Goal: Task Accomplishment & Management: Complete application form

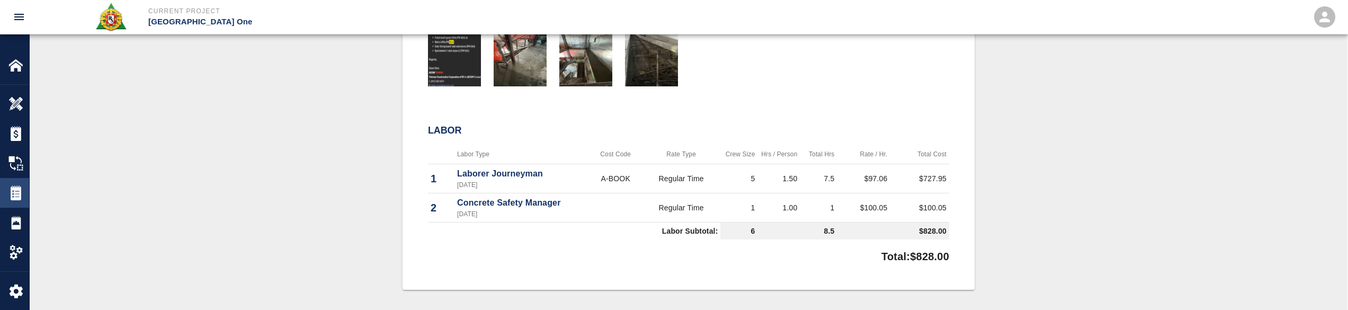
scroll to position [635, 0]
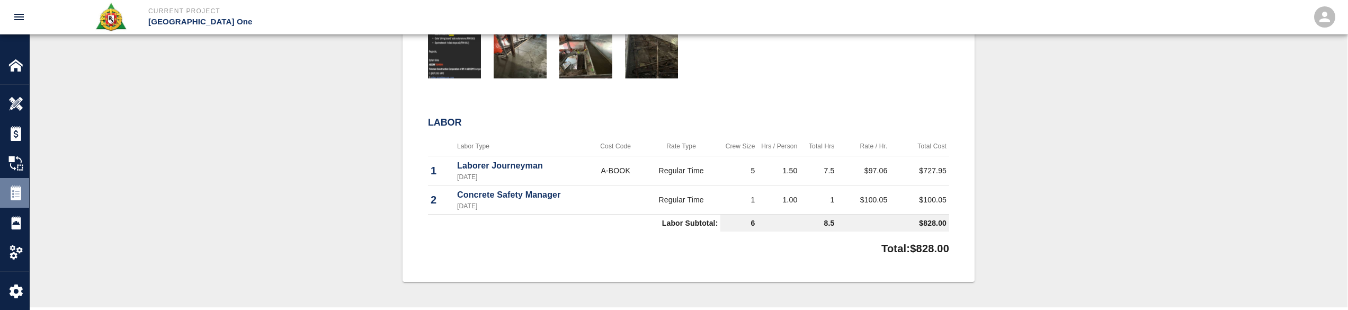
click at [10, 202] on div "Tickets" at bounding box center [14, 193] width 29 height 30
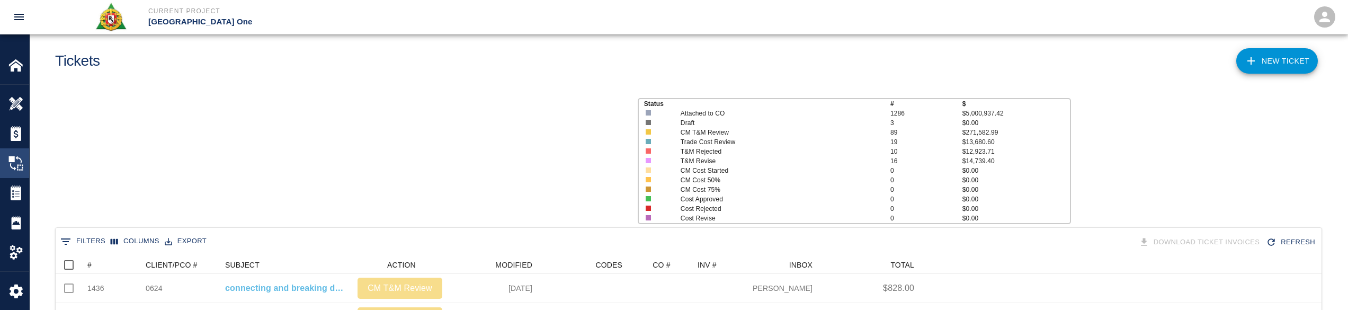
scroll to position [602, 1258]
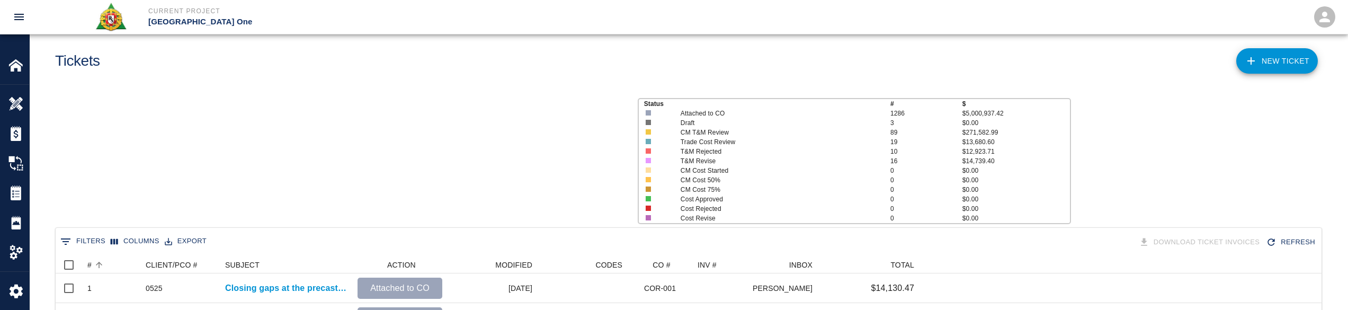
scroll to position [602, 1258]
click at [102, 264] on icon "Sort" at bounding box center [99, 265] width 6 height 6
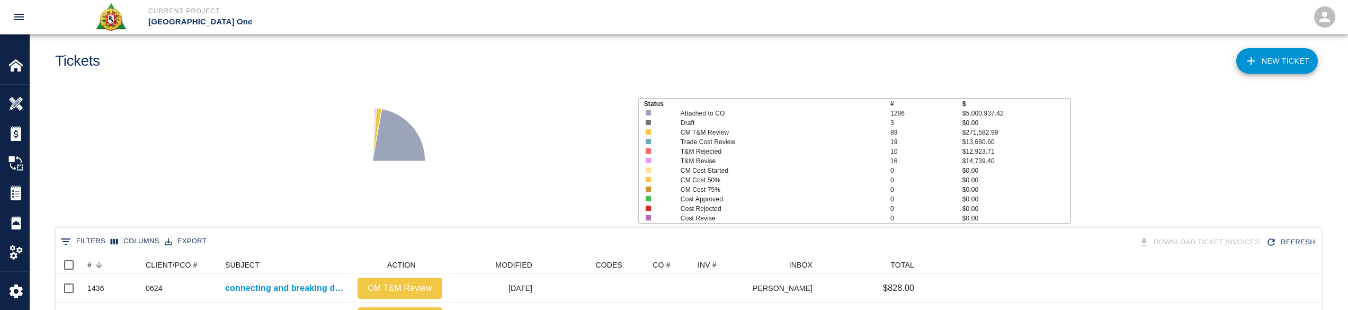
scroll to position [8, 8]
click at [144, 180] on div "Status # $ Attached to CO 1286 $5,000,937.42 Draft 3 $0.00 CM T&M Review 89 $27…" at bounding box center [684, 156] width 1326 height 141
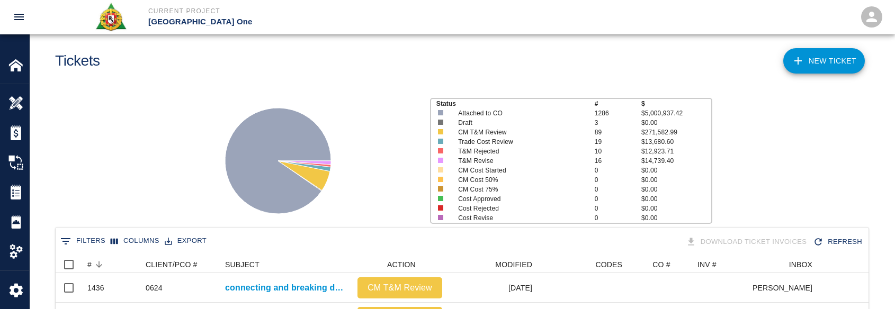
click at [258, 89] on div at bounding box center [312, 156] width 218 height 141
click at [76, 241] on button "0 Filters" at bounding box center [83, 241] width 50 height 17
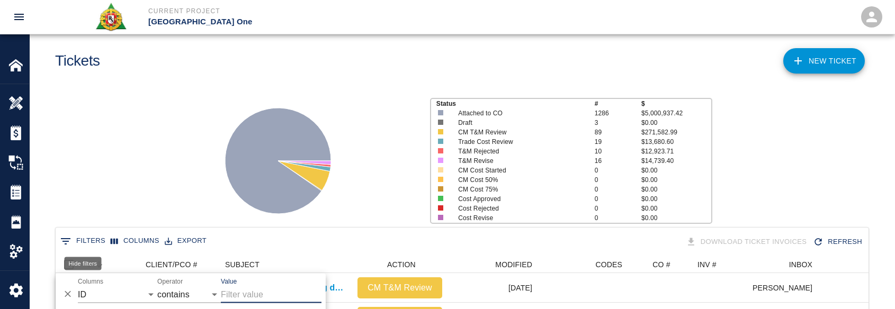
scroll to position [38, 0]
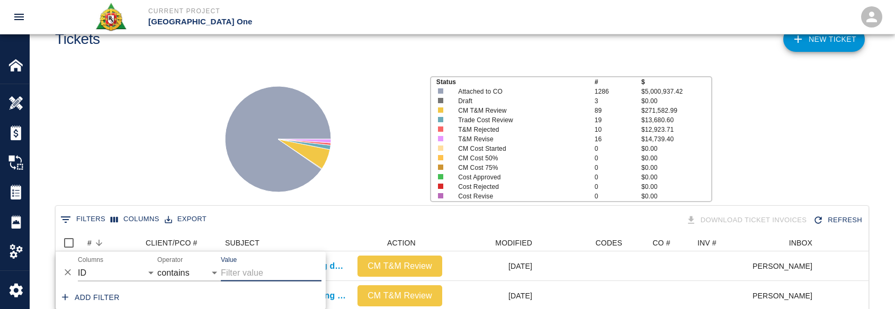
click at [200, 149] on div "Status # $ Attached to CO 1286 $5,000,937.42 Draft 3 $0.00 CM T&M Review 89 $27…" at bounding box center [457, 135] width 873 height 141
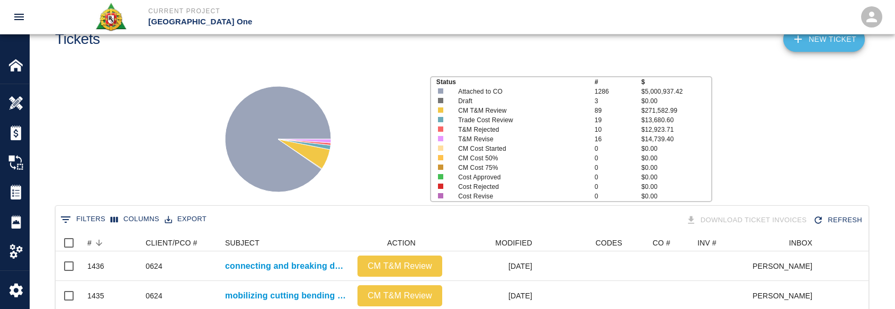
click at [829, 36] on link "NEW TICKET" at bounding box center [824, 38] width 82 height 25
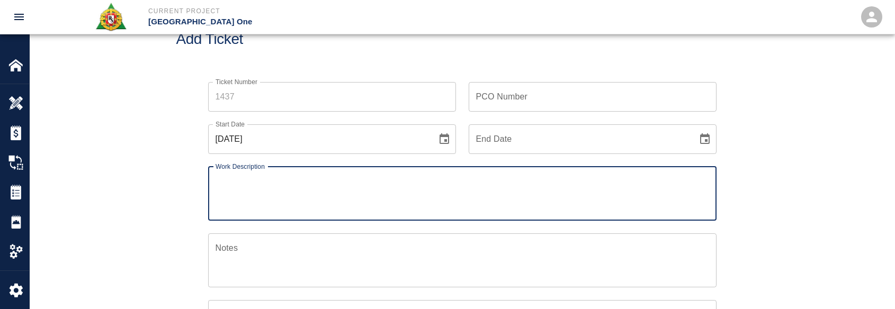
click at [411, 106] on input "Ticket Number" at bounding box center [332, 97] width 248 height 30
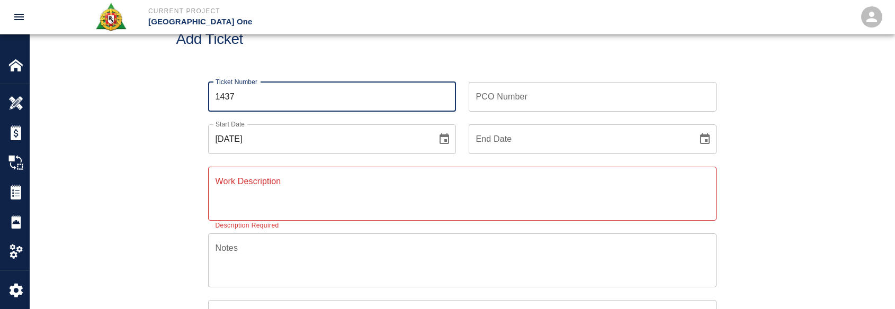
type input "1437"
click at [434, 140] on button "Choose date, selected date is Oct 14, 2025" at bounding box center [444, 139] width 21 height 21
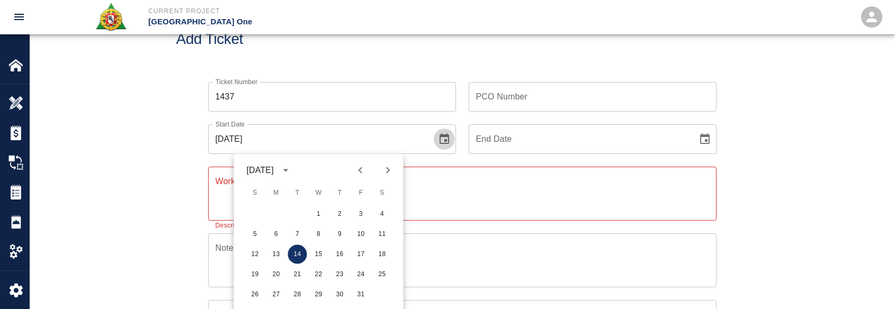
click at [453, 138] on button "Choose date, selected date is Oct 14, 2025" at bounding box center [444, 139] width 21 height 21
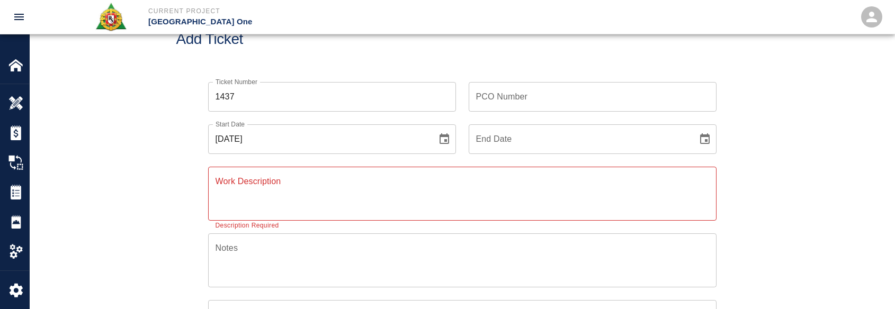
click at [445, 145] on icon "Choose date, selected date is Oct 14, 2025" at bounding box center [444, 139] width 13 height 13
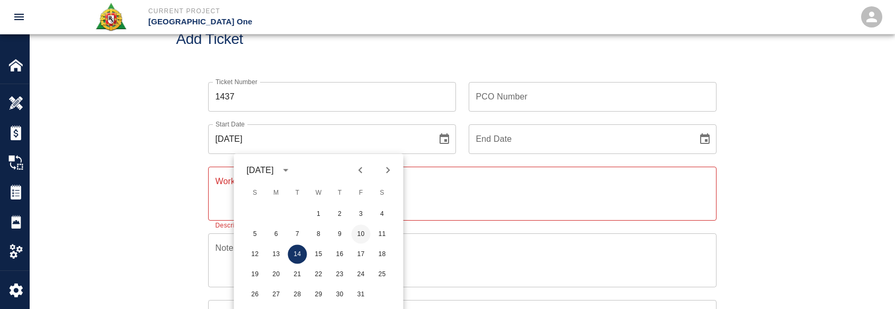
click at [364, 238] on button "10" at bounding box center [361, 234] width 19 height 19
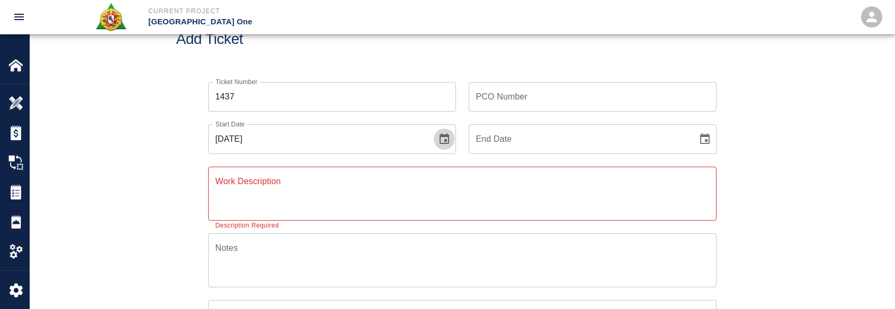
click at [435, 140] on button "Choose date, selected date is Oct 10, 2025" at bounding box center [444, 139] width 21 height 21
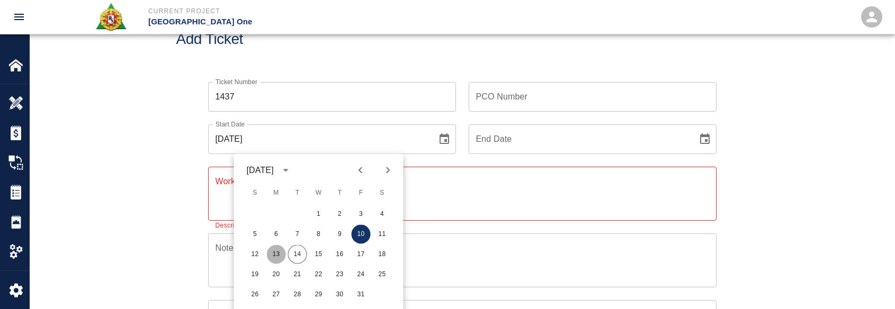
click at [277, 254] on button "13" at bounding box center [276, 254] width 19 height 19
type input "[DATE]"
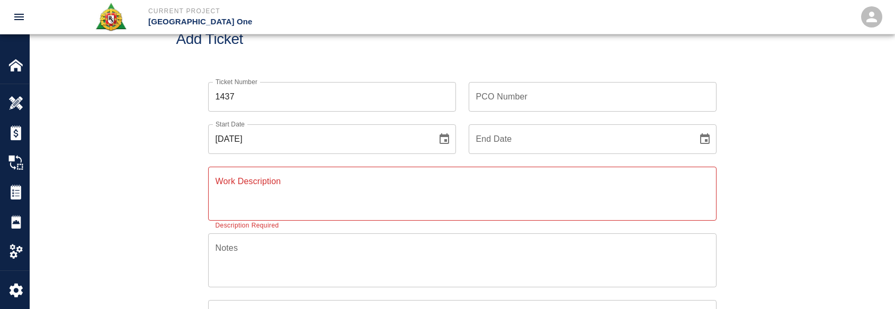
click at [307, 191] on textarea "Work Description" at bounding box center [463, 193] width 494 height 37
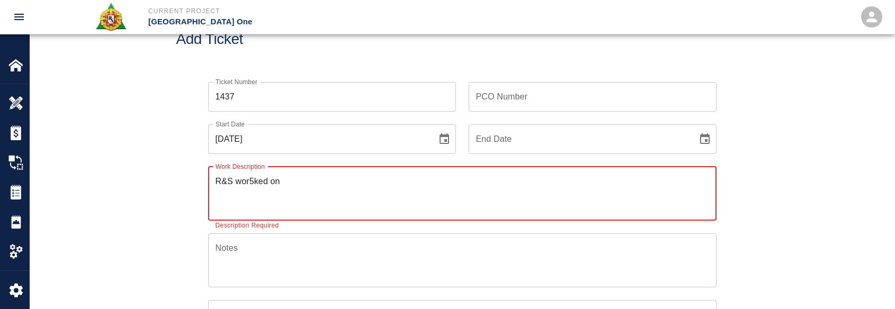
click at [252, 176] on textarea "R&S wor5ked on" at bounding box center [463, 193] width 494 height 37
click at [296, 180] on textarea "R&S worked on" at bounding box center [463, 193] width 494 height 37
paste textarea "﻿ ﻿10/13/25 2 masons 8hrs each Sandro Giambrone Dominic Aspesi framing,packing …"
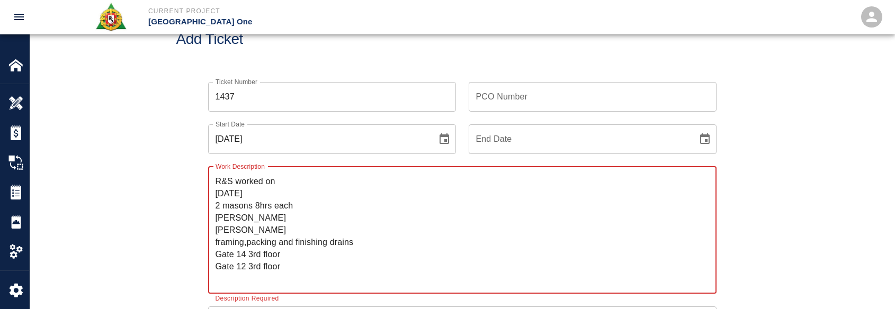
scroll to position [91, 0]
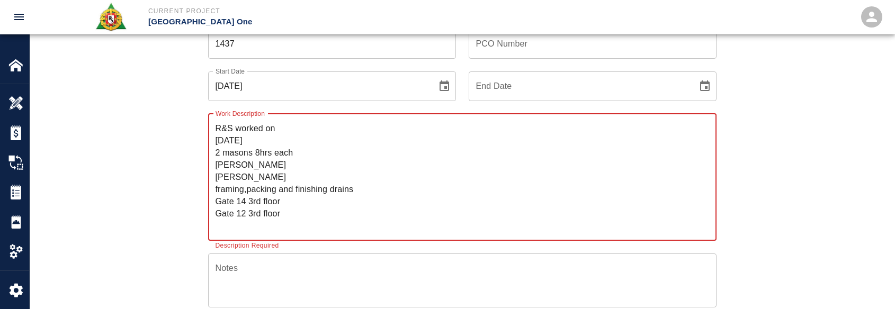
click at [262, 145] on textarea "R&S worked on ﻿ ﻿10/13/25 2 masons 8hrs each Sandro Giambrone Dominic Aspesi fr…" at bounding box center [463, 177] width 494 height 110
click at [262, 142] on textarea "R&S worked on ﻿ ﻿10/13/25 2 masons 8hrs each Sandro Giambrone Dominic Aspesi fr…" at bounding box center [463, 177] width 494 height 110
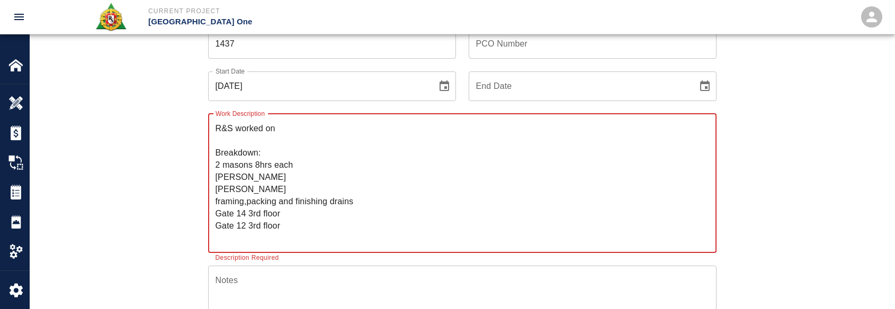
drag, startPoint x: 302, startPoint y: 226, endPoint x: 198, endPoint y: 202, distance: 107.6
click at [198, 202] on div "Work Description R&S worked on ﻿ ﻿ Breakdown: 2 masons 8hrs each Sandro Giambro…" at bounding box center [455, 177] width 521 height 152
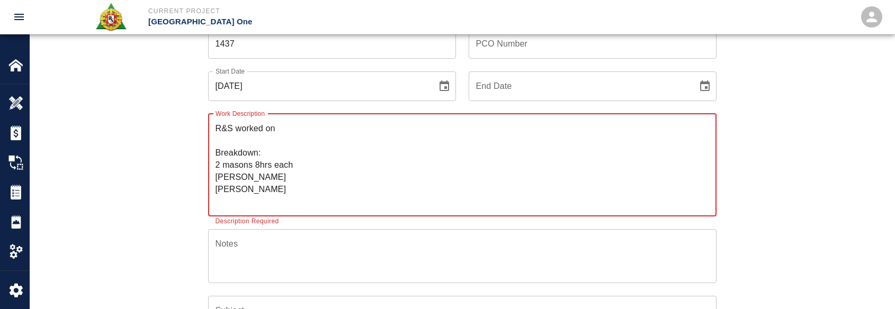
click at [216, 196] on textarea "R&S worked on ﻿ ﻿ Breakdown: 2 masons 8hrs each Sandro Giambrone Dominic Aspesi" at bounding box center [463, 164] width 494 height 85
click at [281, 130] on textarea "R&S worked on ﻿ ﻿ Breakdown: 2 masons 8hrs each Sandro Giambrone Dominic Aspesi…" at bounding box center [463, 164] width 494 height 85
paste textarea "framing,packing and finishing drains Gate 14 3rd floor Gate 12 3rd floor"
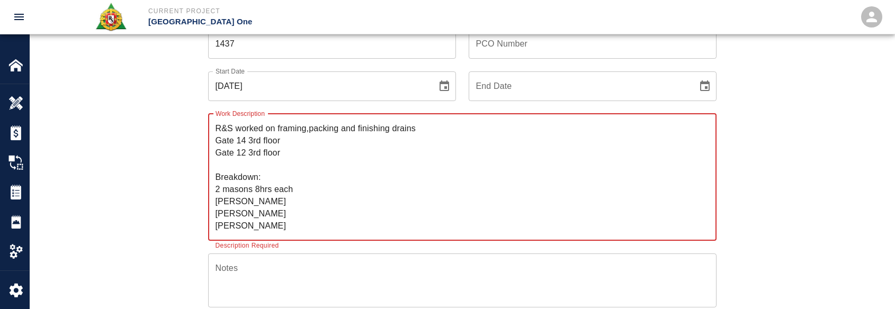
click at [217, 142] on textarea "R&S worked on ﻿framing,packing and finishing drains Gate 14 3rd floor Gate 12 3…" at bounding box center [463, 177] width 494 height 110
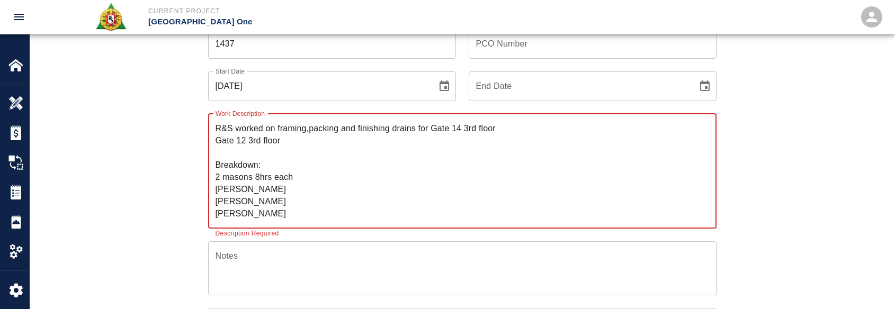
drag, startPoint x: 218, startPoint y: 141, endPoint x: 218, endPoint y: 158, distance: 16.4
click at [218, 143] on textarea "R&S worked on ﻿framing,packing and finishing drains for Gate 14 3rd floor Gate …" at bounding box center [463, 170] width 494 height 97
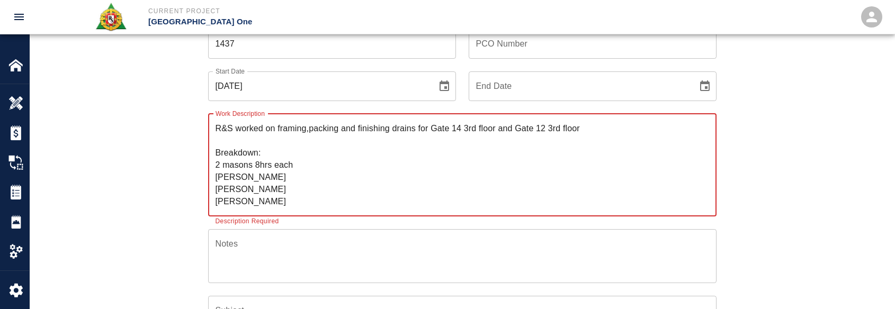
click at [310, 130] on textarea "R&S worked on ﻿framing,packing and finishing drains for Gate 14 3rd floor and G…" at bounding box center [463, 164] width 494 height 85
drag, startPoint x: 328, startPoint y: 132, endPoint x: 363, endPoint y: 130, distance: 35.5
click at [330, 132] on textarea "R&S worked on ﻿framing, packing and finishing drains for Gate 14 3rd floor and …" at bounding box center [463, 164] width 494 height 85
click at [342, 130] on textarea "R&S worked on ﻿framing, packing and finishing drains for Gate 14 3rd floor and …" at bounding box center [463, 164] width 494 height 85
click at [458, 131] on textarea "R&S worked on ﻿framing, packing, and finishing drains for Gate 14 3rd floor and…" at bounding box center [463, 164] width 494 height 85
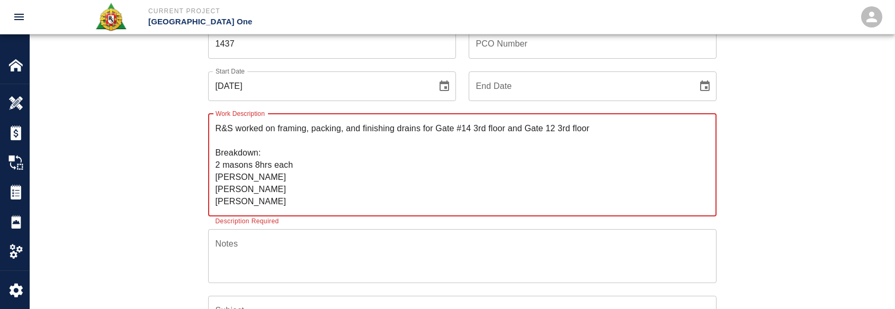
click at [472, 129] on textarea "R&S worked on ﻿framing, packing, and finishing drains for Gate #14 3rd floor an…" at bounding box center [463, 164] width 494 height 85
click at [545, 128] on textarea "R&S worked on ﻿framing, packing, and finishing drains for Gate #14 3rd floor an…" at bounding box center [463, 164] width 494 height 85
click at [614, 126] on textarea "R&S worked on ﻿framing, packing, and finishing drains for Gate #14 3rd floor an…" at bounding box center [463, 164] width 494 height 85
drag, startPoint x: 635, startPoint y: 122, endPoint x: 277, endPoint y: 132, distance: 358.6
click at [277, 132] on textarea "R&S worked on ﻿framing, packing, and finishing drains for Gate #14 3rd floor an…" at bounding box center [463, 164] width 494 height 85
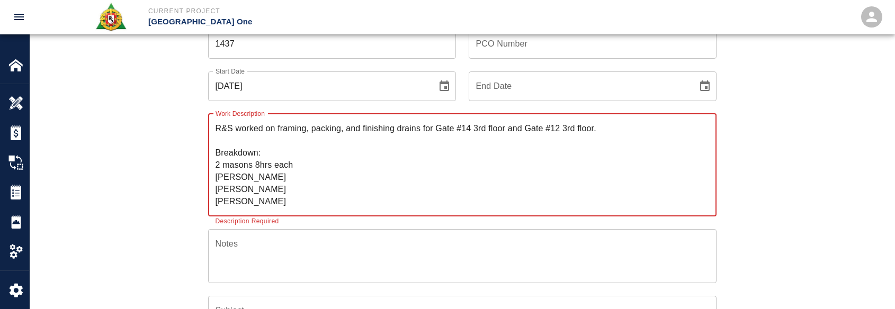
click at [300, 189] on textarea "R&S worked on ﻿framing, packing, and finishing drains for Gate #14 3rd floor an…" at bounding box center [463, 164] width 494 height 85
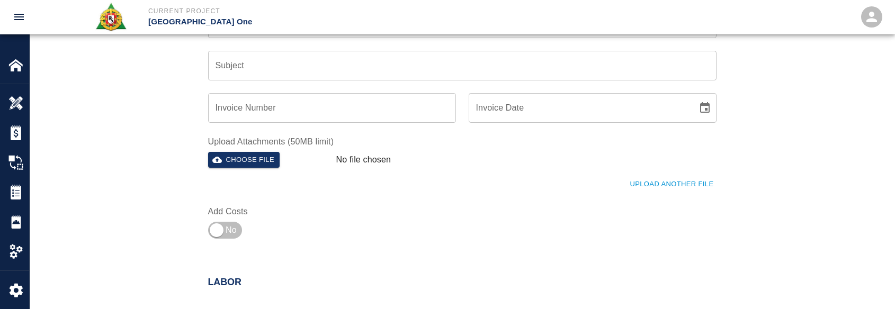
scroll to position [355, 0]
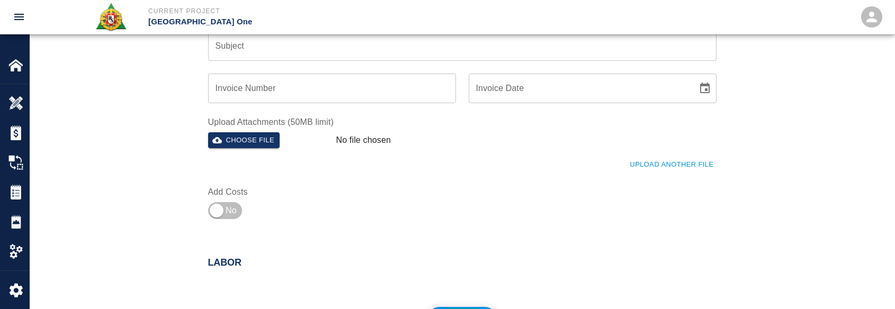
type textarea "R&S worked on ﻿framing, packing, and finishing drains for Gate #14 3rd floor an…"
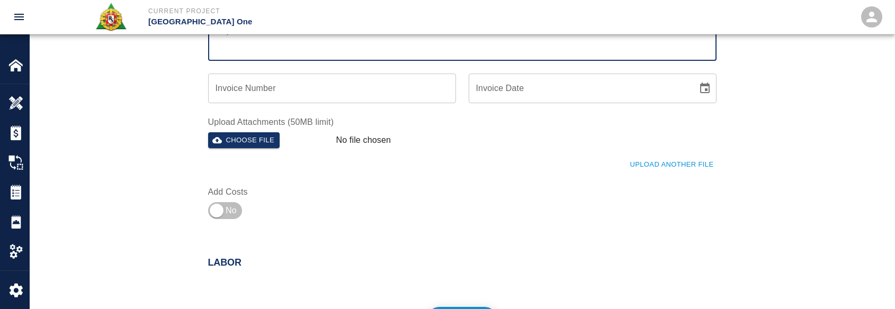
click at [281, 54] on input "Subject" at bounding box center [462, 46] width 508 height 30
paste input "﻿framing, packing, and finishing drains for Gate #14 3rd floor and Gate #12 3rd…"
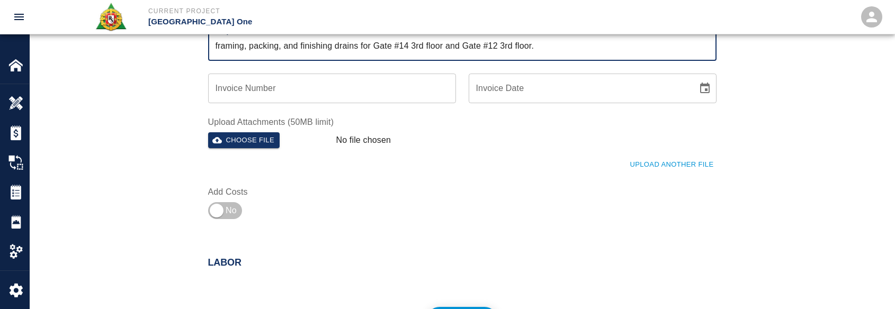
type input "﻿framing, packing, and finishing drains for Gate #14 3rd floor and Gate #12 3rd…"
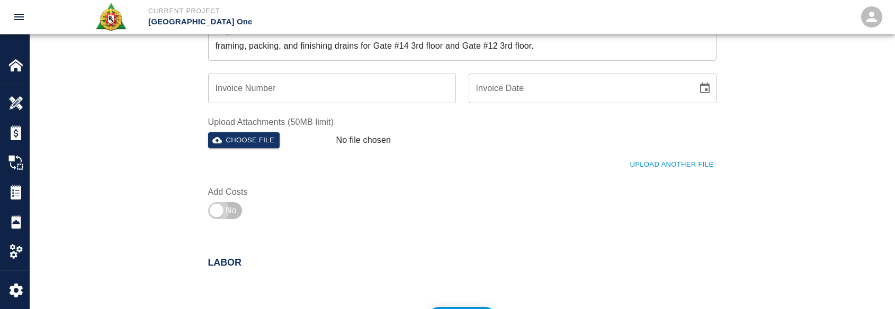
drag, startPoint x: 226, startPoint y: 212, endPoint x: 282, endPoint y: 217, distance: 56.3
click at [225, 214] on input "checkbox" at bounding box center [216, 210] width 76 height 25
checkbox input "true"
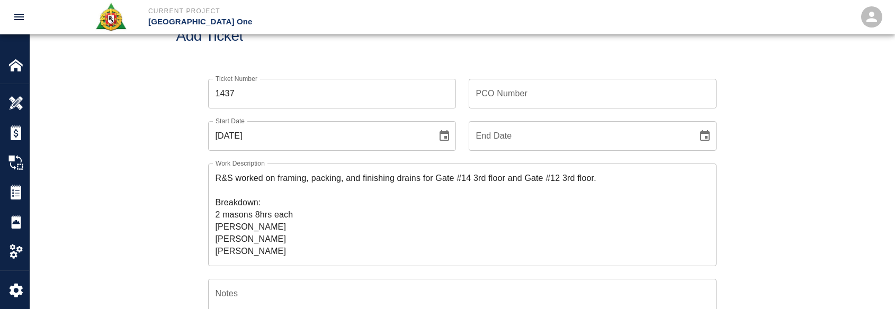
scroll to position [0, 0]
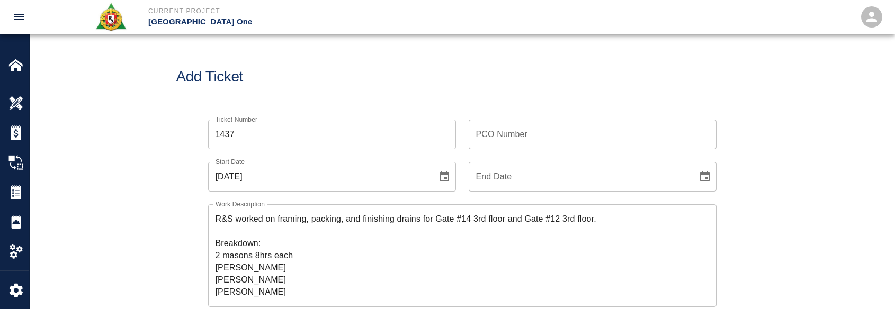
click at [477, 144] on input "PCO Number" at bounding box center [593, 135] width 248 height 30
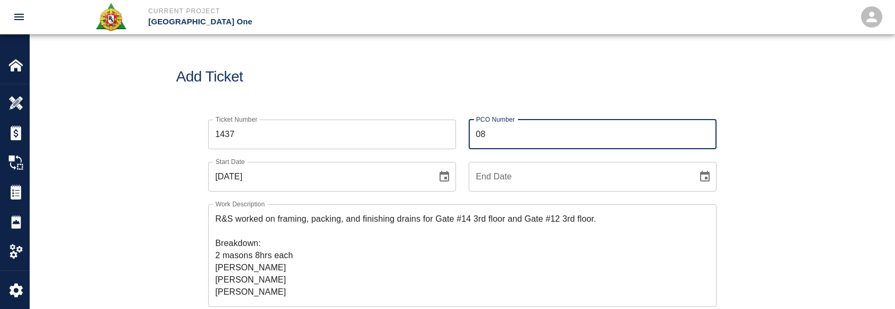
type input "0809"
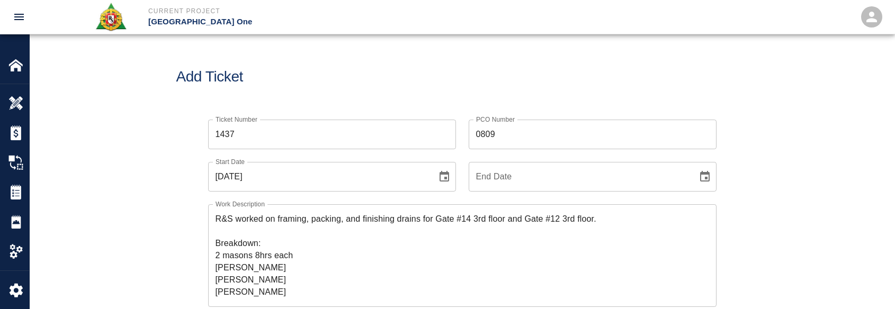
click at [521, 91] on div "Add Ticket" at bounding box center [462, 76] width 865 height 85
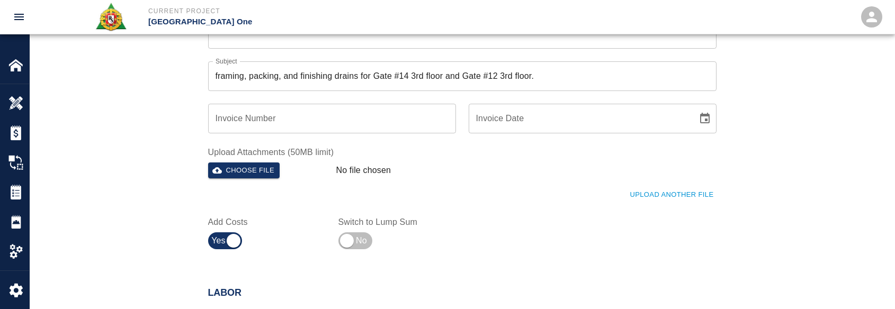
scroll to position [318, 0]
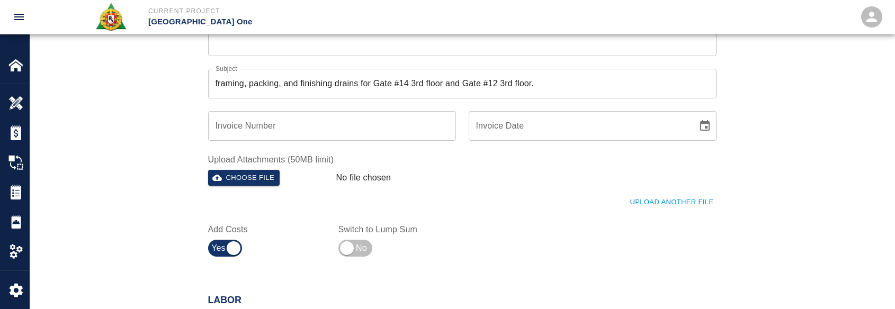
click at [664, 202] on button "Upload Another File" at bounding box center [671, 202] width 89 height 16
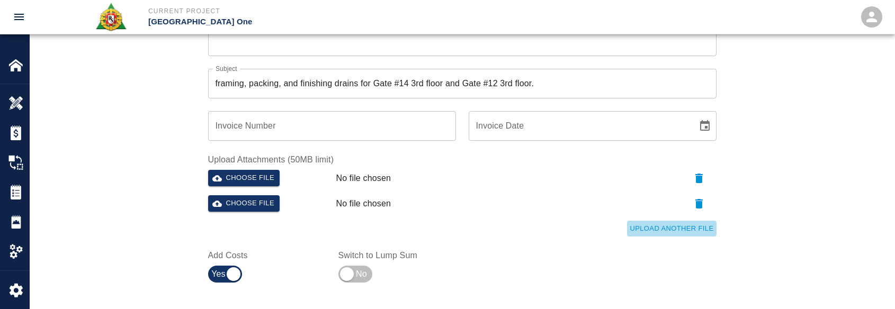
click at [666, 229] on button "Upload Another File" at bounding box center [671, 229] width 89 height 16
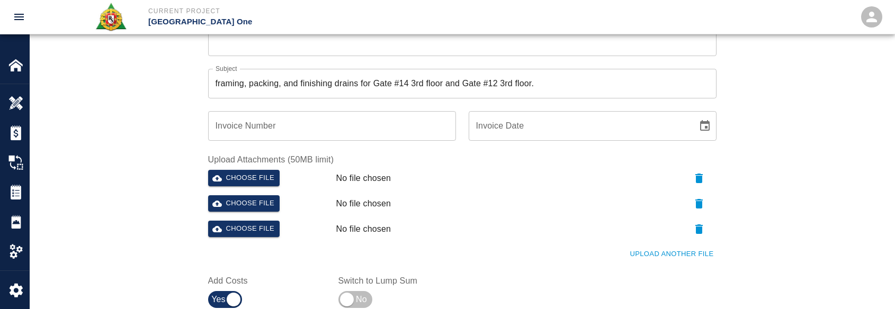
click at [662, 259] on button "Upload Another File" at bounding box center [671, 254] width 89 height 16
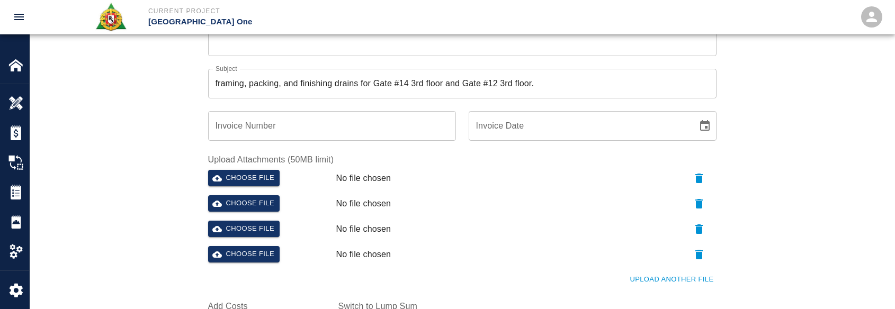
click at [661, 279] on button "Upload Another File" at bounding box center [671, 280] width 89 height 16
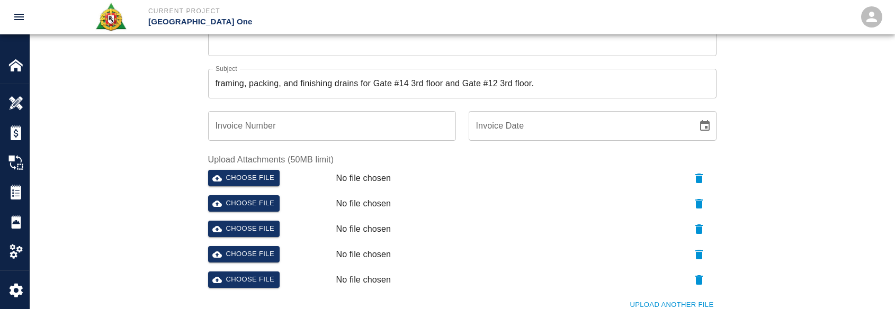
click at [654, 299] on button "Upload Another File" at bounding box center [671, 305] width 89 height 16
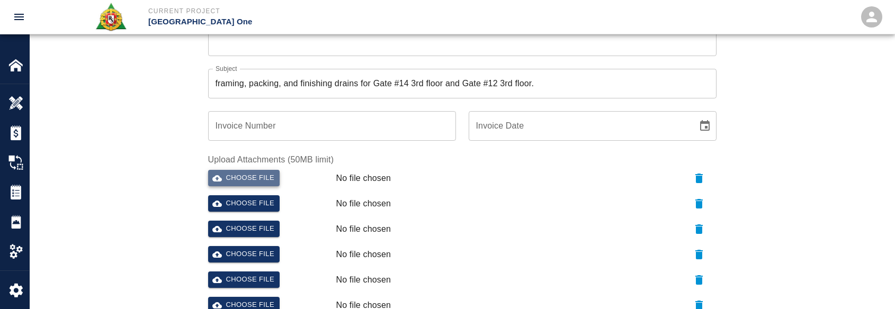
click at [232, 180] on button "Choose file" at bounding box center [244, 178] width 72 height 16
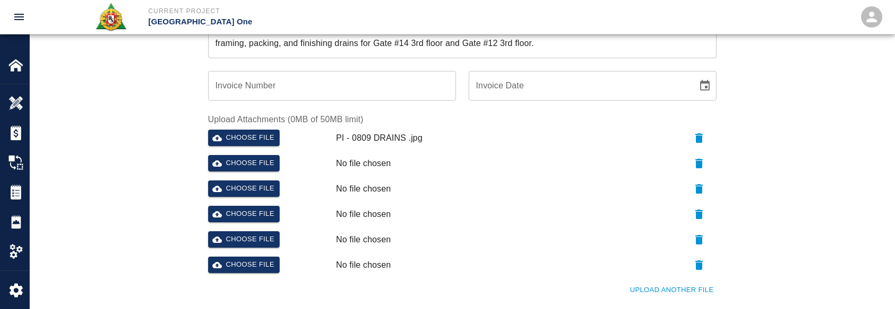
scroll to position [371, 0]
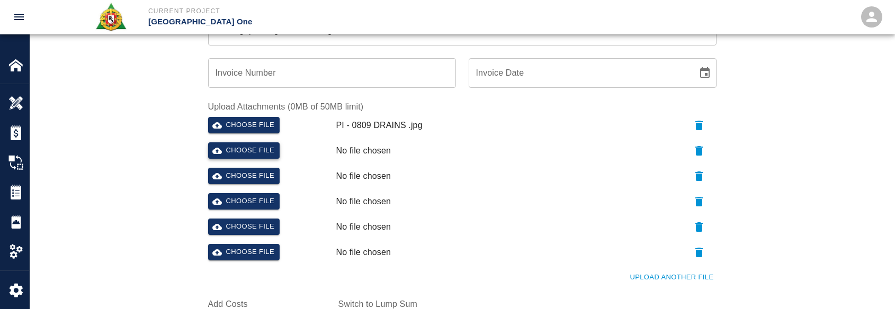
click at [232, 151] on button "Choose file" at bounding box center [244, 150] width 72 height 16
click at [249, 177] on button "Choose file" at bounding box center [244, 176] width 72 height 16
click at [237, 201] on button "Choose file" at bounding box center [244, 201] width 72 height 16
click at [240, 235] on button "Choose file" at bounding box center [244, 227] width 72 height 16
click at [254, 253] on button "Choose file" at bounding box center [244, 252] width 72 height 16
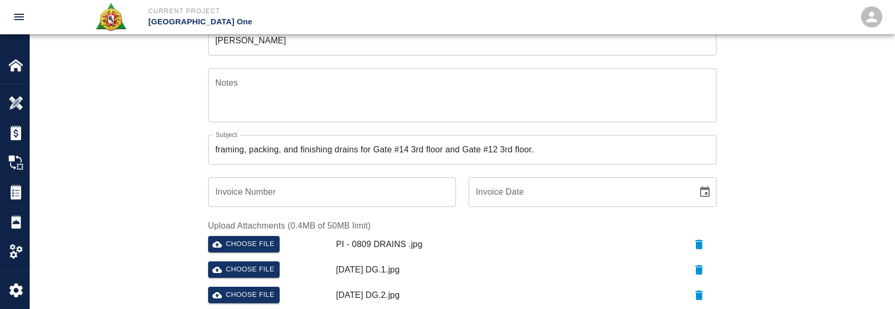
scroll to position [159, 0]
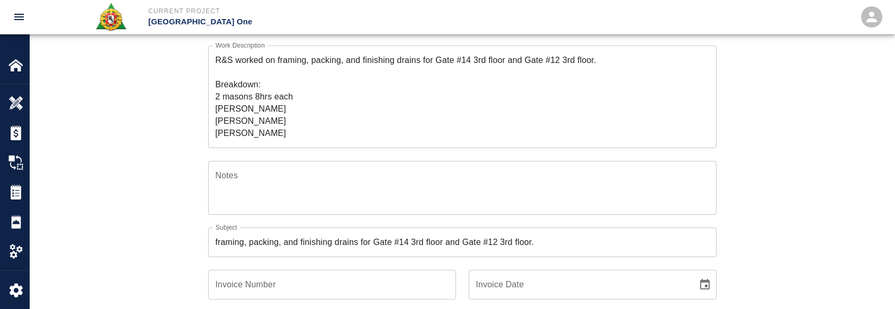
click at [375, 98] on textarea "R&S worked on ﻿framing, packing, and finishing drains for Gate #14 3rd floor an…" at bounding box center [463, 96] width 494 height 85
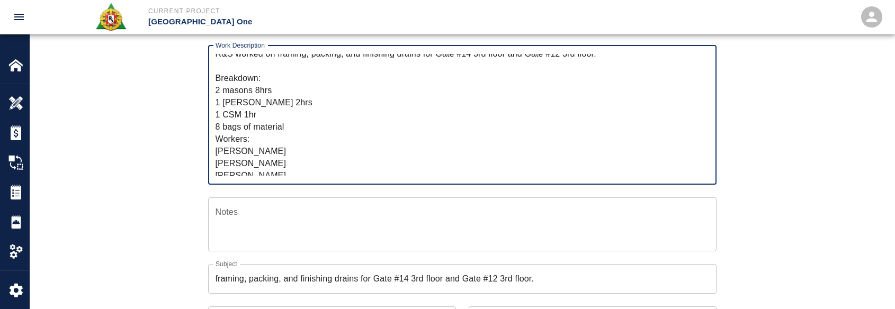
scroll to position [12, 0]
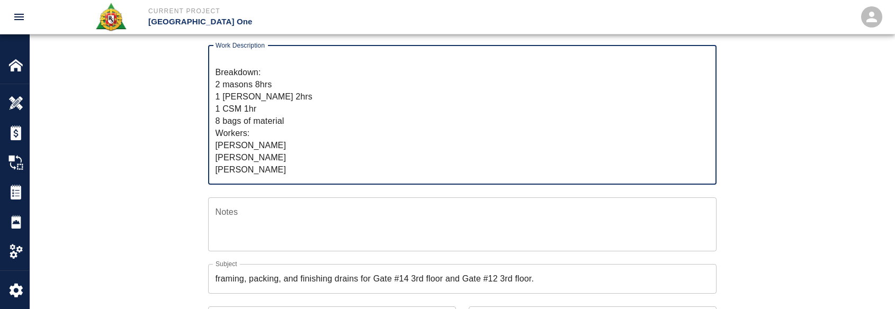
type textarea "R&S worked on ﻿framing, packing, and finishing drains for Gate #14 3rd floor an…"
click at [190, 154] on div "Ticket Number 1437 Ticket Number PCO Number 0809 PCO Number Start Date 10/13/20…" at bounding box center [462, 266] width 572 height 637
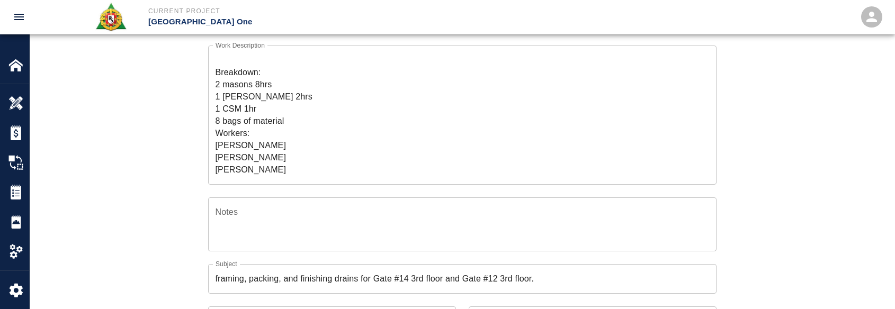
scroll to position [0, 0]
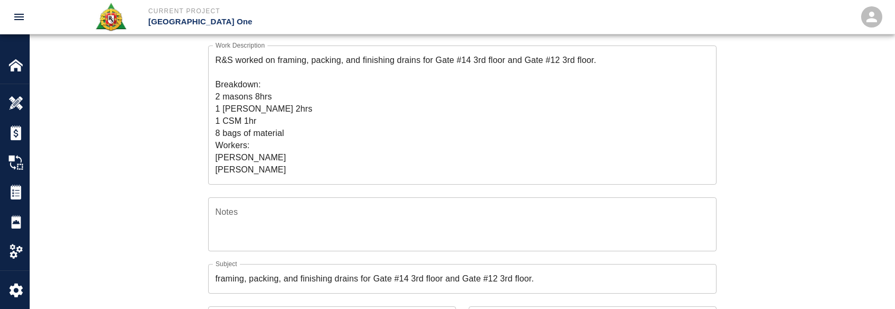
click at [164, 145] on div "Ticket Number 1437 Ticket Number PCO Number 0809 PCO Number Start Date 10/13/20…" at bounding box center [462, 279] width 865 height 662
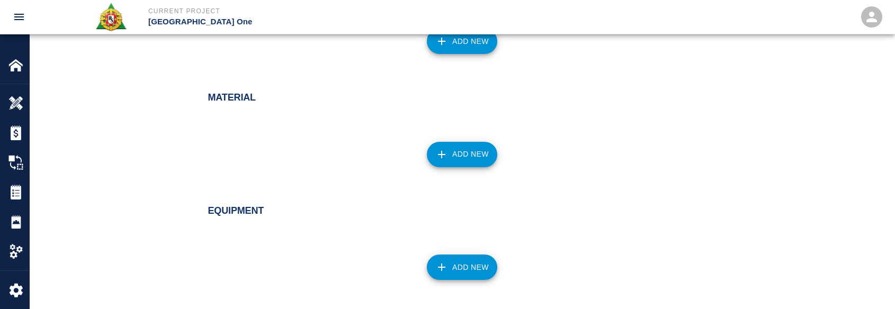
scroll to position [741, 0]
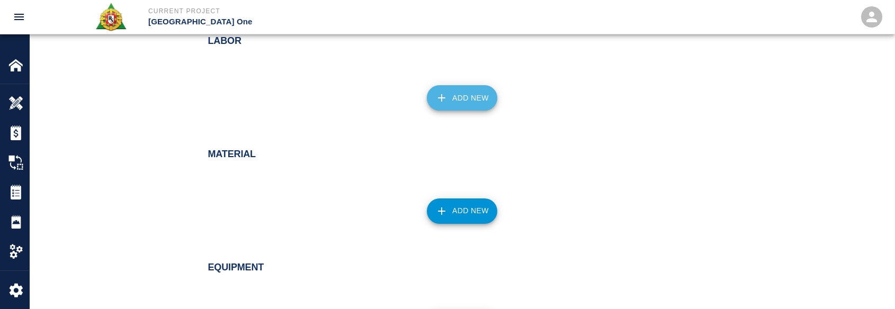
click at [460, 108] on button "Add New" at bounding box center [462, 97] width 70 height 25
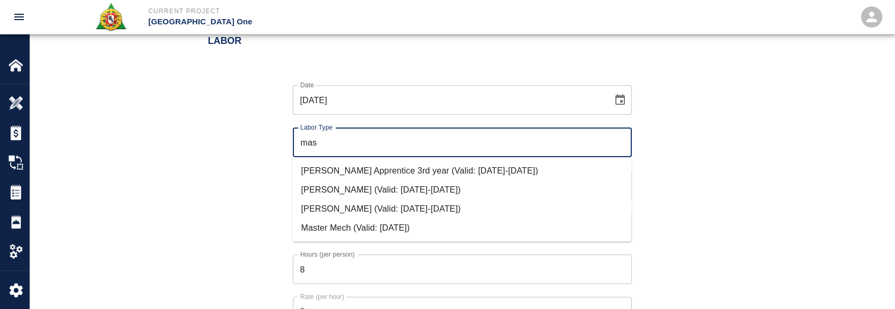
click at [418, 203] on li "Mason Journeyman (Valid: 07/01/2024-10/31/2025)" at bounding box center [462, 209] width 339 height 19
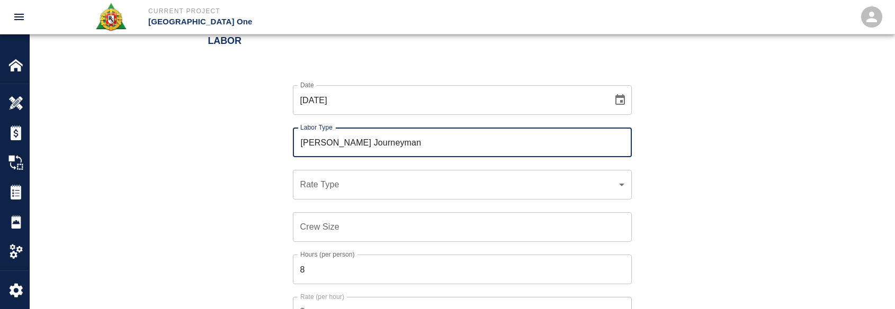
type input "Mason Journeyman"
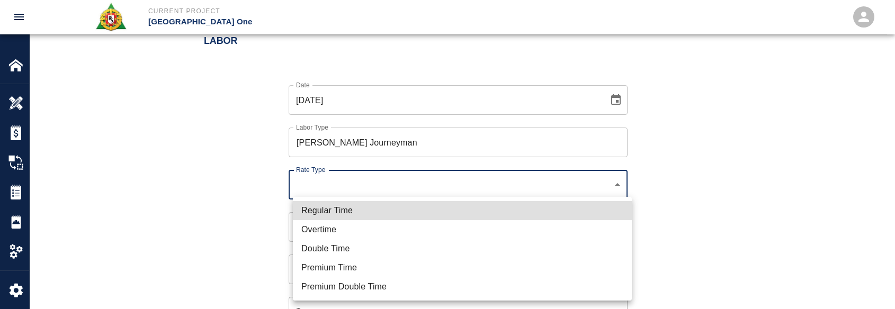
click at [370, 207] on li "Regular Time" at bounding box center [462, 210] width 339 height 19
type input "rate_rt"
type input "112.04"
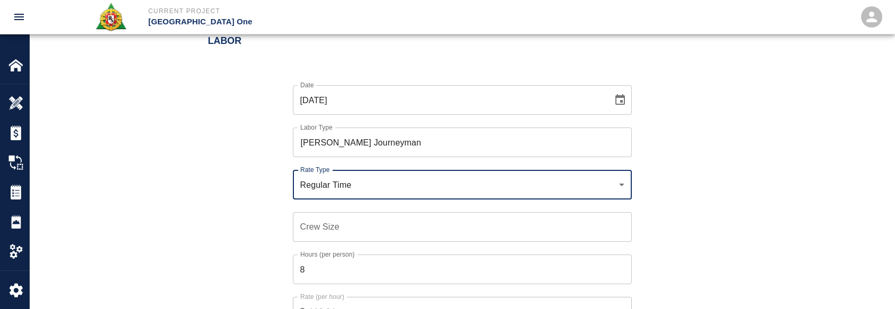
click at [345, 219] on input "Crew Size" at bounding box center [462, 227] width 339 height 30
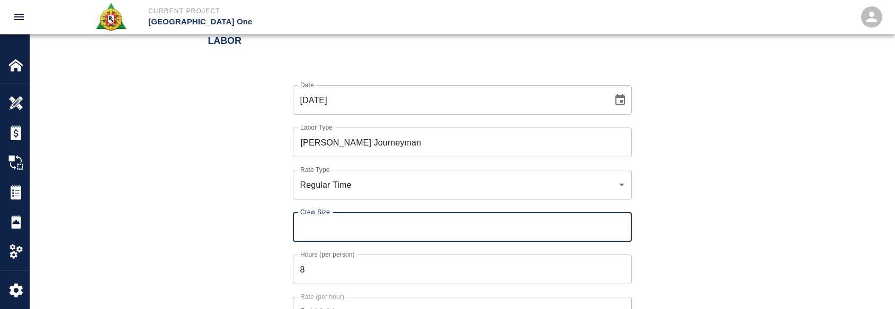
click at [345, 222] on input "Crew Size" at bounding box center [462, 227] width 339 height 30
type input "2"
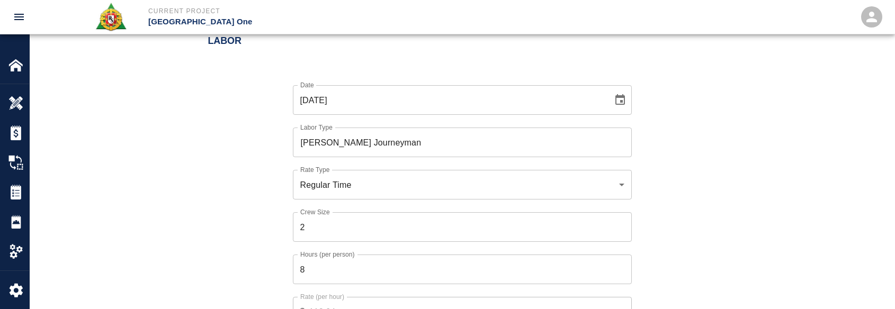
click at [262, 258] on div "Date 10/13/2025 Date Labor Type Mason Journeyman Labor Type Rate Type Regular T…" at bounding box center [455, 213] width 521 height 291
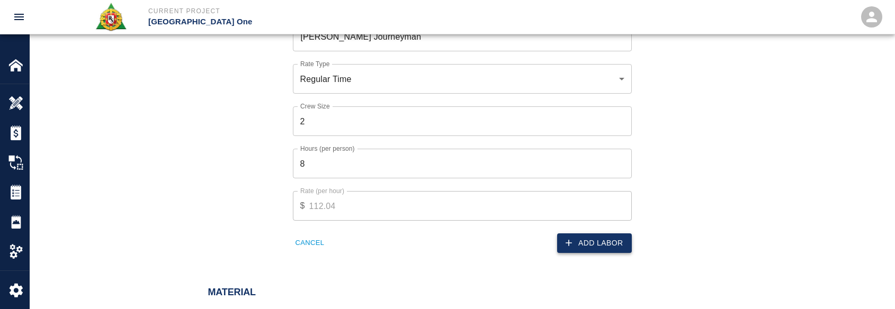
click at [594, 249] on button "Add Labor" at bounding box center [594, 244] width 75 height 20
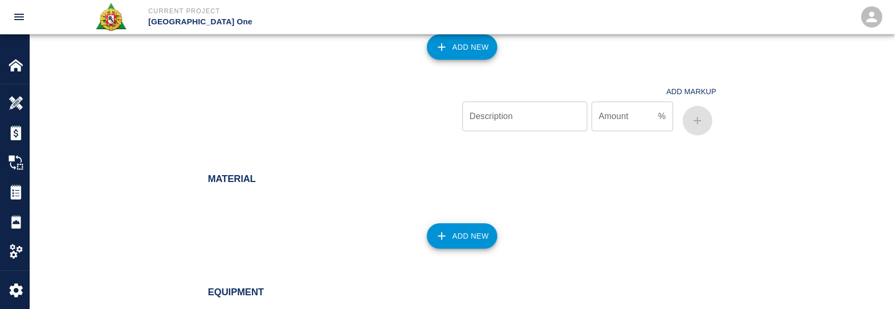
scroll to position [814, 0]
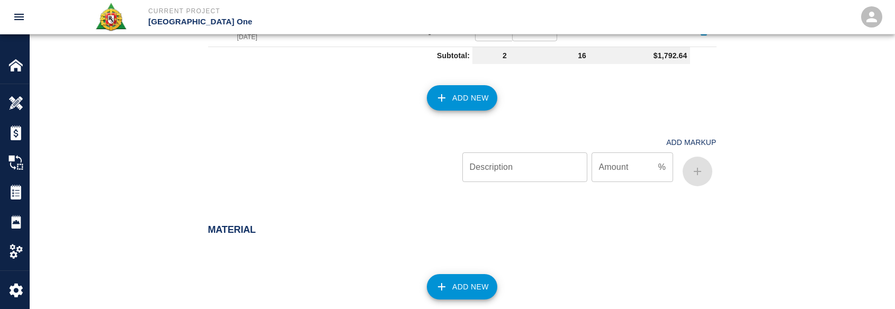
click at [455, 103] on button "Add New" at bounding box center [462, 97] width 70 height 25
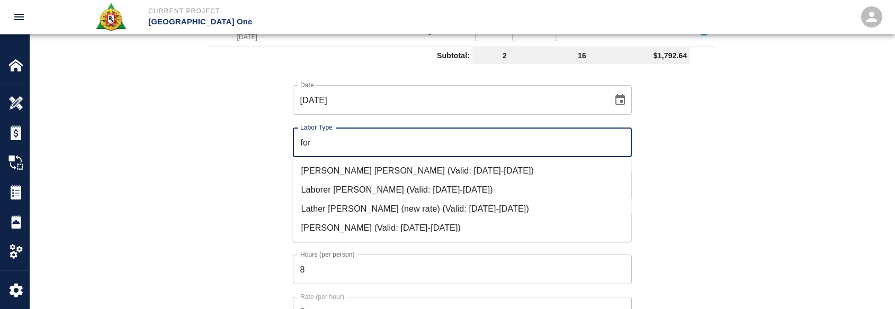
click at [433, 220] on li "Mason Foreman (Valid: 07/01/2024-10/31/2025)" at bounding box center [462, 228] width 339 height 19
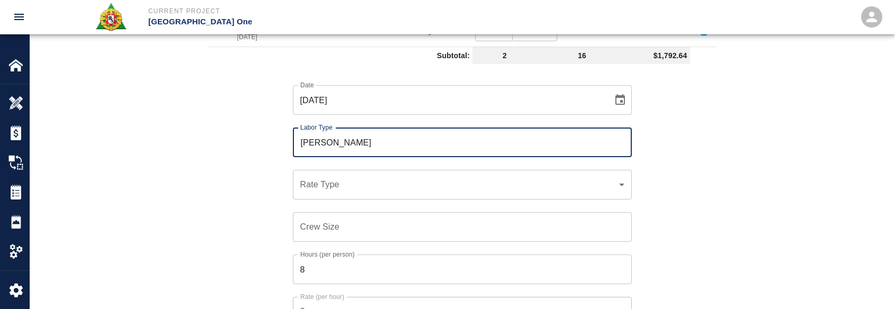
type input "Mason Foreman"
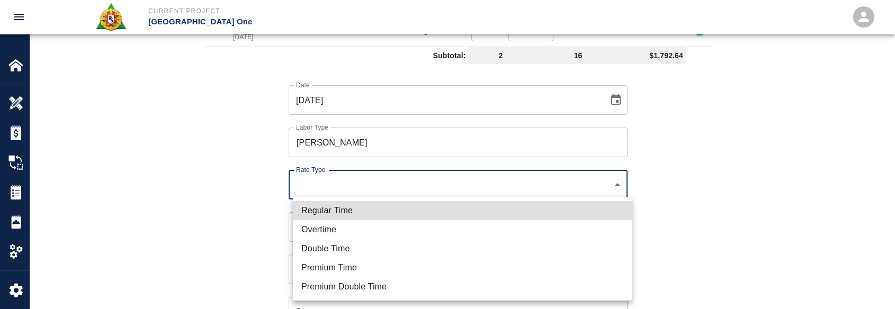
click at [332, 206] on li "Regular Time" at bounding box center [462, 210] width 339 height 19
type input "rate_rt"
type input "114.53"
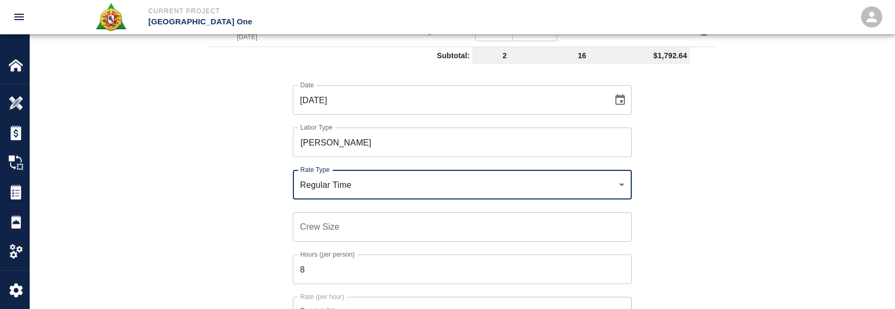
click at [327, 241] on input "Crew Size" at bounding box center [462, 227] width 339 height 30
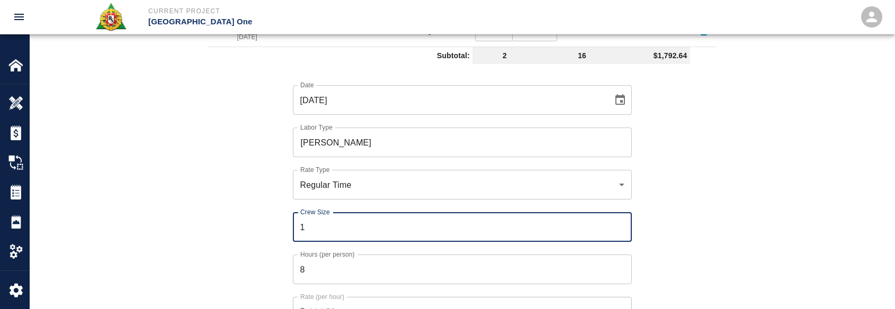
type input "1"
click at [320, 269] on input "8" at bounding box center [462, 270] width 339 height 30
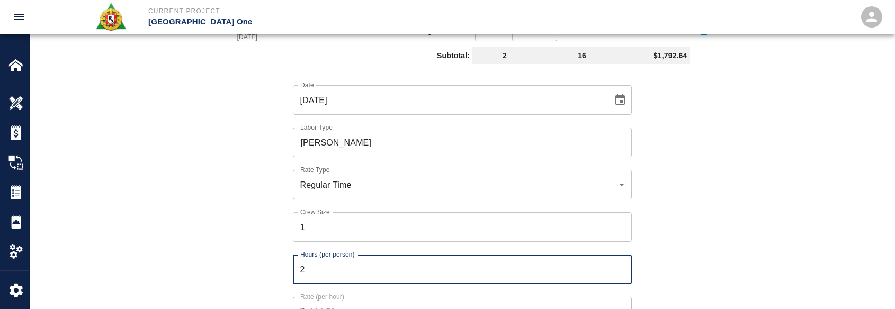
type input "2"
click at [242, 235] on div "Date 10/13/2025 Date Labor Type Mason Foreman Labor Type Rate Type Regular Time…" at bounding box center [455, 213] width 521 height 291
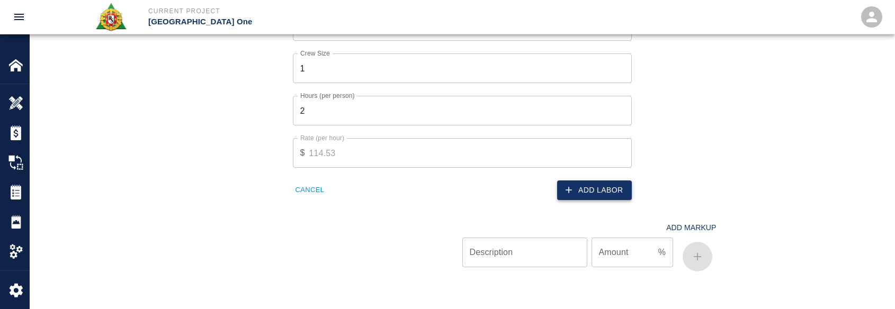
click at [568, 185] on icon "button" at bounding box center [568, 190] width 11 height 11
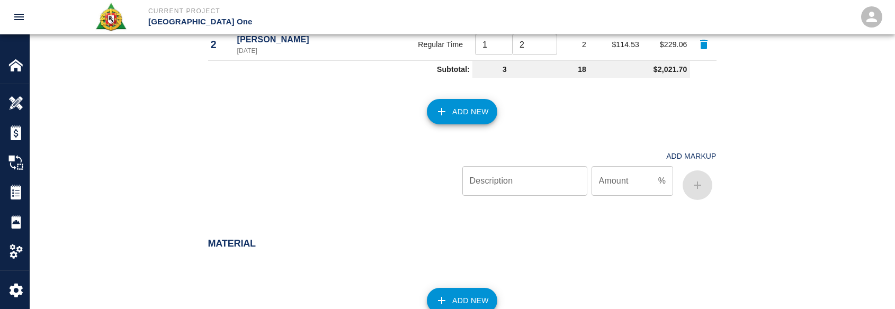
scroll to position [794, 0]
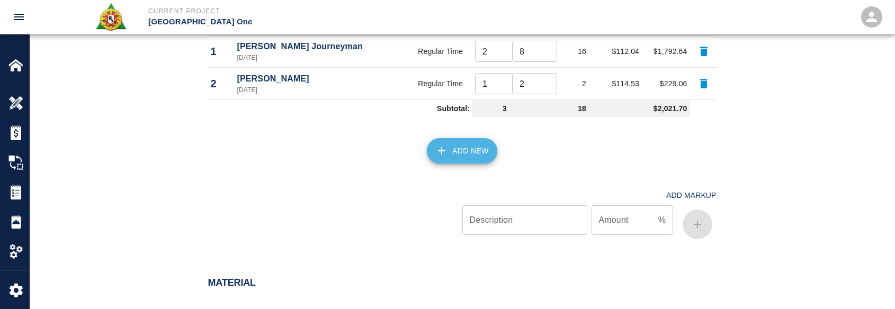
click at [474, 159] on button "Add New" at bounding box center [462, 150] width 70 height 25
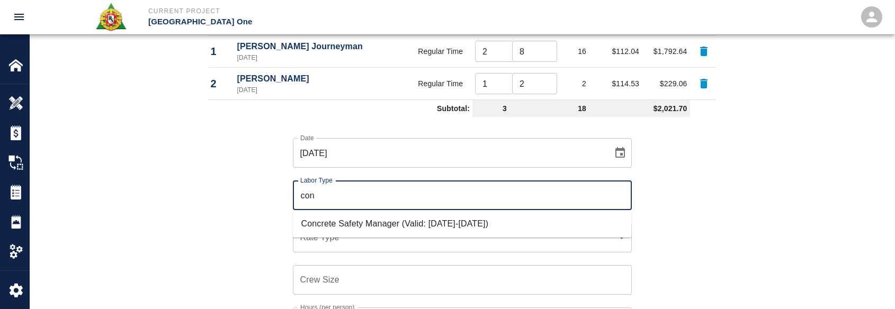
drag, startPoint x: 361, startPoint y: 201, endPoint x: 356, endPoint y: 214, distance: 14.1
click at [359, 204] on input "con" at bounding box center [462, 195] width 329 height 20
click at [354, 216] on li "Concrete Safety Manager (Valid: 01/01/2025-01/01/2026)" at bounding box center [462, 223] width 339 height 19
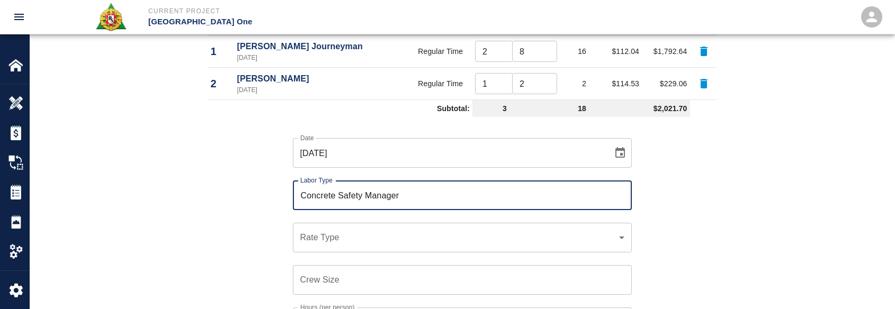
type input "Concrete Safety Manager"
click at [356, 244] on div "​ Rate Type" at bounding box center [462, 238] width 339 height 30
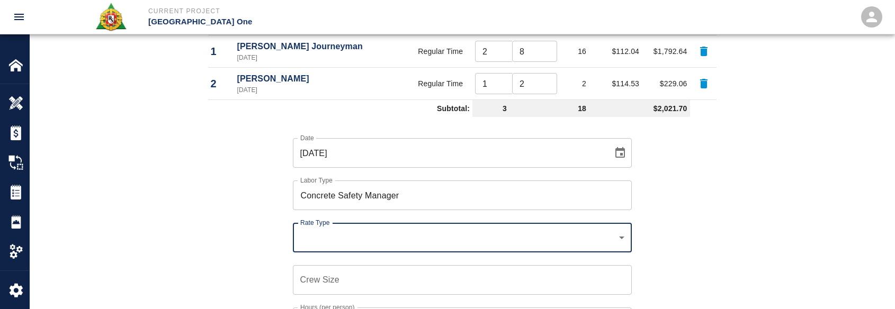
drag, startPoint x: 356, startPoint y: 227, endPoint x: 355, endPoint y: 237, distance: 10.1
click at [356, 227] on div "​ Rate Type" at bounding box center [462, 238] width 339 height 30
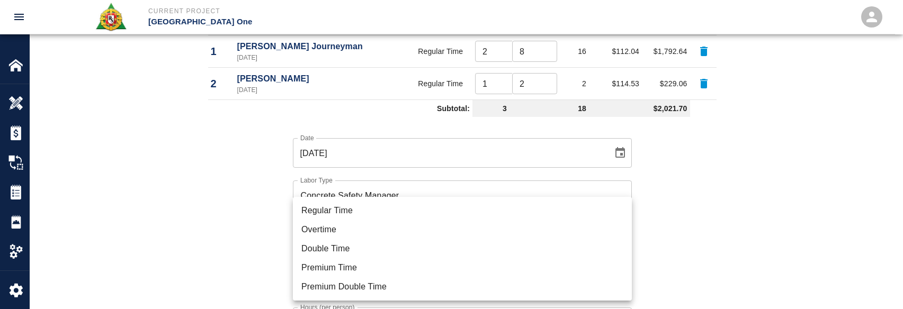
click at [368, 204] on li "Regular Time" at bounding box center [462, 210] width 339 height 19
type input "rate_rt"
type input "100.05"
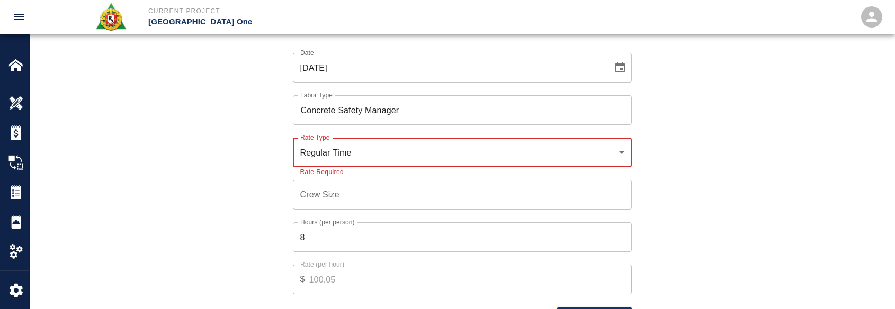
scroll to position [900, 0]
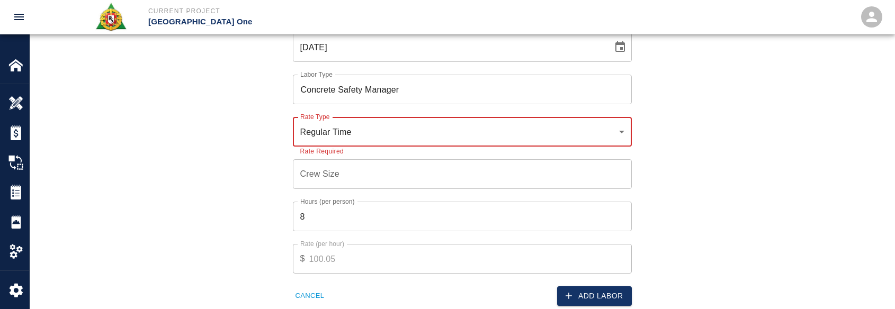
click at [368, 162] on input "Crew Size" at bounding box center [462, 174] width 339 height 30
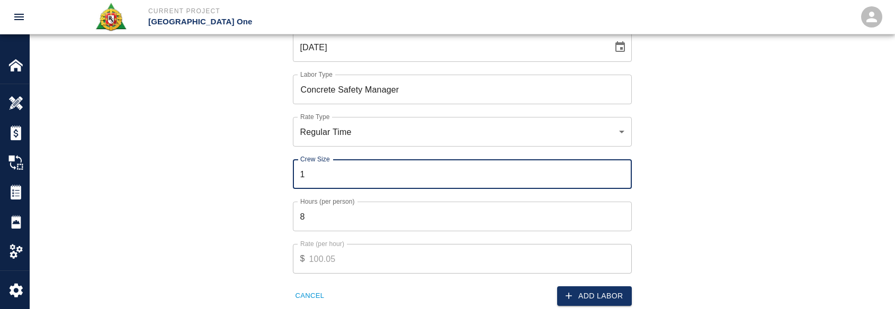
type input "1"
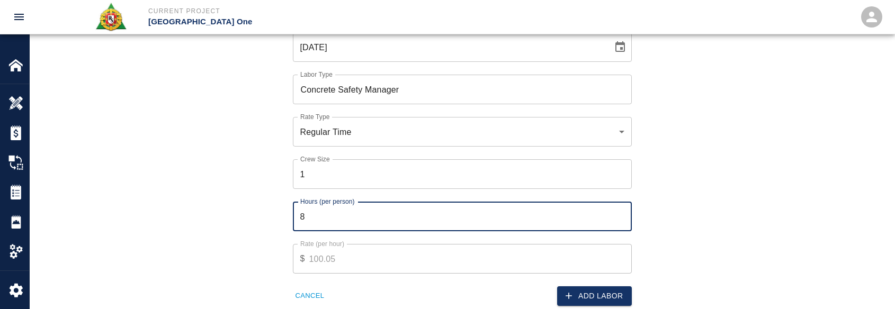
click at [341, 215] on input "8" at bounding box center [462, 217] width 339 height 30
type input "1"
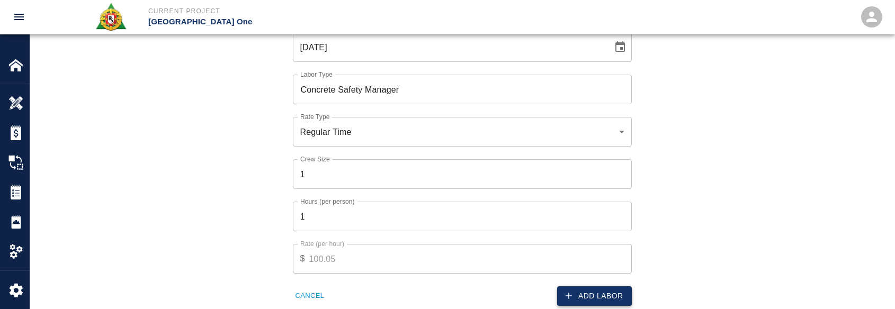
click at [590, 285] on div "Add Labor" at bounding box center [544, 290] width 176 height 32
click at [585, 292] on button "Add Labor" at bounding box center [594, 296] width 75 height 20
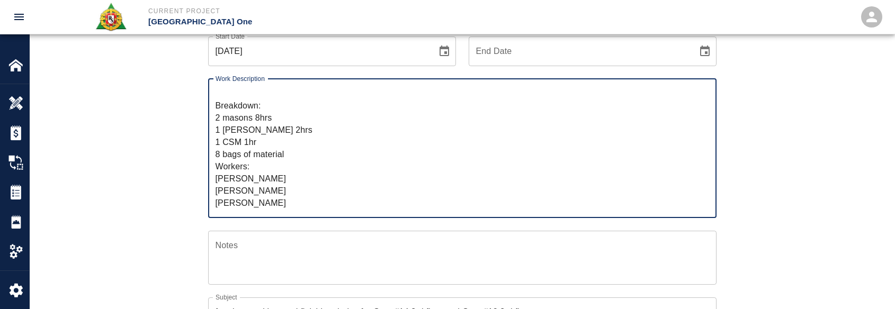
scroll to position [0, 0]
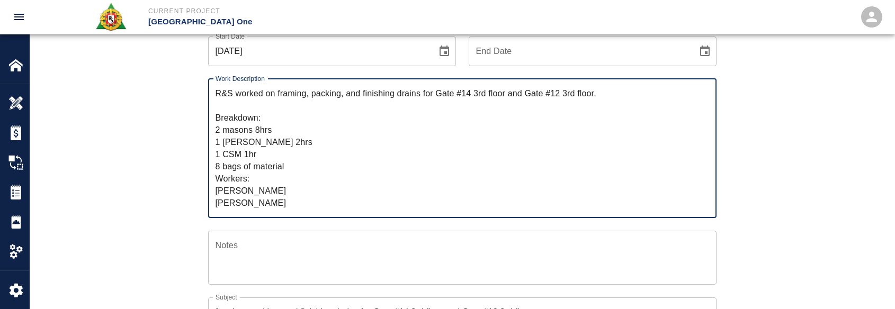
drag, startPoint x: 285, startPoint y: 205, endPoint x: 173, endPoint y: 69, distance: 176.4
click at [173, 69] on div "Ticket Number 1437 Ticket Number PCO Number 0809 PCO Number Start Date 10/13/20…" at bounding box center [462, 312] width 865 height 662
click at [210, 103] on div "R&S worked on ﻿framing, packing, and finishing drains for Gate #14 3rd floor an…" at bounding box center [462, 148] width 508 height 139
click at [196, 110] on div "Work Description R&S worked on ﻿framing, packing, and finishing drains for Gate…" at bounding box center [455, 142] width 521 height 152
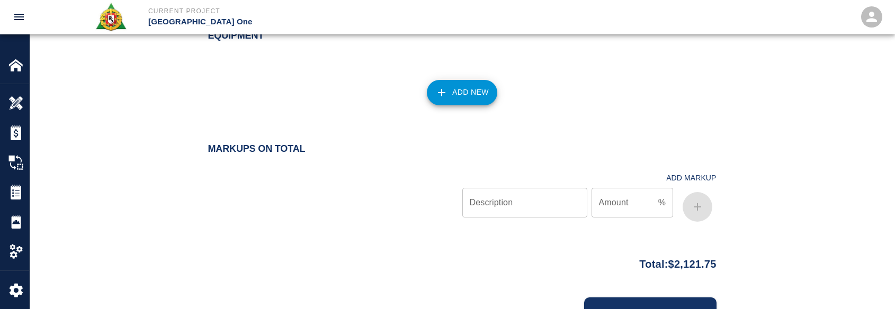
scroll to position [1238, 0]
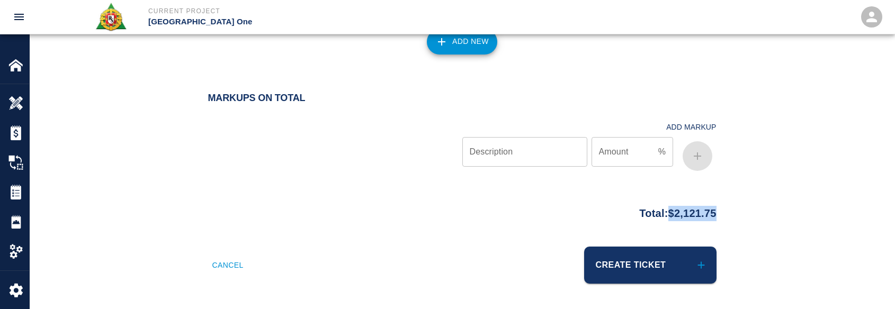
drag, startPoint x: 717, startPoint y: 226, endPoint x: 660, endPoint y: 222, distance: 56.8
click at [660, 222] on div "Total: $2,121.75" at bounding box center [462, 224] width 865 height 46
copy p "$2,121.75"
click at [603, 267] on button "Create Ticket" at bounding box center [650, 265] width 132 height 37
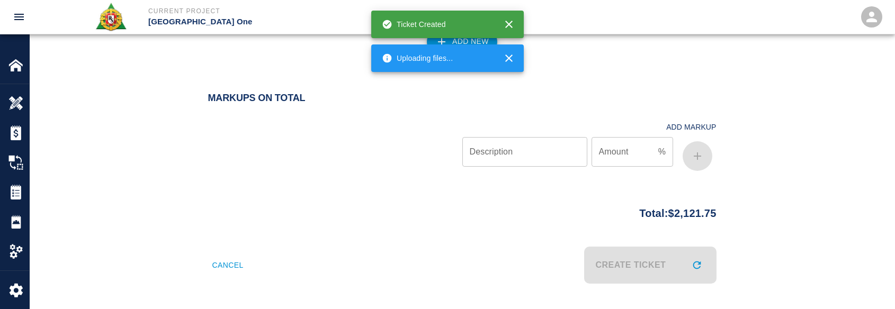
click at [444, 227] on div "Total: $2,121.75" at bounding box center [462, 224] width 865 height 46
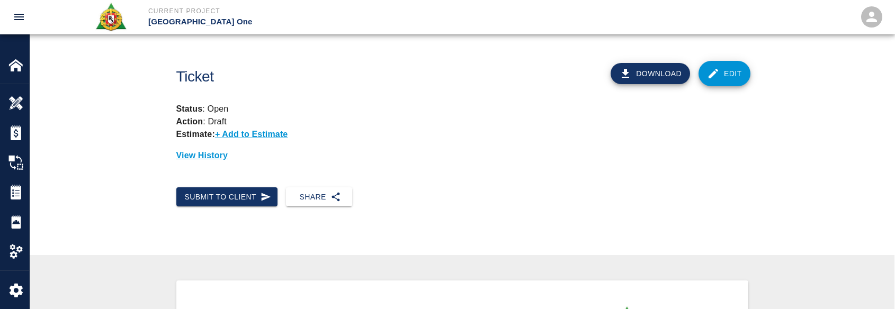
drag, startPoint x: 310, startPoint y: 117, endPoint x: 317, endPoint y: 115, distance: 7.1
click at [310, 117] on div "Status : Open Action : Draft Estimate: + Add to Estimate View History" at bounding box center [458, 128] width 580 height 68
click at [240, 192] on button "Submit to Client" at bounding box center [227, 197] width 102 height 20
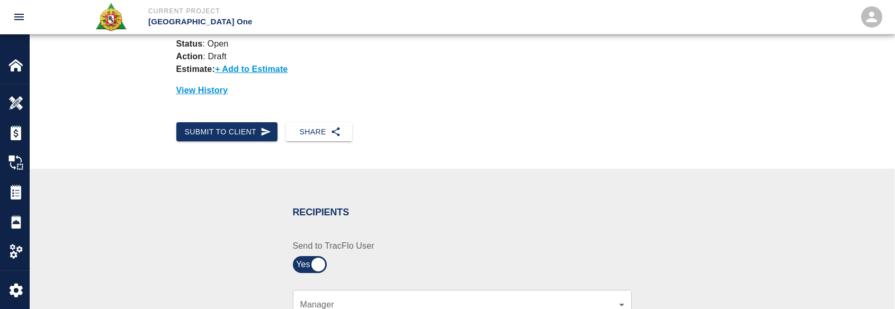
scroll to position [159, 0]
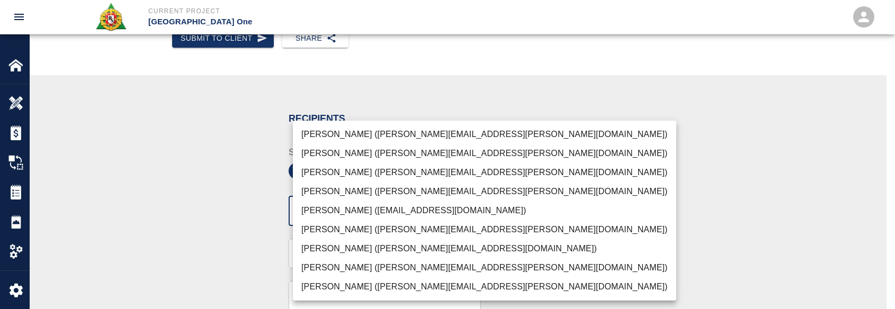
click at [361, 137] on li "Peter Hardecker (peter.hardecker@aecom.com)" at bounding box center [484, 134] width 383 height 19
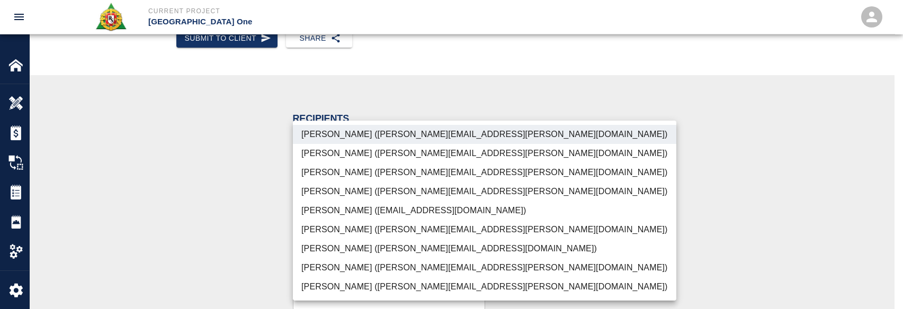
click at [356, 171] on li "Parin Kanani (parin.kanani@aecom.com)" at bounding box center [484, 172] width 383 height 19
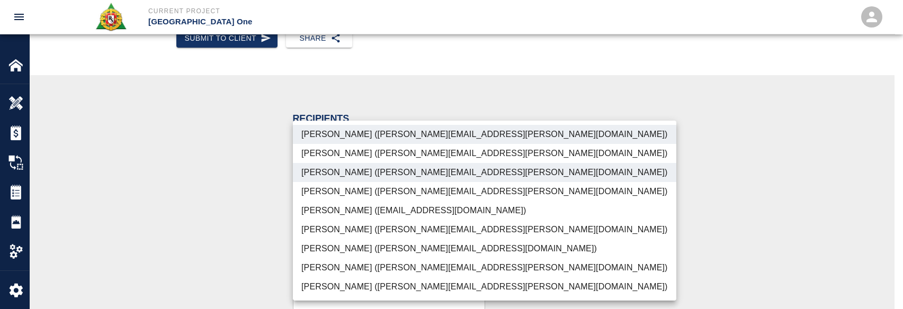
click at [384, 261] on li "Dylan Sims (dylan.sims@aecom.com)" at bounding box center [484, 267] width 383 height 19
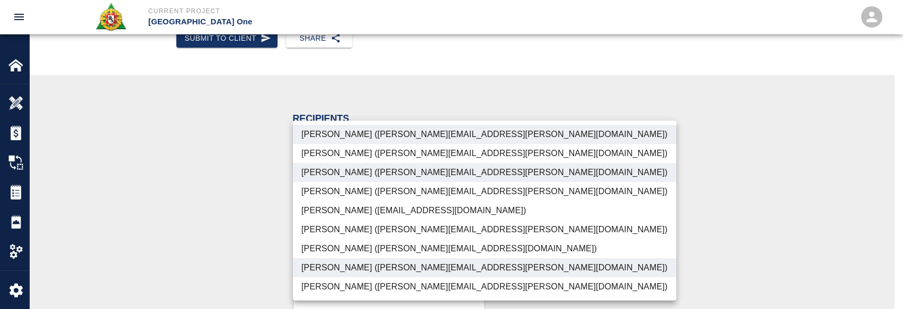
click at [384, 256] on li "Patrick Testino (patrick.testino@aecom.com)" at bounding box center [484, 248] width 383 height 19
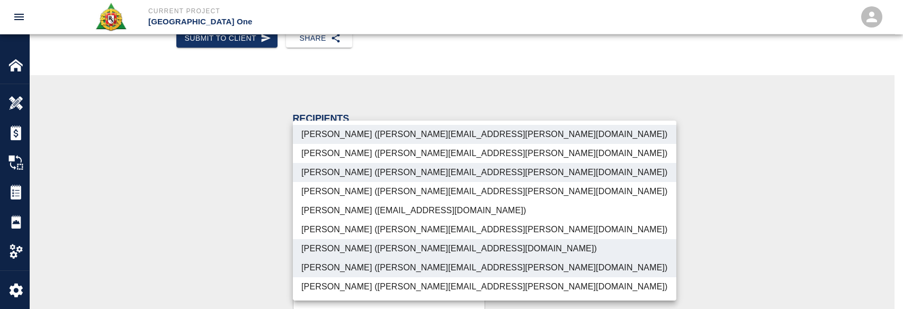
click at [381, 286] on li "Shane Lamay (shane.lamay@aecom.com)" at bounding box center [484, 286] width 383 height 19
type input "ede96749-2565-4a65-a76c-ac2c5448e16e,69d78ca4-8a93-4c72-a988-7271956ccf0b,b38a7…"
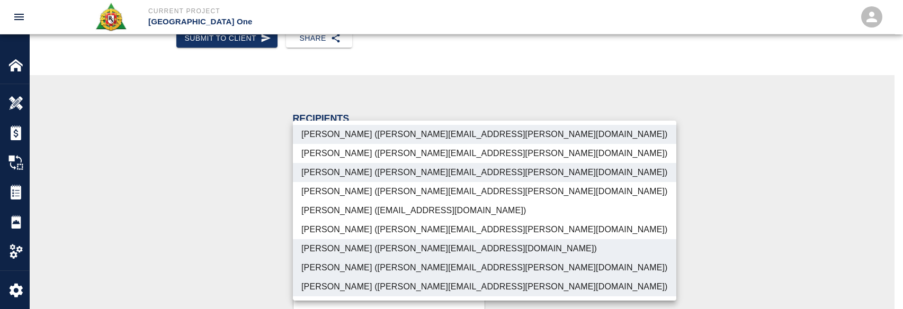
click at [270, 261] on div at bounding box center [451, 154] width 903 height 309
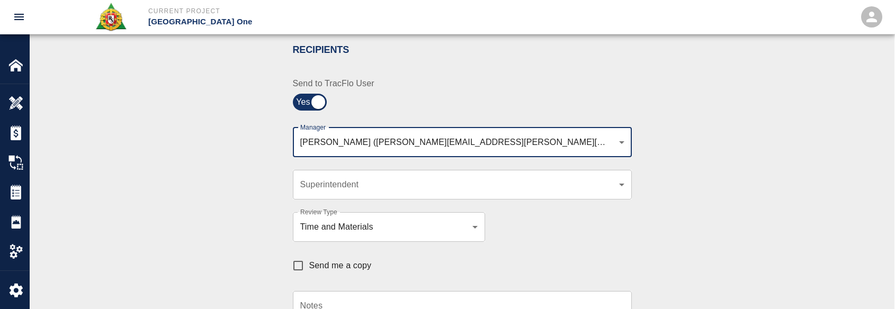
scroll to position [318, 0]
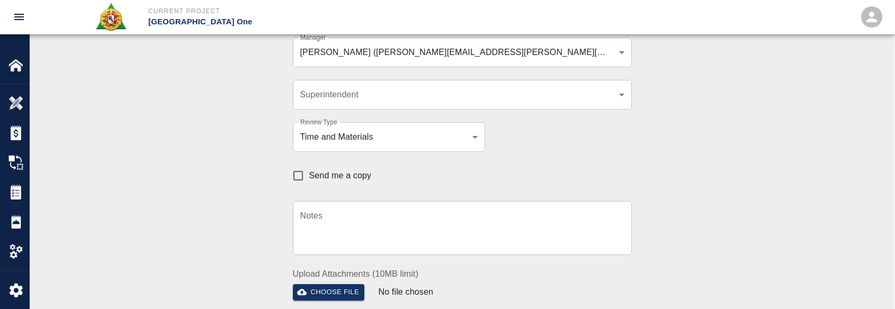
click at [319, 173] on span "Send me a copy" at bounding box center [340, 175] width 62 height 13
click at [309, 173] on input "Send me a copy" at bounding box center [298, 176] width 22 height 22
checkbox input "true"
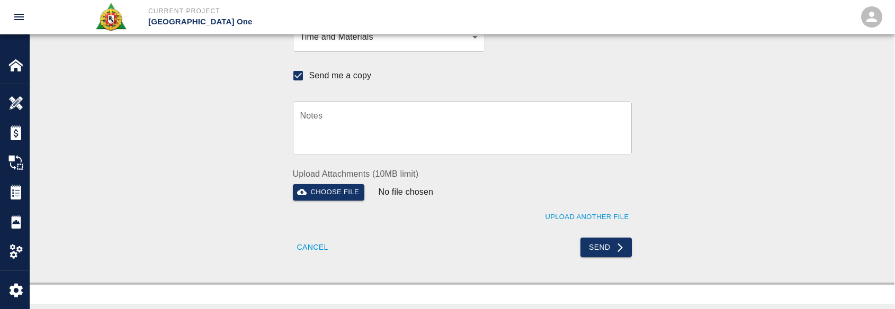
scroll to position [424, 0]
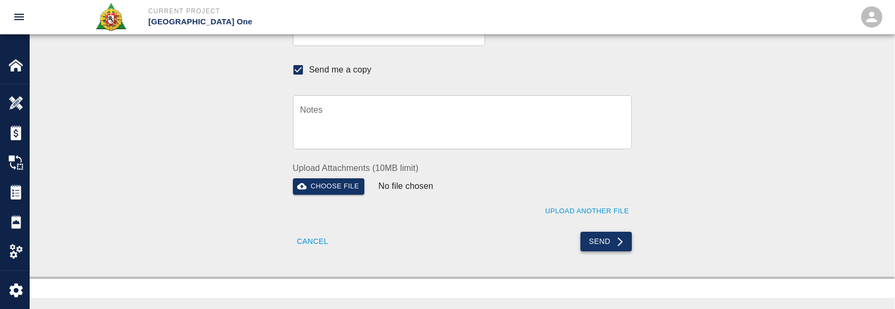
click at [622, 235] on button "Send" at bounding box center [605, 242] width 51 height 20
checkbox input "false"
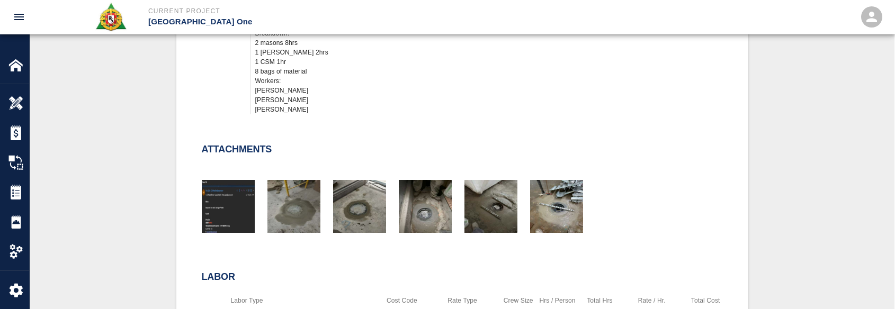
click at [352, 125] on div "Attachments" at bounding box center [456, 180] width 534 height 114
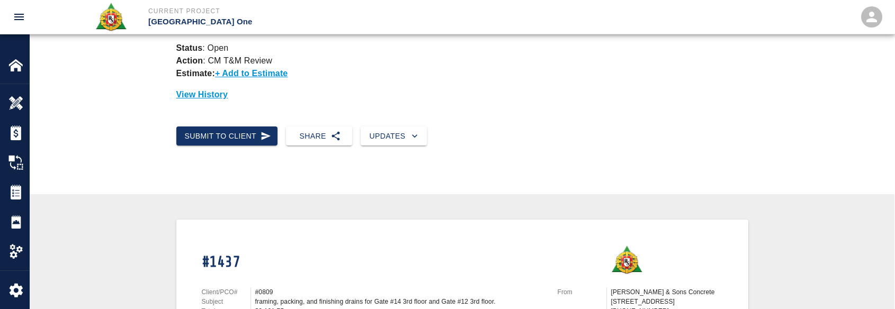
scroll to position [0, 0]
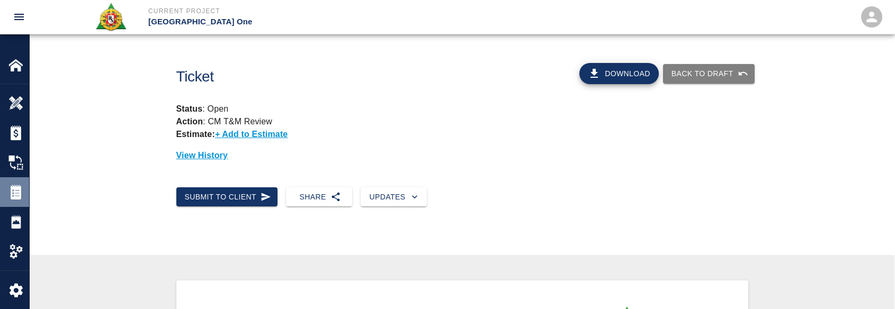
click at [15, 194] on img at bounding box center [15, 192] width 15 height 15
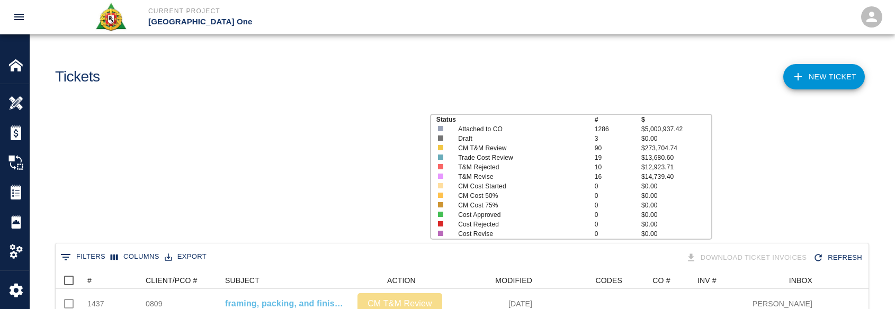
scroll to position [610, 805]
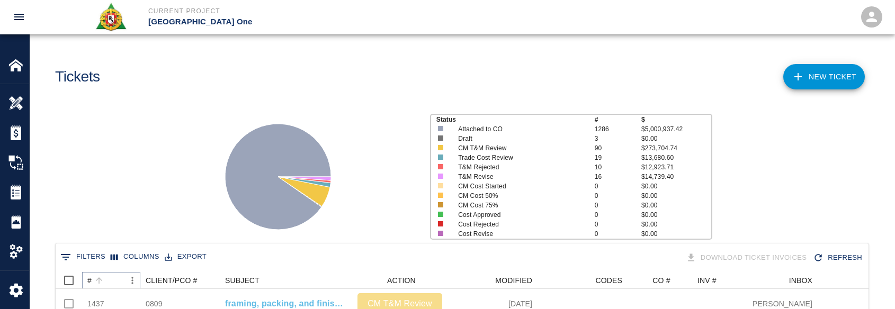
click at [104, 282] on button "Sort" at bounding box center [99, 280] width 15 height 15
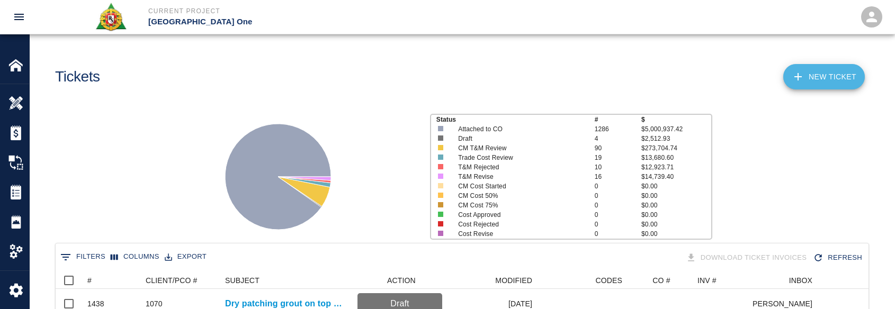
click at [816, 87] on link "NEW TICKET" at bounding box center [824, 76] width 82 height 25
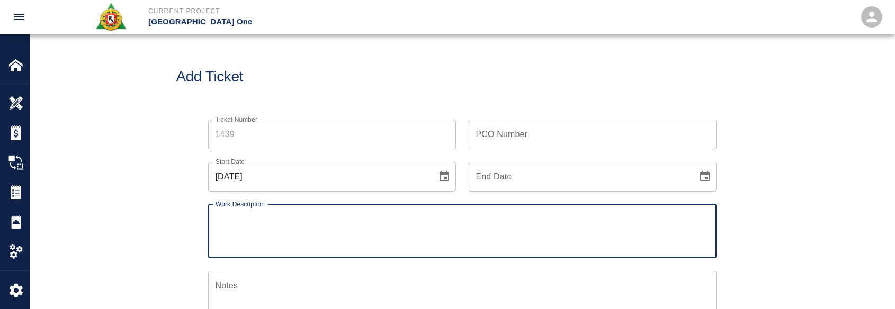
click at [300, 136] on input "Ticket Number" at bounding box center [332, 135] width 248 height 30
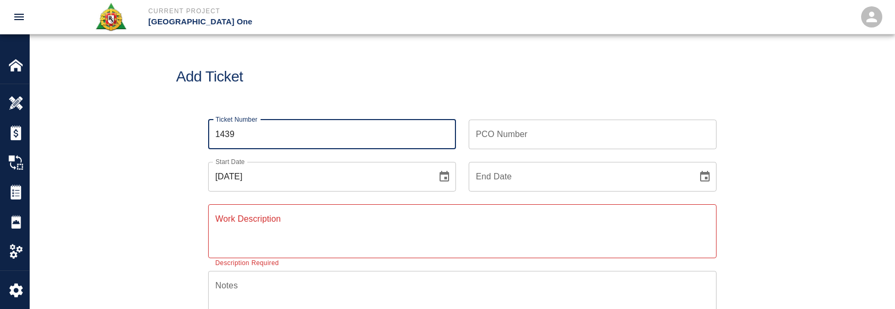
type input "1439"
drag, startPoint x: 438, startPoint y: 172, endPoint x: 434, endPoint y: 175, distance: 5.5
click at [434, 175] on button "Choose date, selected date is Oct 14, 2025" at bounding box center [444, 176] width 21 height 21
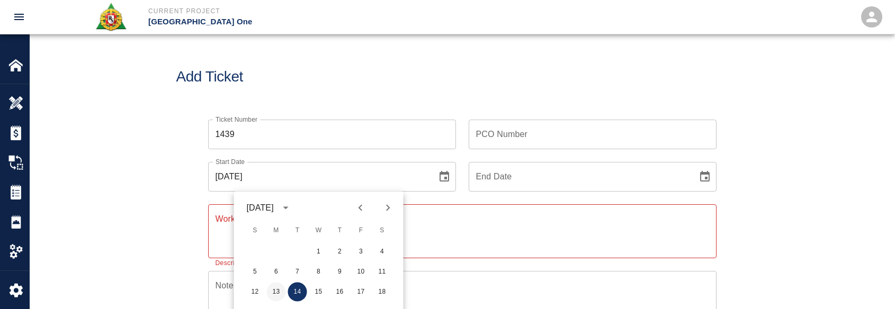
click at [276, 283] on button "13" at bounding box center [276, 292] width 19 height 19
type input "[DATE]"
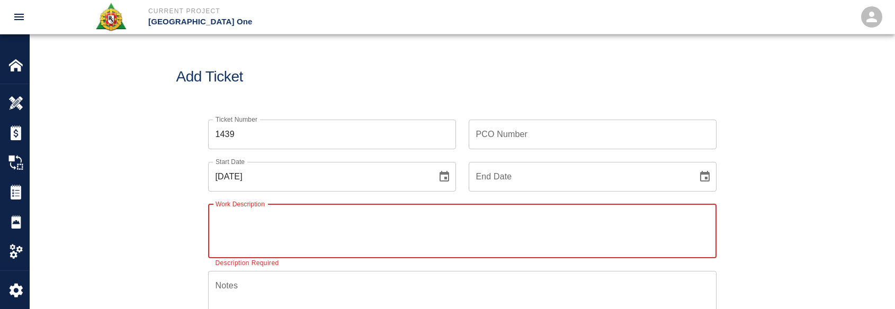
click at [281, 230] on textarea "Work Description" at bounding box center [463, 231] width 494 height 37
paste textarea "R&S worked on Dry patching grout on top of beams for Column line Level #2 2nd f…"
drag, startPoint x: 281, startPoint y: 236, endPoint x: 276, endPoint y: 223, distance: 13.1
click at [276, 223] on textarea "R&S worked on Dry patching grout on top of beams for Column line Level #2 2nd f…" at bounding box center [463, 231] width 494 height 37
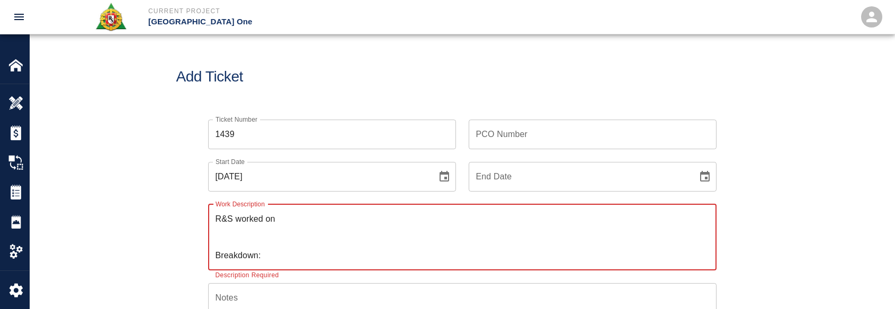
click at [399, 224] on textarea "R&S worked on Breakdown:" at bounding box center [463, 237] width 494 height 49
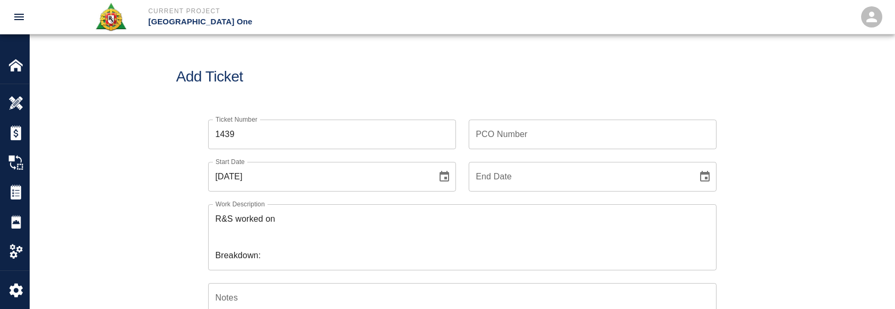
click at [277, 257] on textarea "R&S worked on Breakdown:" at bounding box center [463, 237] width 494 height 49
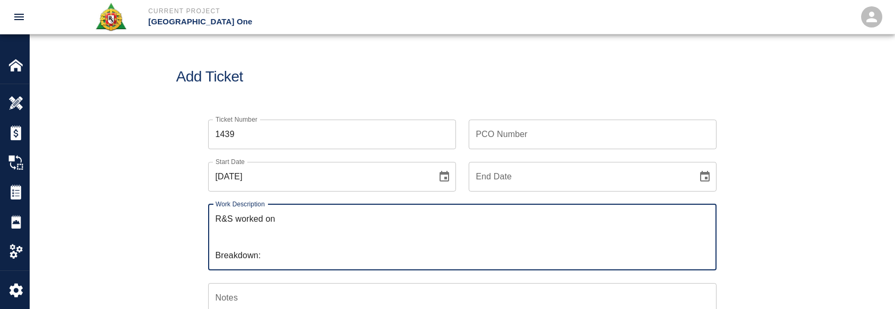
click at [272, 238] on textarea "R&S worked on Breakdown:" at bounding box center [463, 237] width 494 height 49
click at [274, 235] on textarea "R&S worked on Breakdown:" at bounding box center [463, 237] width 494 height 49
paste textarea "3 lathers 6 hrs each mobilizing cutting bending barlocking and exposing rebar (…"
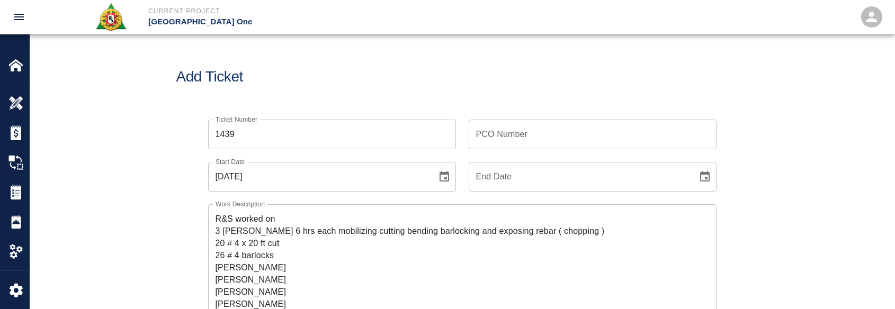
click at [334, 222] on textarea "R&S worked on 3 lathers 6 hrs each mobilizing cutting bending barlocking and ex…" at bounding box center [463, 274] width 494 height 122
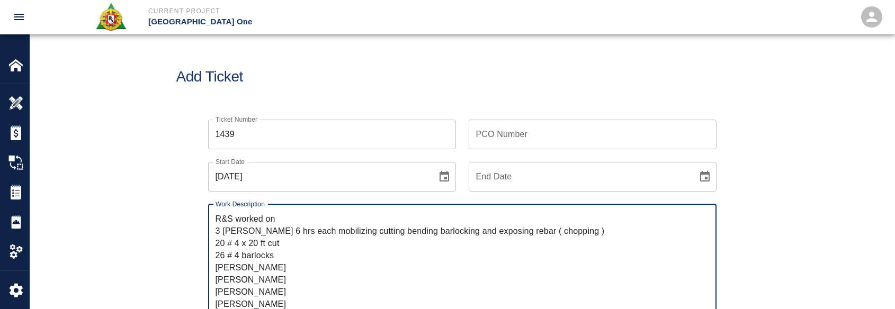
paste textarea "gate 6-1"
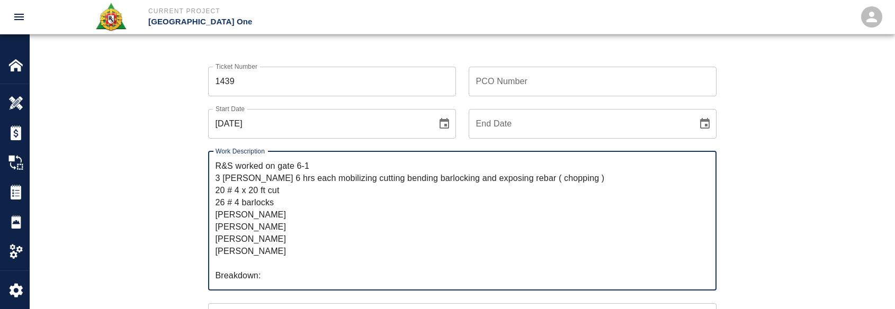
scroll to position [106, 0]
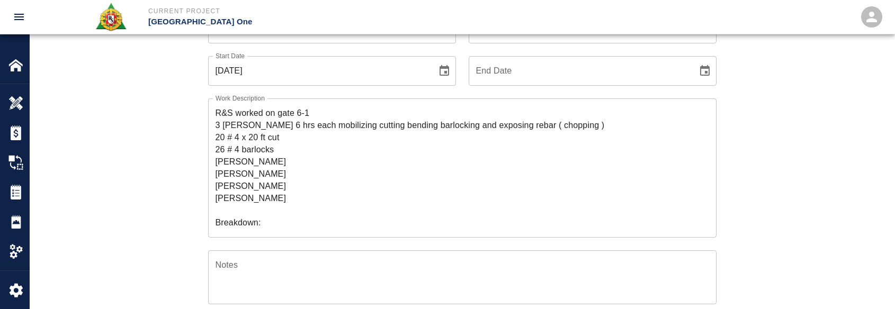
click at [202, 200] on div "Work Description R&S worked on gate 6-1 3 lathers 6 hrs each mobilizing cutting…" at bounding box center [455, 162] width 521 height 152
click at [235, 176] on textarea "R&S worked on gate 6-1 3 lathers 6 hrs each mobilizing cutting bending barlocki…" at bounding box center [463, 168] width 494 height 122
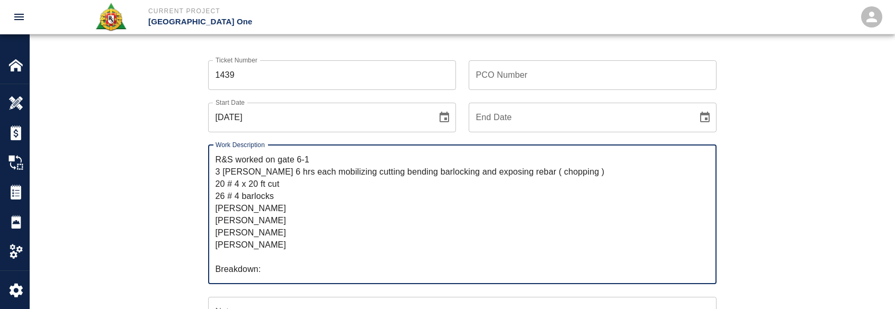
scroll to position [0, 0]
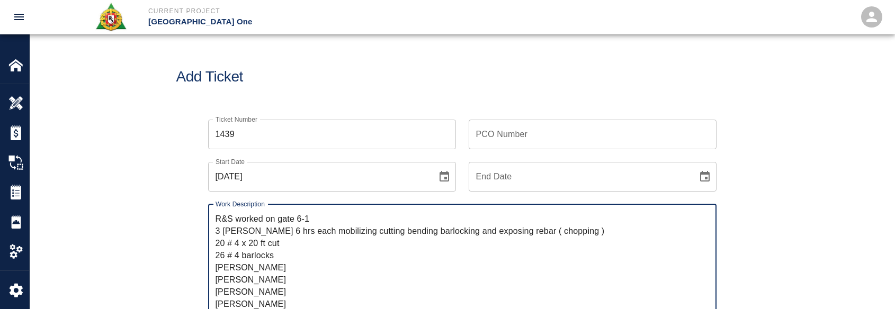
click at [294, 221] on textarea "R&S worked on gate 6-1 3 lathers 6 hrs each mobilizing cutting bending barlocki…" at bounding box center [463, 274] width 494 height 122
click at [304, 222] on textarea "R&S worked on gate 6-1 3 lathers 6 hrs each mobilizing cutting bending barlocki…" at bounding box center [463, 274] width 494 height 122
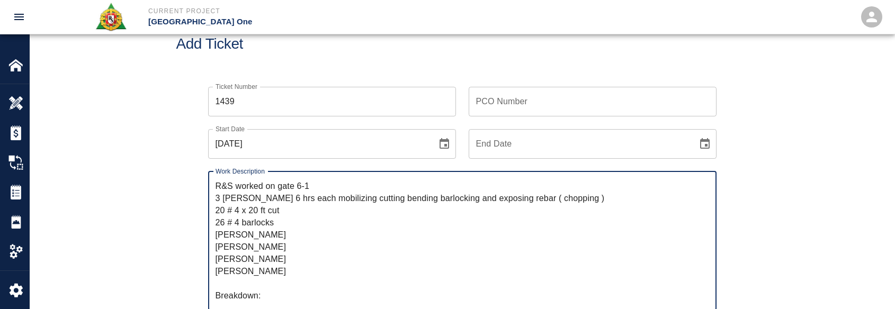
scroll to position [53, 0]
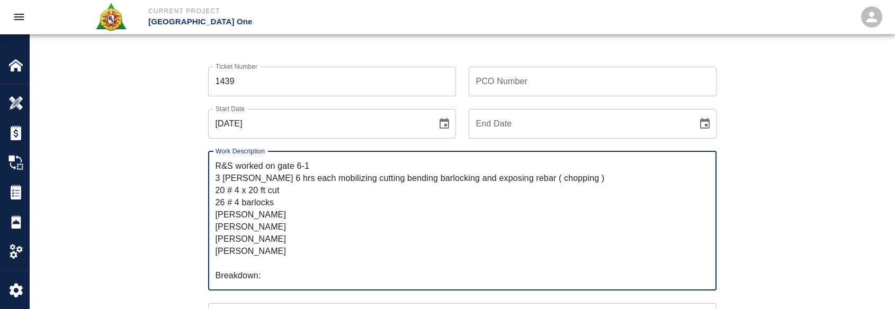
drag, startPoint x: 295, startPoint y: 180, endPoint x: 217, endPoint y: 174, distance: 78.1
click at [217, 174] on textarea "R&S worked on gate 6-1 3 lathers 6 hrs each mobilizing cutting bending barlocki…" at bounding box center [463, 221] width 494 height 122
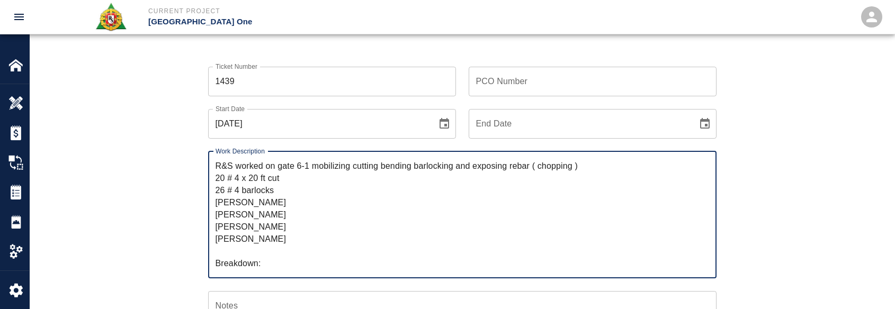
click at [262, 261] on textarea "R&S worked on gate 6-1 mobilizing cutting bending barlocking and exposing rebar…" at bounding box center [463, 215] width 494 height 110
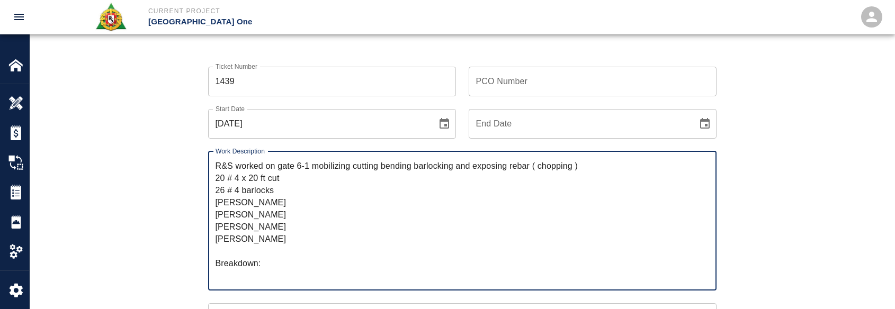
paste textarea "3 lathers 6 hrs each"
drag, startPoint x: 288, startPoint y: 237, endPoint x: 213, endPoint y: 214, distance: 78.1
click at [214, 214] on div "R&S worked on gate 6-1 mobilizing cutting bending barlocking and exposing rebar…" at bounding box center [462, 220] width 508 height 139
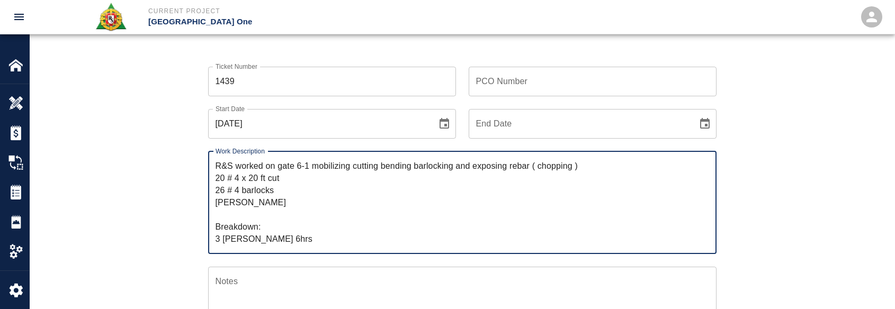
click at [392, 235] on textarea "R&S worked on gate 6-1 mobilizing cutting bending barlocking and exposing rebar…" at bounding box center [463, 202] width 494 height 85
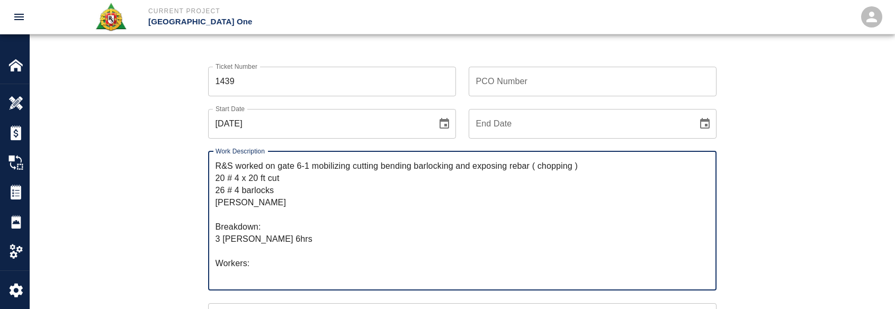
paste textarea "thomas steinhart zack clark thomas schezer"
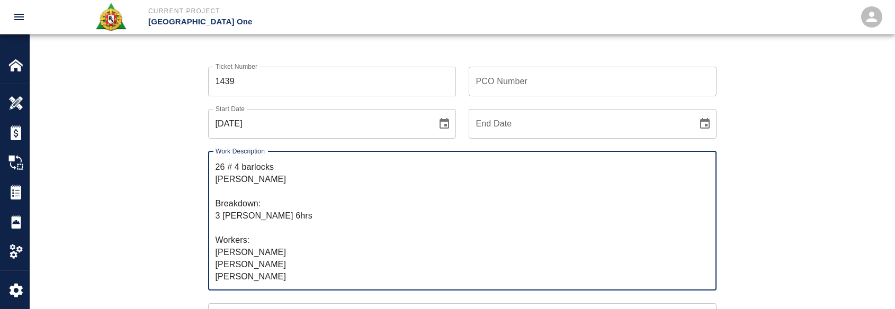
click at [227, 256] on textarea "R&S worked on gate 6-1 mobilizing cutting bending barlocking and exposing rebar…" at bounding box center [463, 221] width 494 height 122
click at [267, 230] on textarea "R&S worked on gate 6-1 mobilizing cutting bending barlocking and exposing rebar…" at bounding box center [463, 221] width 494 height 122
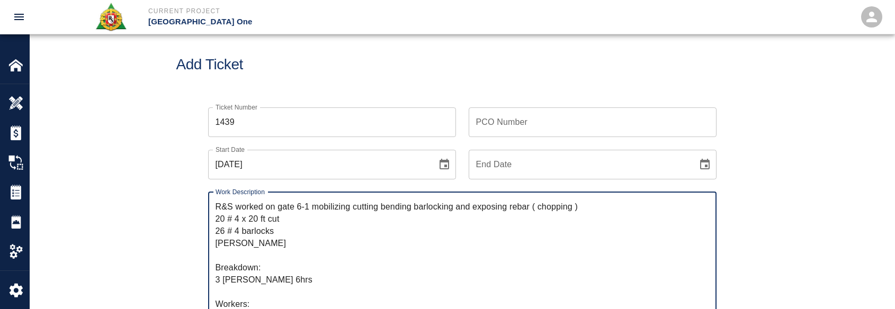
scroll to position [0, 0]
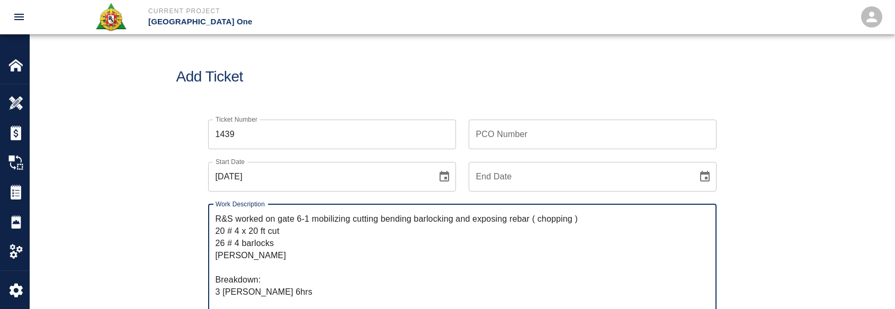
click at [253, 258] on textarea "R&S worked on gate 6-1 mobilizing cutting bending barlocking and exposing rebar…" at bounding box center [463, 274] width 494 height 122
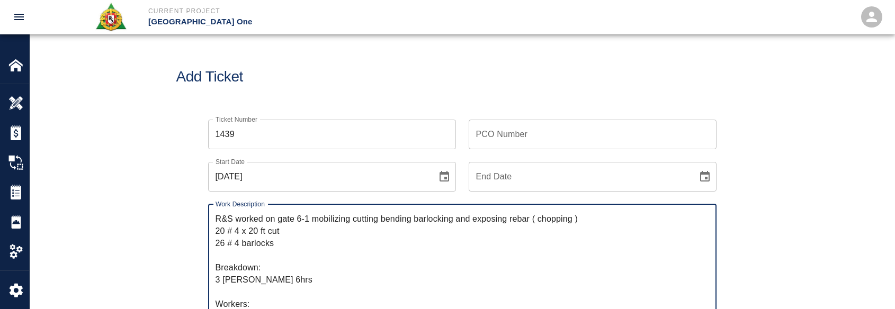
drag, startPoint x: 279, startPoint y: 246, endPoint x: 211, endPoint y: 232, distance: 68.6
click at [211, 232] on div "R&S worked on gate 6-1 mobilizing cutting bending barlocking and exposing rebar…" at bounding box center [462, 273] width 508 height 139
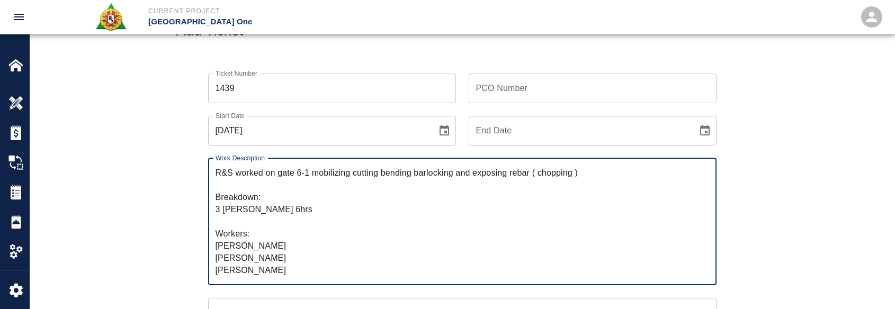
scroll to position [53, 0]
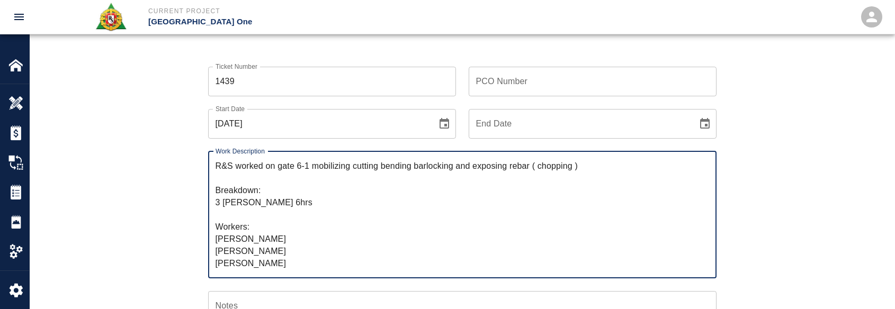
click at [226, 211] on textarea "R&S worked on gate 6-1 mobilizing cutting bending barlocking and exposing rebar…" at bounding box center [463, 215] width 494 height 110
paste textarea "20 # 4 x 20 ft cut 26 # 4 barlocks"
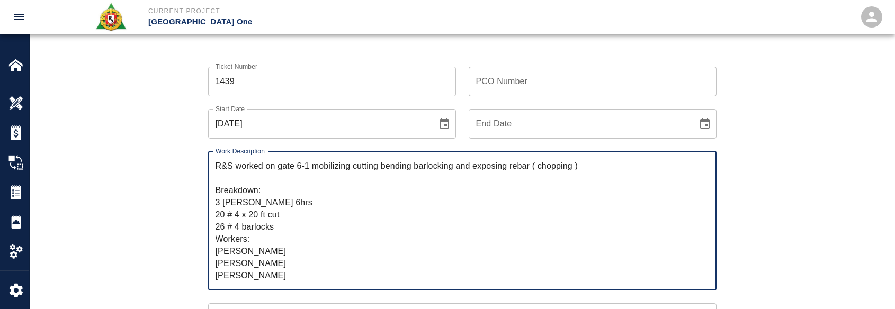
click at [301, 247] on textarea "R&S worked on gate 6-1 mobilizing cutting bending barlocking and exposing rebar…" at bounding box center [463, 221] width 494 height 122
click at [298, 202] on textarea "R&S worked on gate 6-1 mobilizing cutting bending barlocking and exposing rebar…" at bounding box center [463, 221] width 494 height 122
drag, startPoint x: 419, startPoint y: 167, endPoint x: 450, endPoint y: 162, distance: 31.1
click at [426, 166] on textarea "R&S worked on gate 6-1 mobilizing cutting bending barlocking and exposing rebar…" at bounding box center [463, 221] width 494 height 122
click at [440, 169] on textarea "R&S worked on gate 6-1 mobilizing cutting bending barlocking and exposing rebar…" at bounding box center [463, 221] width 494 height 122
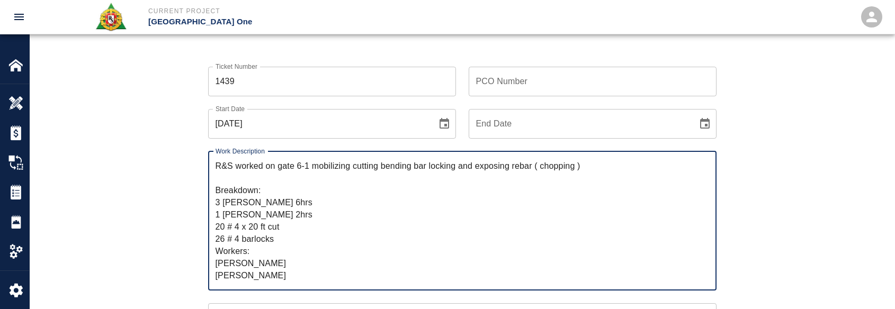
click at [572, 168] on textarea "R&S worked on gate 6-1 mobilizing cutting bending bar locking and exposing reba…" at bounding box center [463, 221] width 494 height 122
click at [592, 168] on textarea "R&S worked on gate 6-1 mobilizing cutting bending bar locking and exposing reba…" at bounding box center [463, 221] width 494 height 122
drag, startPoint x: 308, startPoint y: 169, endPoint x: 279, endPoint y: 171, distance: 29.2
click at [279, 171] on textarea "R&S worked on gate 6-1 mobilizing cutting bending bar locking and exposing reba…" at bounding box center [463, 221] width 494 height 122
click at [566, 160] on textarea "R&S worked on mobilizing cutting bending bar locking and exposing rebar for Bre…" at bounding box center [463, 221] width 494 height 122
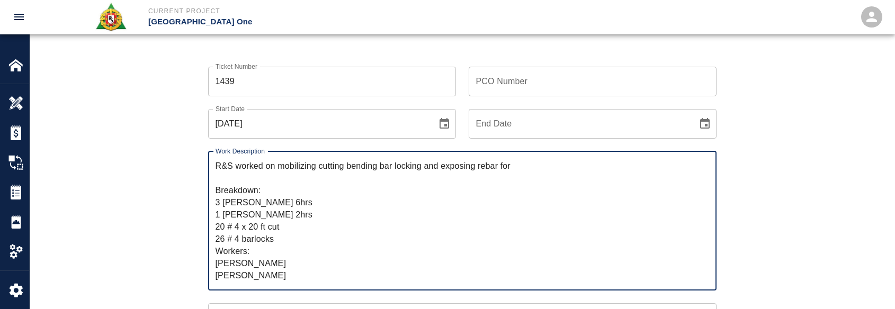
paste textarea "gate 6-1"
click at [578, 161] on textarea "R&S worked on mobilizing cutting bending bar locking and exposing rebar for gat…" at bounding box center [463, 221] width 494 height 122
drag, startPoint x: 282, startPoint y: 173, endPoint x: 302, endPoint y: 166, distance: 21.3
click at [283, 173] on textarea "R&S worked on mobilizing cutting bending bar locking and exposing rebar for gat…" at bounding box center [463, 221] width 494 height 122
click at [361, 167] on textarea "R&S worked on mobilizing cutting bending bar locking and exposing rebar for gat…" at bounding box center [463, 221] width 494 height 122
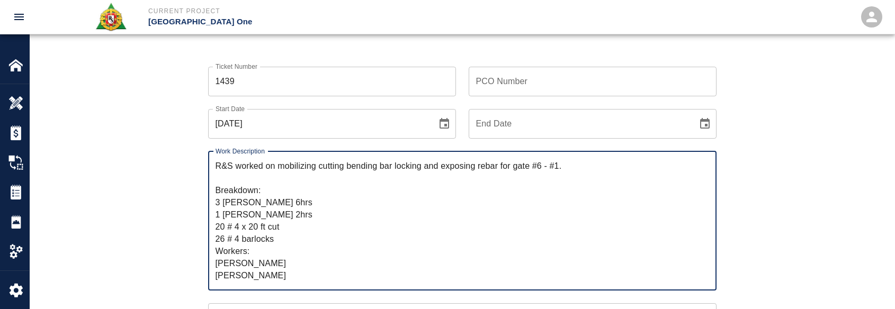
click at [381, 168] on textarea "R&S worked on mobilizing cutting bending bar locking and exposing rebar for gat…" at bounding box center [463, 221] width 494 height 122
drag, startPoint x: 414, startPoint y: 166, endPoint x: 485, endPoint y: 173, distance: 71.2
click at [414, 166] on textarea "R&S worked on mobilizing cutting bending bar locking and exposing rebar for gat…" at bounding box center [463, 221] width 494 height 122
click at [480, 168] on textarea "R&S worked on mobilizing cutting bending bar locking and exposing rebar for gat…" at bounding box center [463, 221] width 494 height 122
click at [505, 163] on textarea "R&S worked on mobilizing cutting bending bar locking and exposing rebar for gat…" at bounding box center [463, 221] width 494 height 122
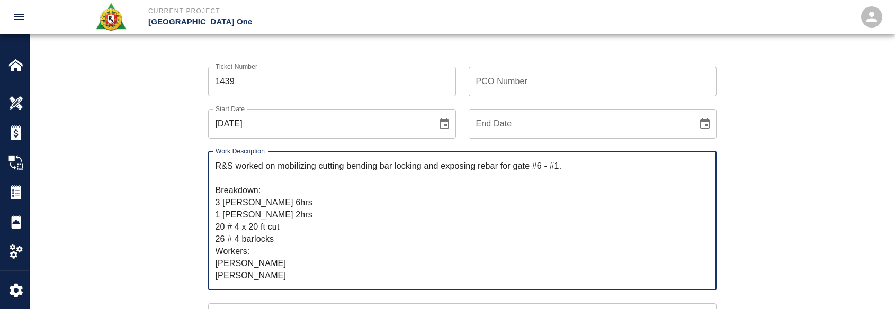
click at [518, 165] on textarea "R&S worked on mobilizing cutting bending bar locking and exposing rebar for gat…" at bounding box center [463, 221] width 494 height 122
click at [512, 169] on textarea "R&S worked on mobilizing cutting bending bar locking and exposing rebar for gat…" at bounding box center [463, 221] width 494 height 122
click at [517, 169] on textarea "R&S worked on mobilizing cutting bending bar locking and exposing rebar for gat…" at bounding box center [463, 221] width 494 height 122
click at [503, 166] on textarea "R&S worked on mobilizing cutting bending bar locking and exposing rebar for gat…" at bounding box center [463, 221] width 494 height 122
click at [519, 166] on textarea "R&S worked on mobilizing cutting bending bar locking and exposing rebar for gat…" at bounding box center [463, 221] width 494 height 122
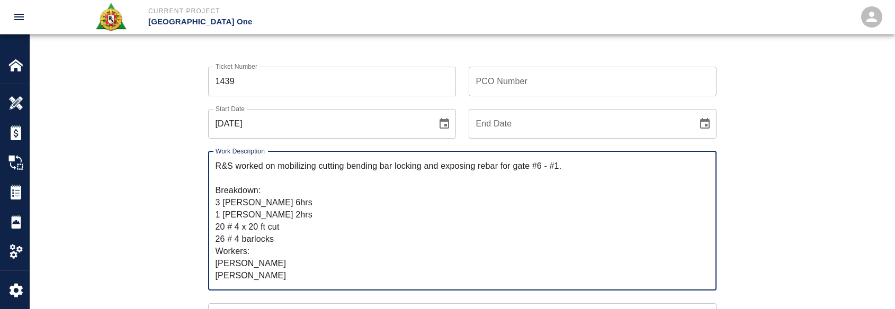
click at [513, 169] on textarea "R&S worked on mobilizing cutting bending bar locking and exposing rebar for gat…" at bounding box center [463, 221] width 494 height 122
click at [634, 164] on textarea "R&S worked on mobilizing cutting bending bar locking and exposing rebar for sta…" at bounding box center [463, 221] width 494 height 122
drag, startPoint x: 634, startPoint y: 165, endPoint x: 282, endPoint y: 163, distance: 351.6
click at [279, 164] on textarea "R&S worked on mobilizing cutting bending bar locking and exposing rebar for sta…" at bounding box center [463, 221] width 494 height 122
click at [324, 245] on textarea "R&S worked on mobilizing cutting bending bar locking and exposing rebar for sta…" at bounding box center [463, 221] width 494 height 122
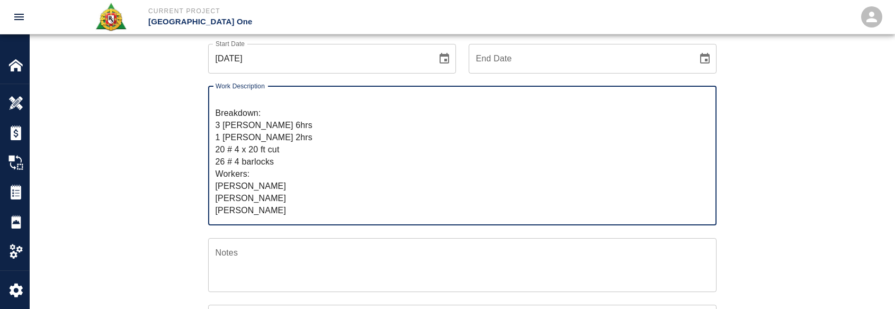
scroll to position [159, 0]
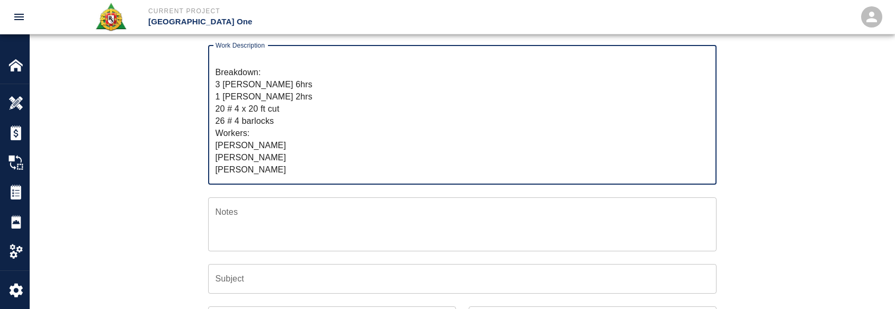
type textarea "R&S worked on mobilizing cutting bending bar locking and exposing rebar for sta…"
click at [220, 283] on input "Subject" at bounding box center [462, 279] width 508 height 30
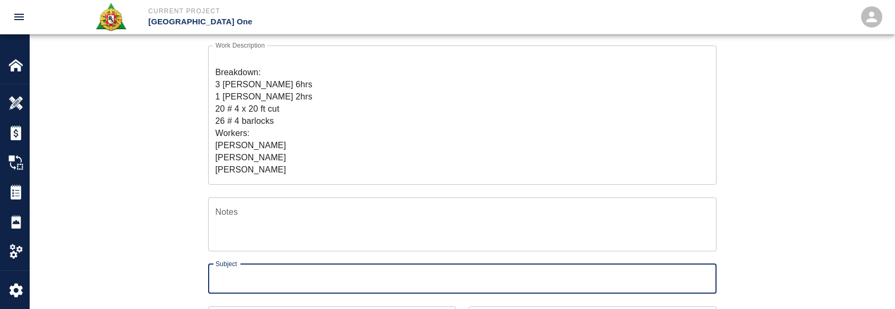
paste input "mobilizing cutting bending bar locking and exposing rebar for stair leave outs …"
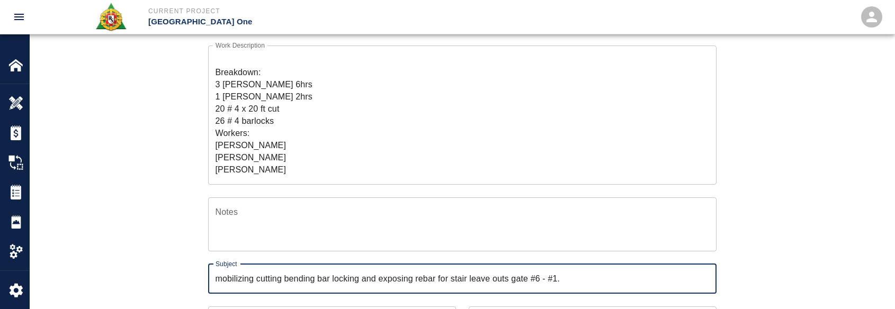
type input "mobilizing cutting bending bar locking and exposing rebar for stair leave outs …"
click at [189, 252] on div "Ticket Number 1439 Ticket Number PCO Number PCO Number Start Date 10/13/2025 St…" at bounding box center [462, 202] width 572 height 509
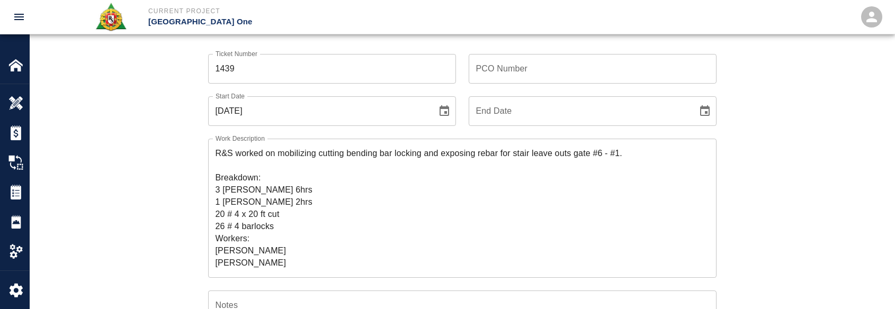
scroll to position [53, 0]
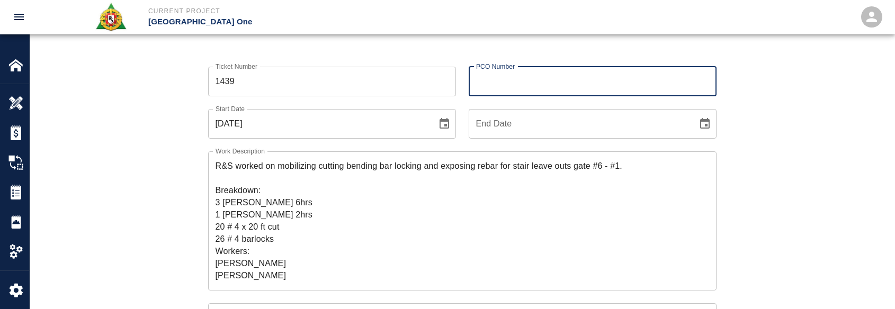
click at [492, 82] on input "PCO Number" at bounding box center [593, 82] width 248 height 30
type input "0624"
click at [456, 60] on div "PCO Number 0624 PCO Number" at bounding box center [586, 75] width 261 height 42
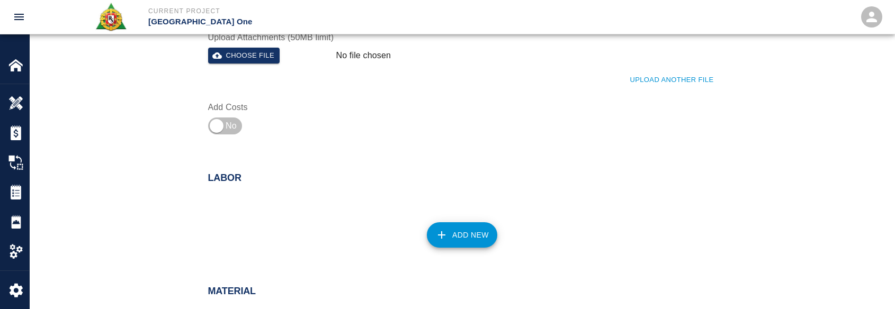
scroll to position [477, 0]
click at [225, 127] on input "checkbox" at bounding box center [216, 125] width 76 height 25
checkbox input "true"
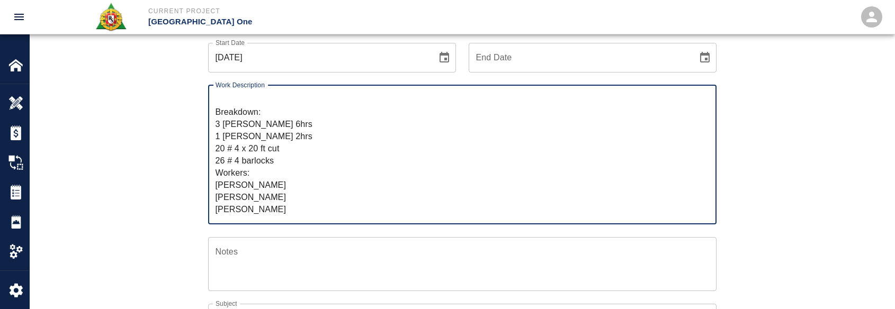
scroll to position [0, 0]
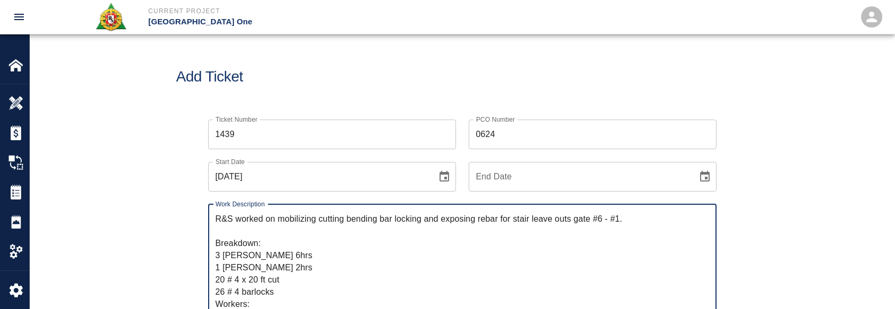
drag, startPoint x: 289, startPoint y: 116, endPoint x: 98, endPoint y: 60, distance: 198.6
click at [109, 61] on main "Add Ticket Ticket Number 1439 Ticket Number PCO Number 0624 PCO Number Start Da…" at bounding box center [462, 154] width 865 height 309
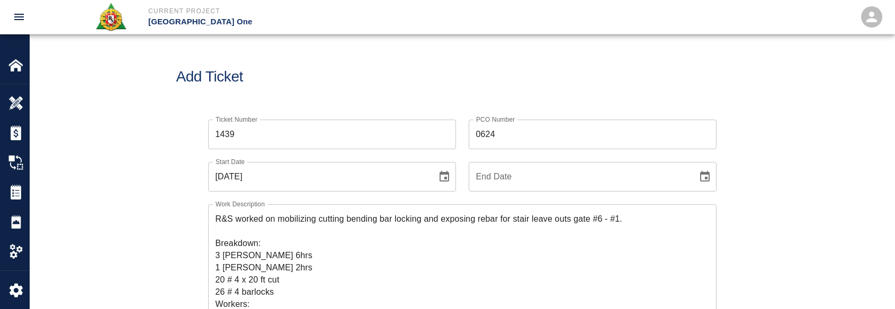
click at [288, 90] on div "Add Ticket" at bounding box center [462, 76] width 865 height 85
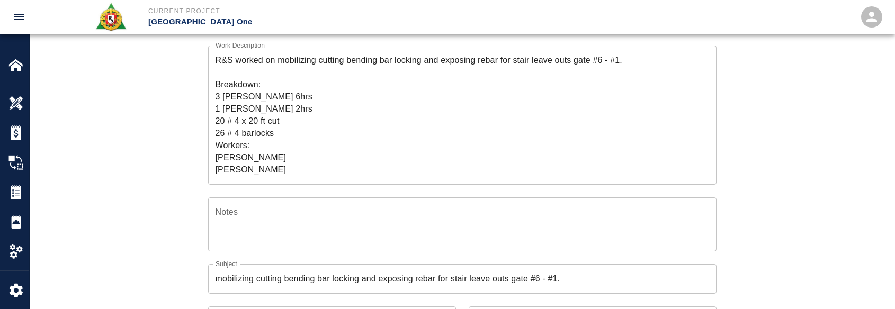
scroll to position [12, 0]
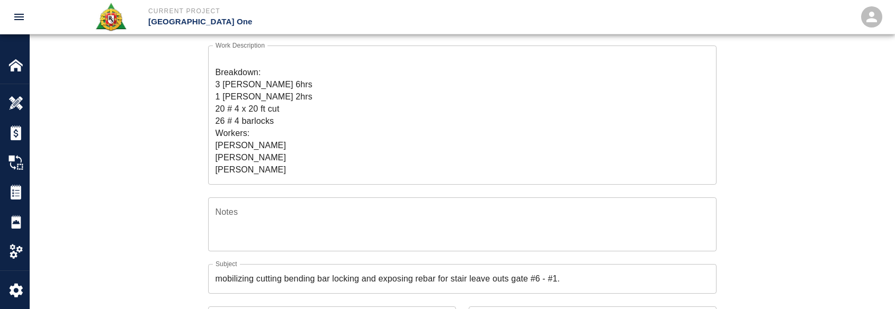
click at [235, 98] on textarea "R&S worked on mobilizing cutting bending bar locking and exposing rebar for sta…" at bounding box center [463, 115] width 494 height 122
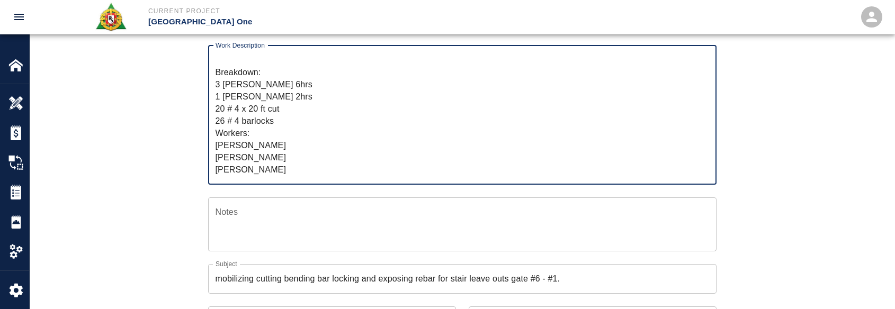
click at [252, 135] on textarea "R&S worked on mobilizing cutting bending bar locking and exposing rebar for sta…" at bounding box center [463, 115] width 494 height 122
click at [307, 104] on textarea "R&S worked on mobilizing cutting bending bar locking and exposing rebar for sta…" at bounding box center [463, 115] width 494 height 122
click at [331, 99] on textarea "R&S worked on mobilizing cutting bending bar locking and exposing rebar for sta…" at bounding box center [463, 115] width 494 height 122
click at [145, 142] on div "Ticket Number 1439 Ticket Number PCO Number 0624 PCO Number Start Date 10/13/20…" at bounding box center [462, 215] width 865 height 534
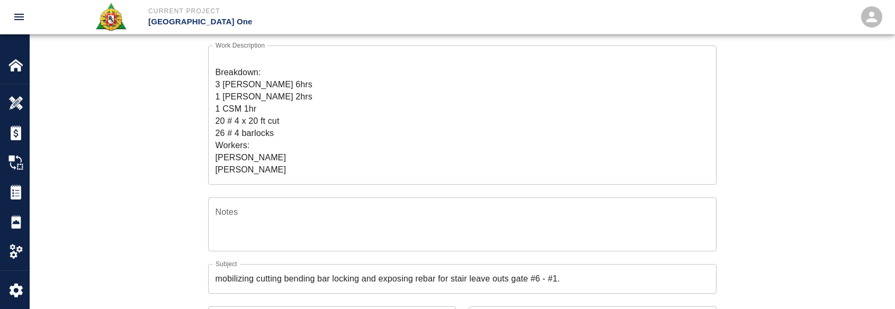
scroll to position [24, 0]
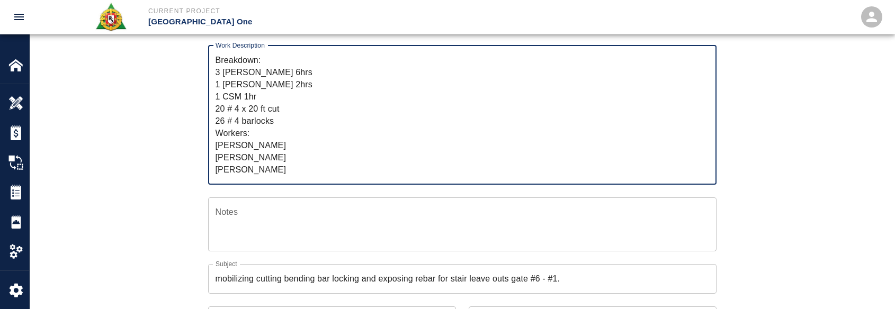
drag, startPoint x: 284, startPoint y: 87, endPoint x: 214, endPoint y: 86, distance: 69.4
click at [214, 86] on div "R&S worked on mobilizing cutting bending bar locking and exposing rebar for sta…" at bounding box center [462, 115] width 508 height 139
type textarea "R&S worked on mobilizing cutting bending bar locking and exposing rebar for sta…"
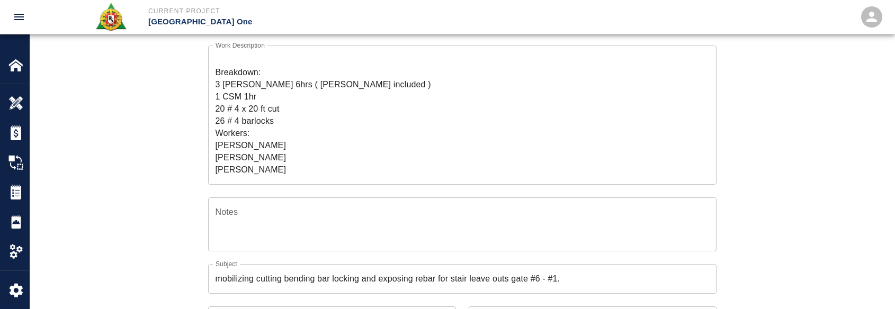
click at [168, 164] on div "Ticket Number 1439 Ticket Number PCO Number 0624 PCO Number Start Date 10/13/20…" at bounding box center [462, 215] width 865 height 534
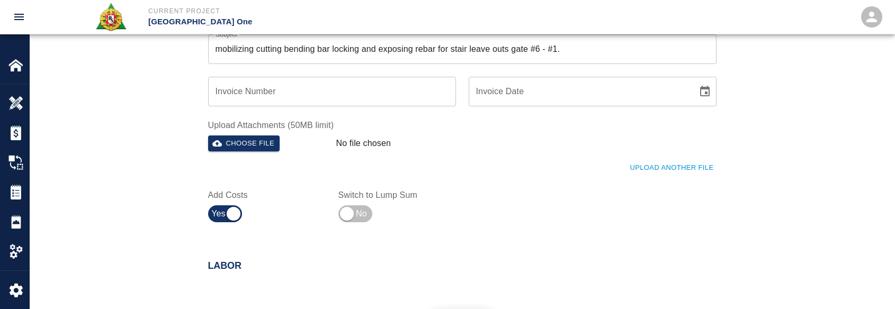
scroll to position [477, 0]
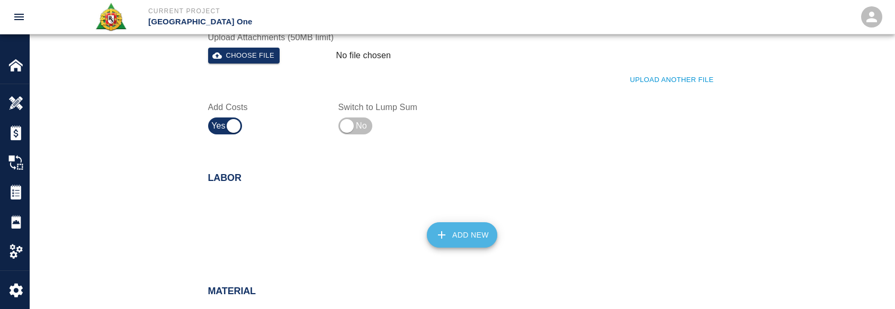
click at [448, 235] on button "Add New" at bounding box center [462, 234] width 70 height 25
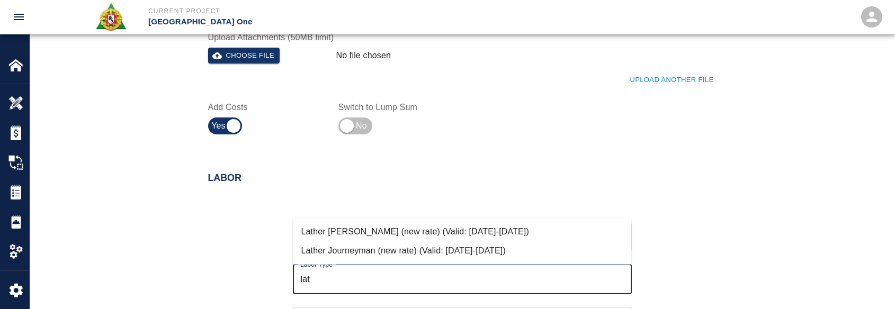
click at [390, 255] on li "Lather Journeyman (new rate) (Valid: 07/01/2024-10/31/2025)" at bounding box center [462, 250] width 339 height 19
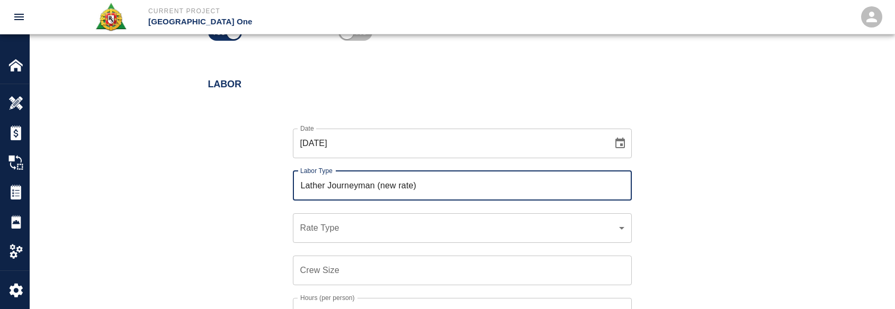
scroll to position [635, 0]
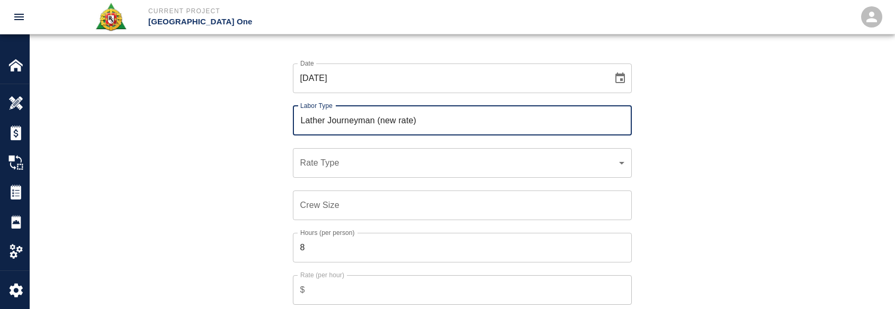
type input "Lather Journeyman (new rate)"
click at [407, 153] on div "​ Rate Type" at bounding box center [462, 163] width 339 height 30
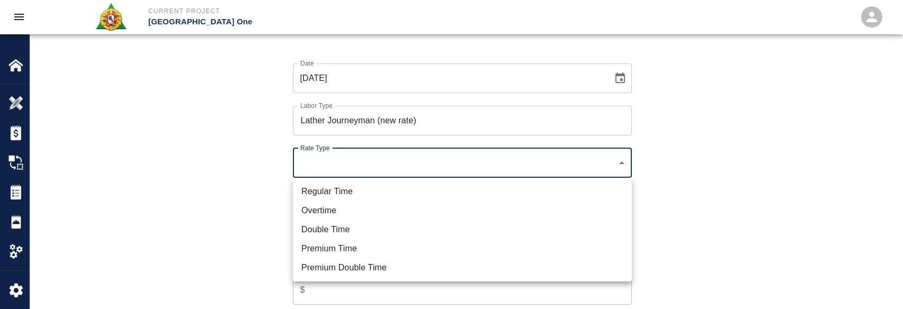
click at [374, 189] on li "Regular Time" at bounding box center [462, 191] width 339 height 19
type input "rate_rt"
type input "122.44"
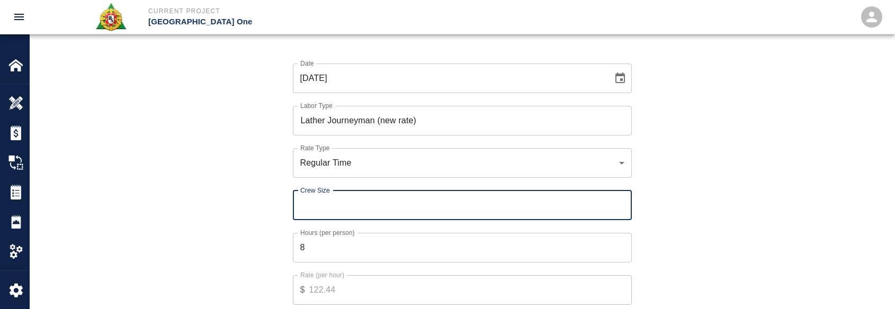
click at [357, 209] on input "Crew Size" at bounding box center [462, 206] width 339 height 30
type input "2"
click at [256, 245] on div "Date 10/13/2025 Date Labor Type Lather Journeyman (new rate) Labor Type Rate Ty…" at bounding box center [455, 192] width 521 height 291
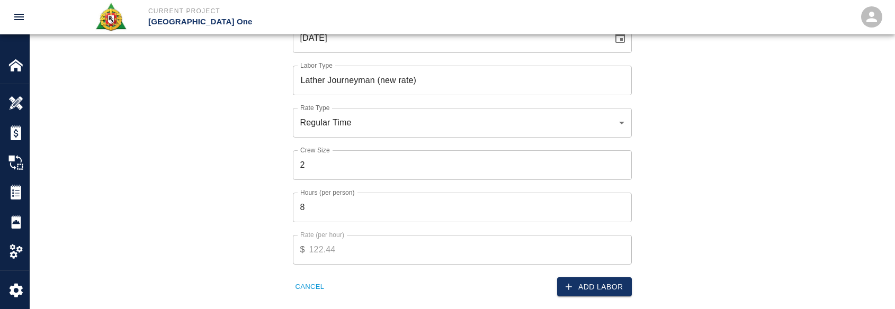
scroll to position [688, 0]
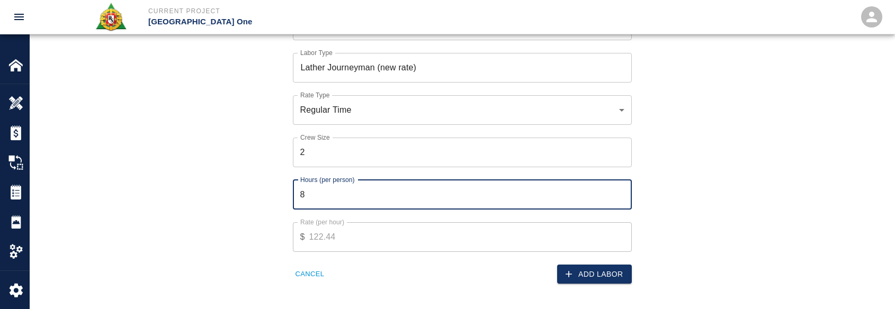
click at [342, 194] on input "8" at bounding box center [462, 195] width 339 height 30
type input "6"
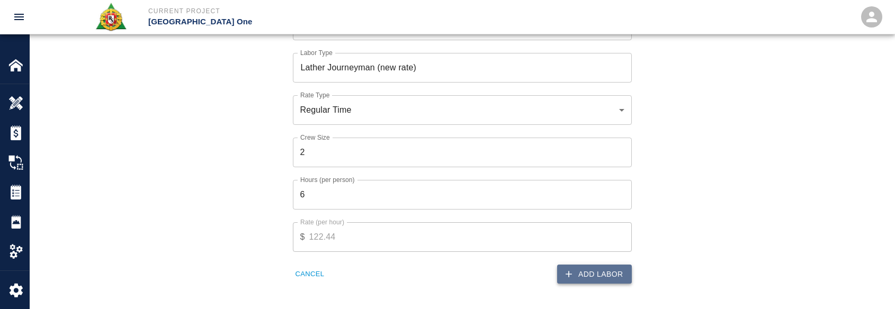
click at [589, 271] on button "Add Labor" at bounding box center [594, 275] width 75 height 20
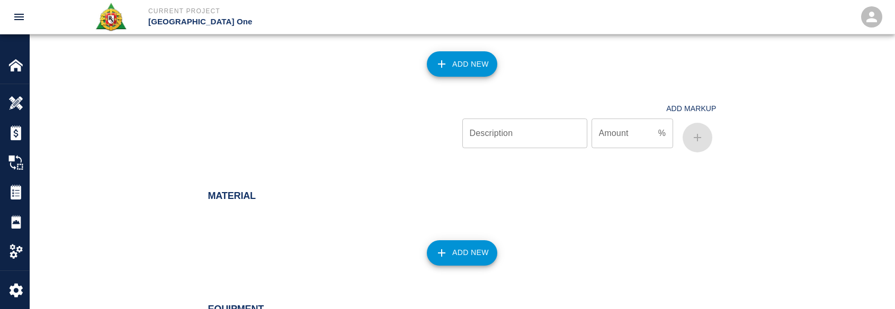
scroll to position [709, 0]
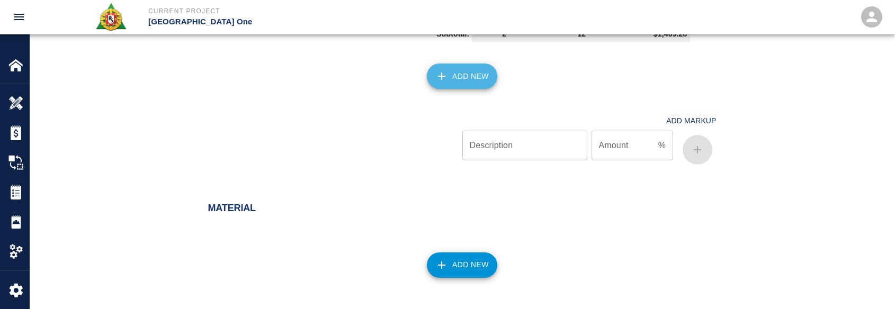
click at [468, 88] on button "Add New" at bounding box center [462, 76] width 70 height 25
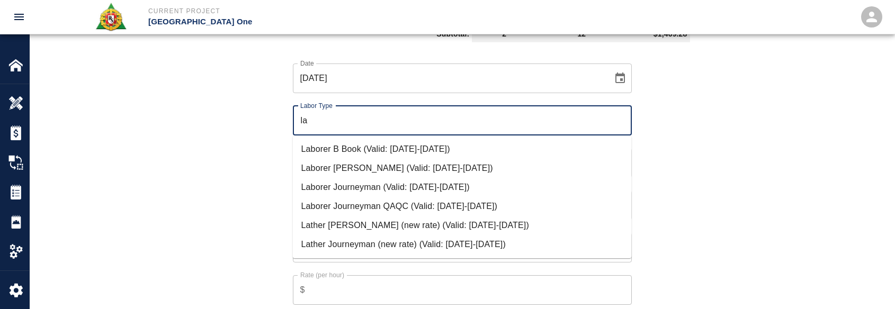
click at [384, 222] on li "Lather Foreman (new rate) (Valid: 07/01/2024-10/31/2025)" at bounding box center [462, 225] width 339 height 19
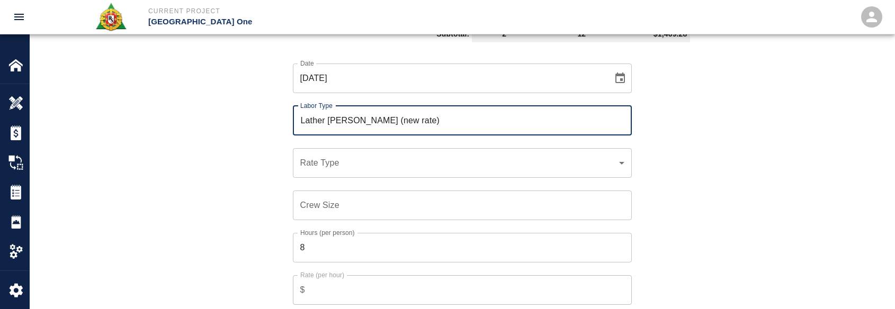
type input "Lather Foreman (new rate)"
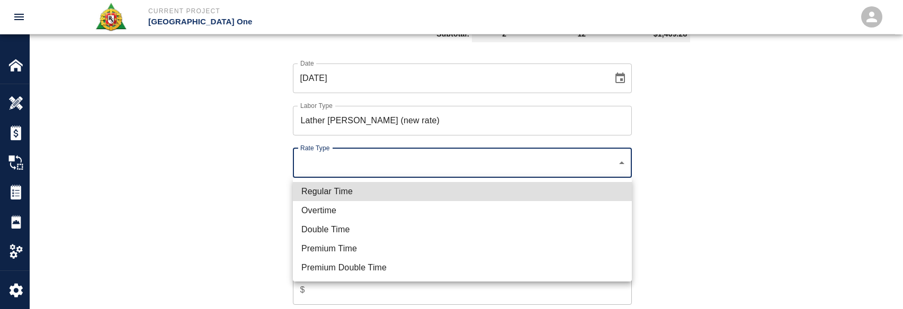
click at [324, 195] on li "Regular Time" at bounding box center [462, 191] width 339 height 19
type input "rate_rt"
type input "126.18"
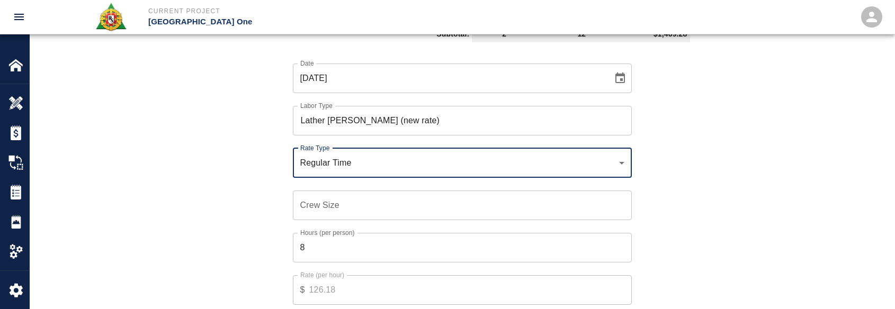
click at [329, 199] on div "Crew Size Crew Size" at bounding box center [462, 206] width 339 height 30
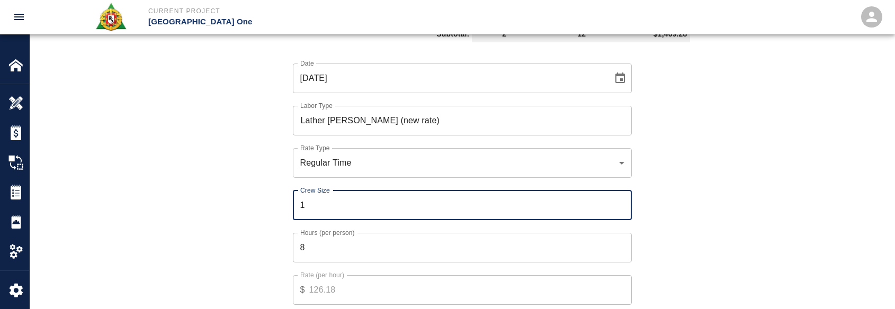
type input "1"
click at [317, 241] on input "8" at bounding box center [462, 248] width 339 height 30
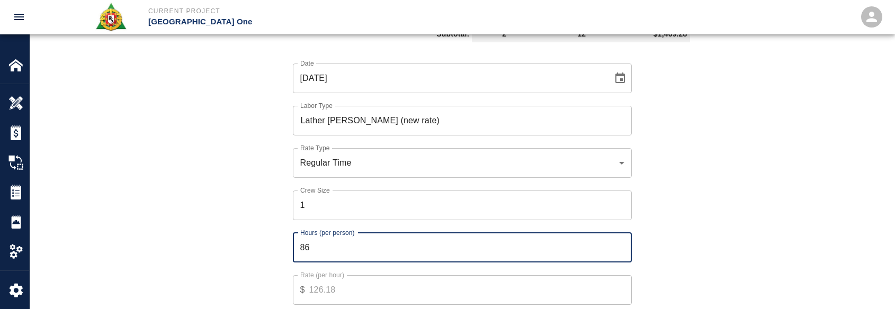
type input "8"
type input "6"
click at [292, 222] on div "Hours (per person) 6 Hours (per person)" at bounding box center [456, 241] width 352 height 42
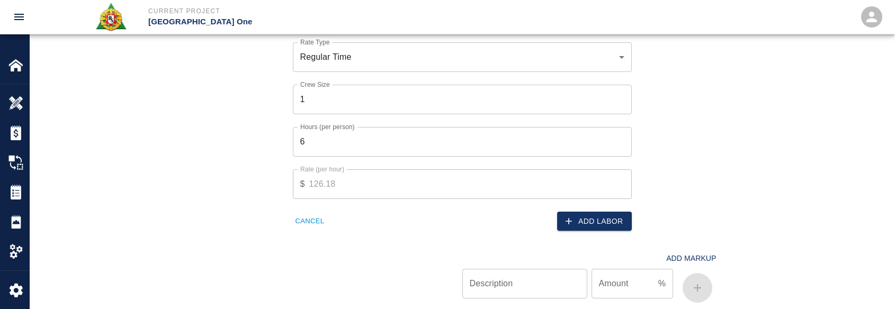
click at [626, 222] on button "Add Labor" at bounding box center [594, 222] width 75 height 20
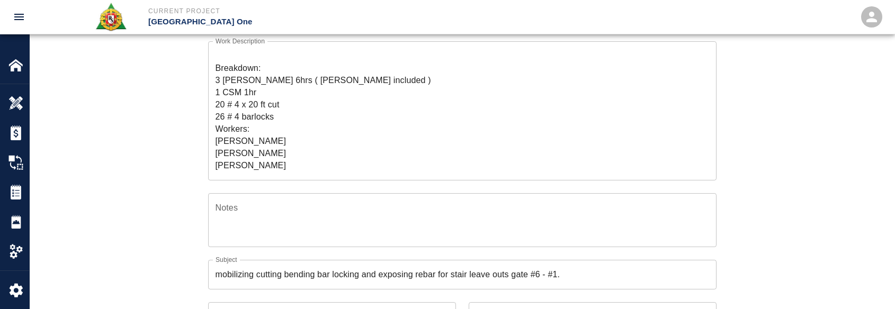
scroll to position [124, 0]
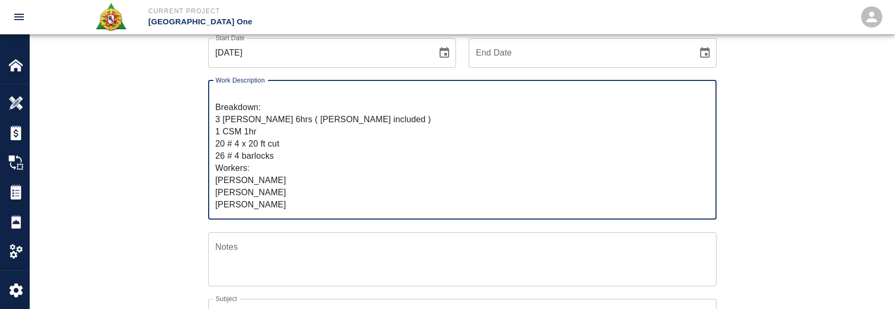
click at [291, 203] on textarea "R&S worked on mobilizing cutting bending bar locking and exposing rebar for sta…" at bounding box center [463, 150] width 494 height 122
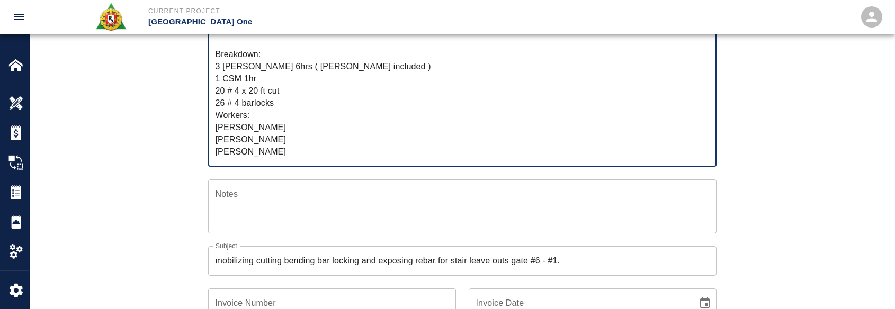
scroll to position [0, 0]
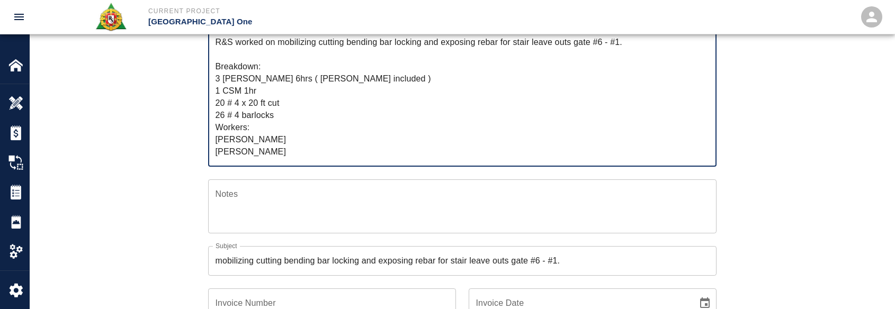
click at [178, 201] on div "Ticket Number 1439 Ticket Number PCO Number 0624 PCO Number Start Date 10/13/20…" at bounding box center [462, 184] width 572 height 509
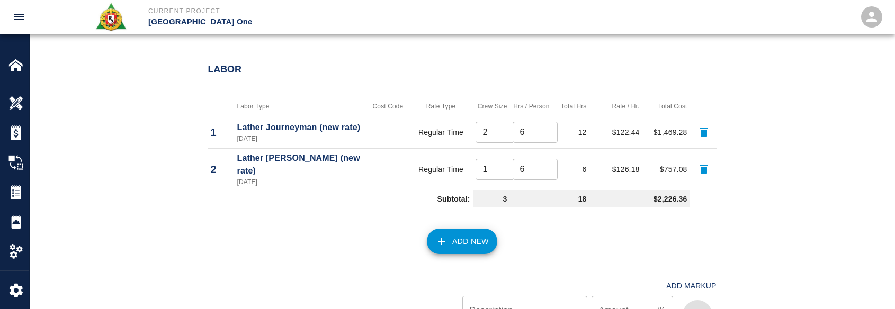
scroll to position [601, 0]
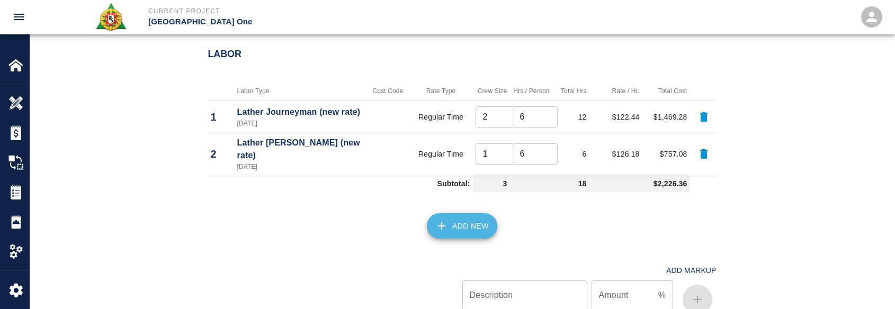
click at [475, 213] on button "Add New" at bounding box center [462, 225] width 70 height 25
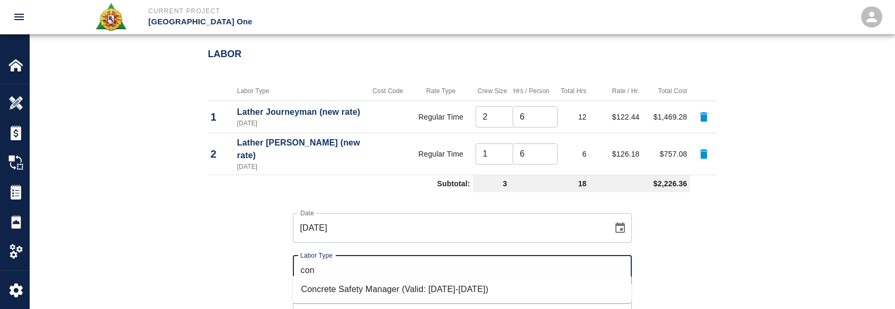
click at [413, 290] on li "Concrete Safety Manager (Valid: 01/01/2025-01/01/2026)" at bounding box center [462, 289] width 339 height 19
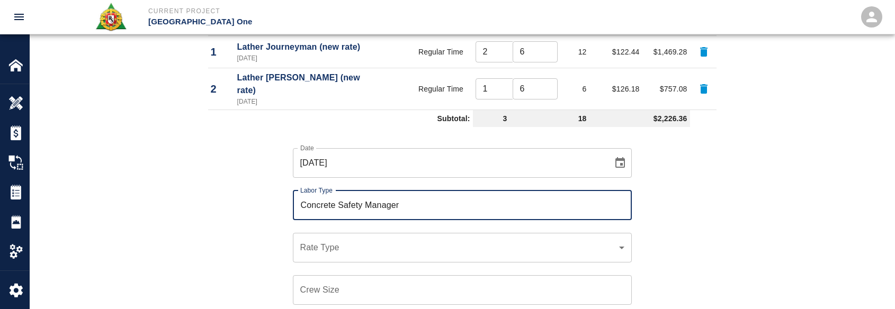
scroll to position [706, 0]
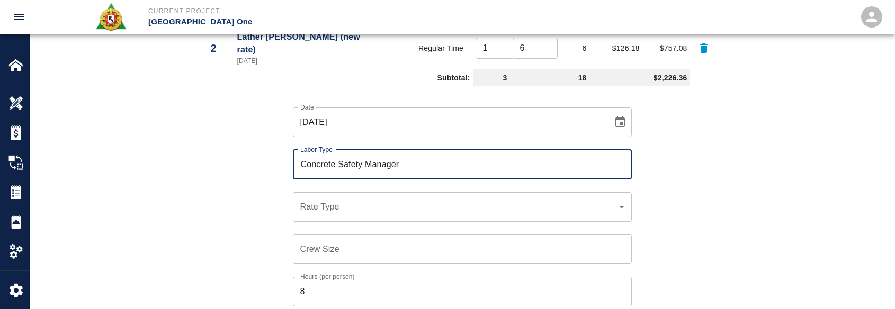
type input "Concrete Safety Manager"
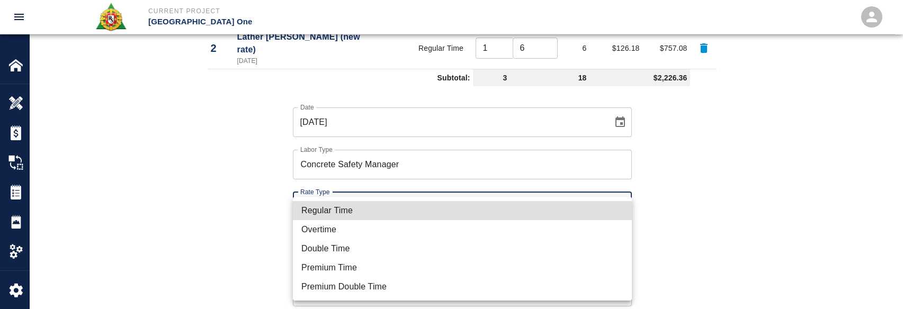
click at [352, 213] on li "Regular Time" at bounding box center [462, 210] width 339 height 19
type input "rate_rt"
type input "100.05"
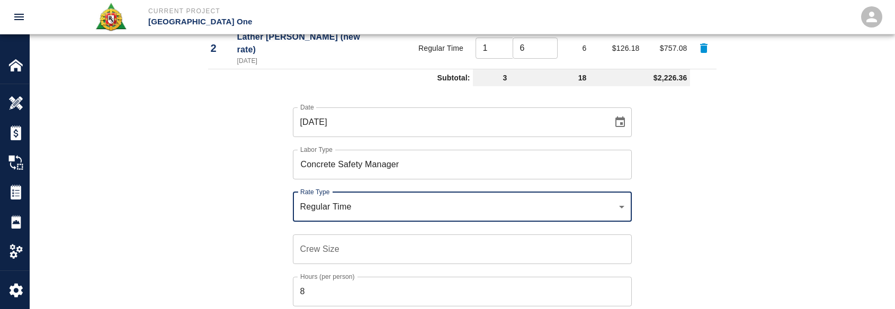
click at [345, 244] on input "Crew Size" at bounding box center [462, 250] width 339 height 30
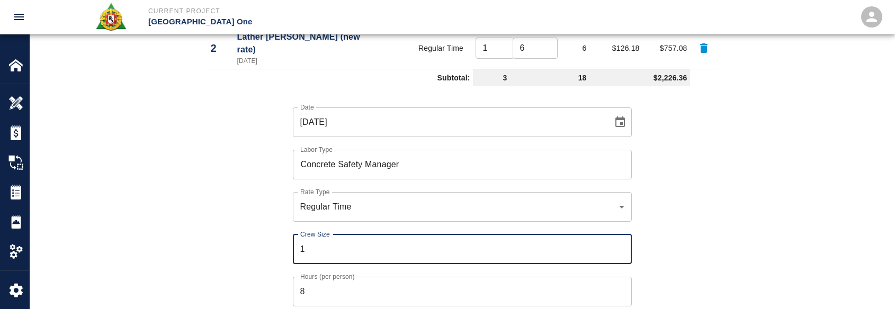
type input "1"
click at [309, 286] on input "8" at bounding box center [462, 292] width 339 height 30
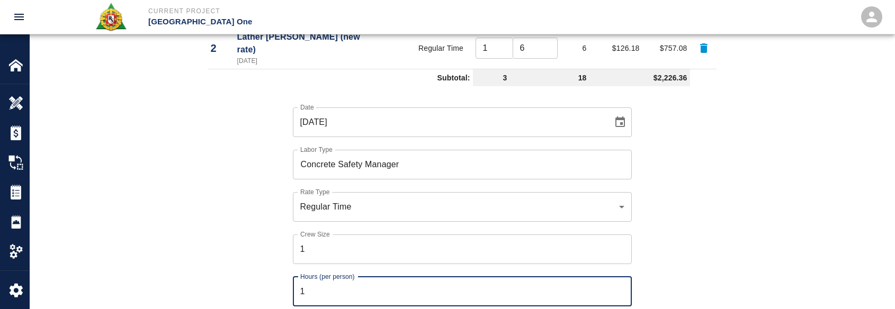
type input "1"
click at [268, 267] on div "Date 10/13/2025 Date Labor Type Concrete Safety Manager Labor Type Rate Type Re…" at bounding box center [455, 236] width 521 height 291
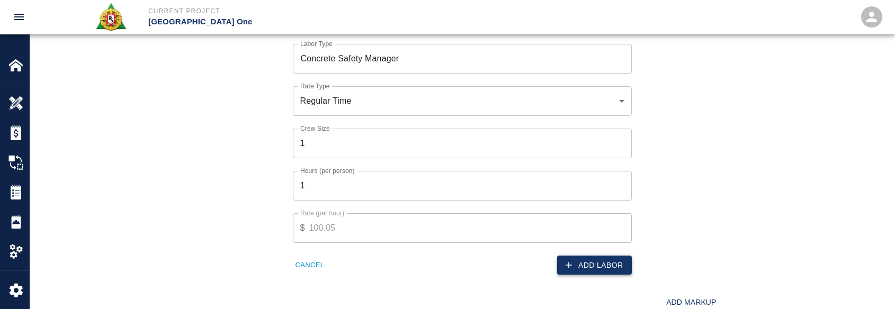
click at [619, 256] on button "Add Labor" at bounding box center [594, 266] width 75 height 20
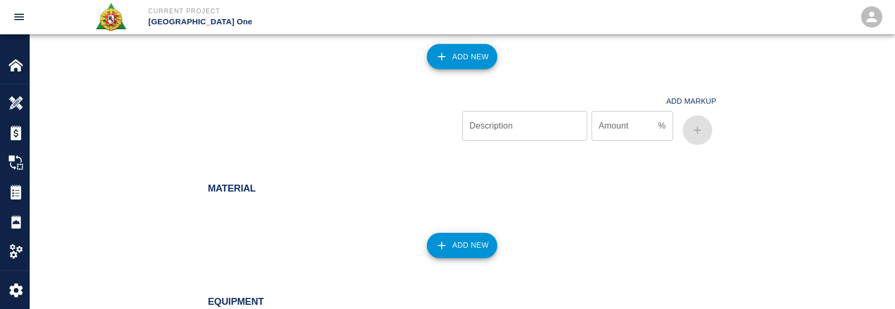
scroll to position [845, 0]
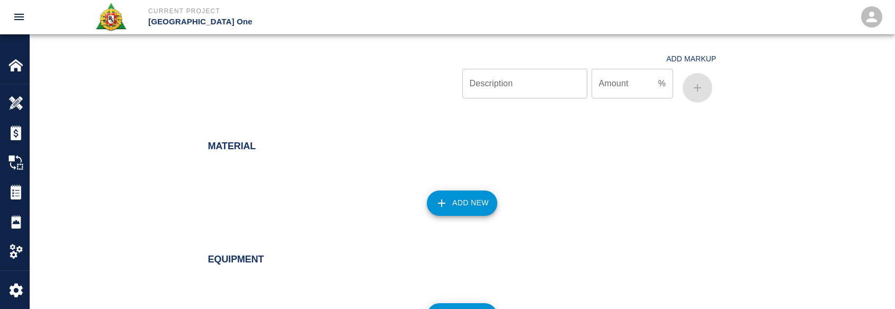
click at [441, 197] on icon "button" at bounding box center [441, 203] width 13 height 13
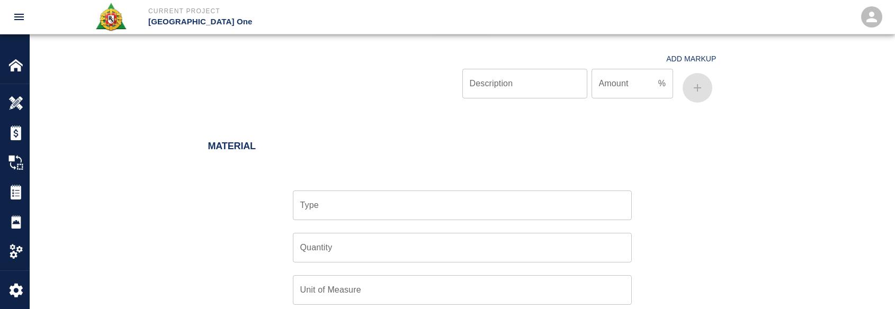
click at [415, 195] on input "Type" at bounding box center [462, 205] width 329 height 20
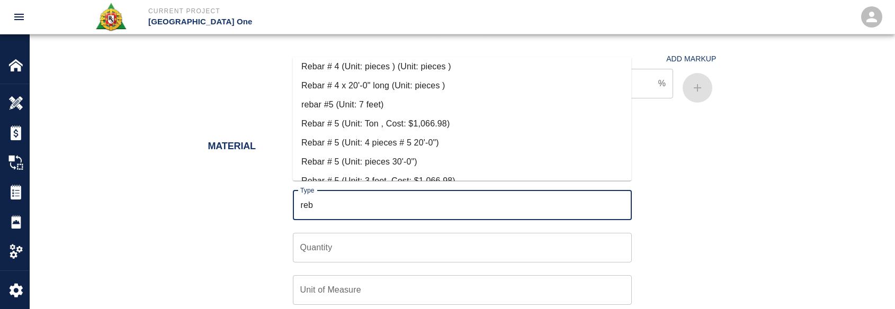
scroll to position [159, 0]
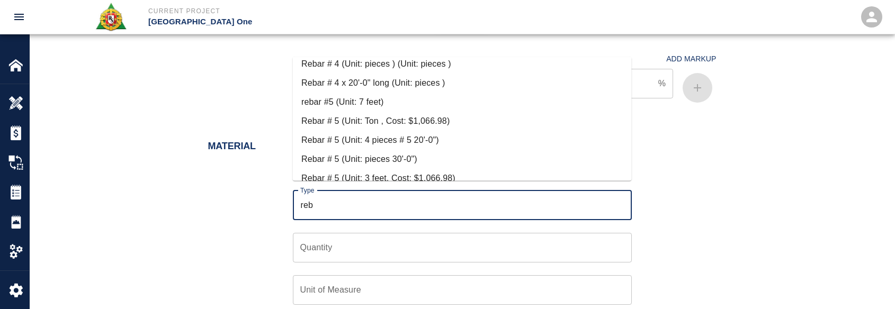
click at [365, 76] on li "Rebar # 4 x 20'-0" long (Unit: pieces )" at bounding box center [462, 83] width 339 height 19
type input "Rebar # 4 x 20'-0" long (Unit: pieces )"
type input "pieces"
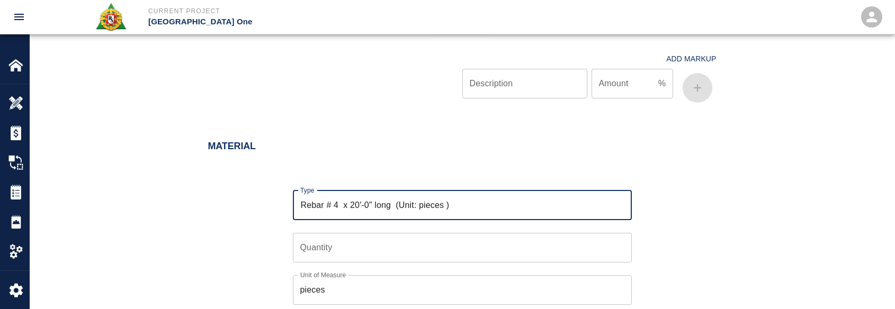
type input "Rebar # 4 x 20'-0" long (Unit: pieces )"
click at [365, 244] on input "Quantity" at bounding box center [462, 248] width 339 height 30
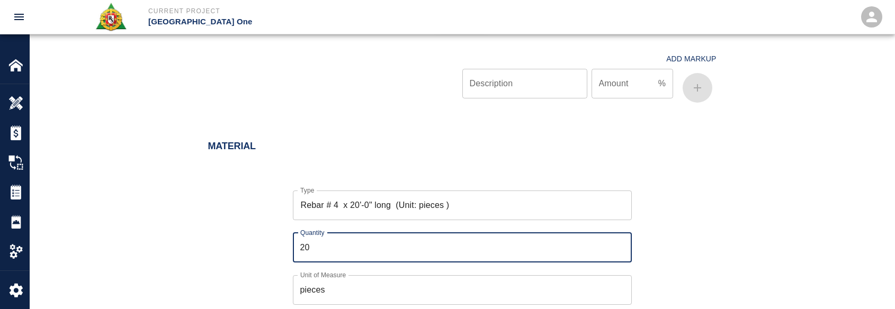
type input "20"
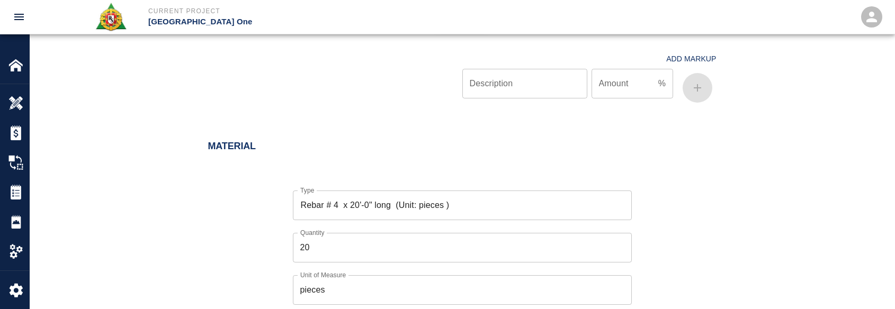
click at [239, 211] on div "Type Rebar # 4 x 20'-0" long (Unit: pieces ) Type Quantity 20 Quantity Unit of …" at bounding box center [455, 277] width 521 height 206
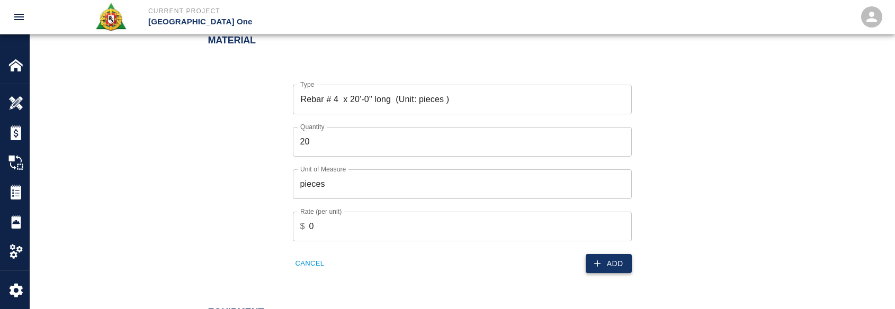
click at [614, 254] on button "Add" at bounding box center [609, 264] width 46 height 20
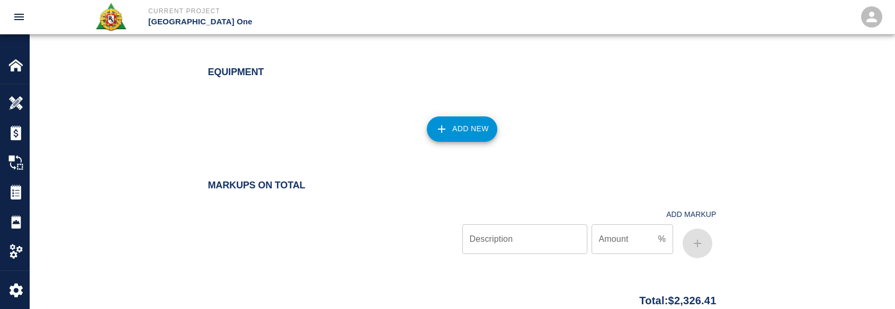
scroll to position [1259, 0]
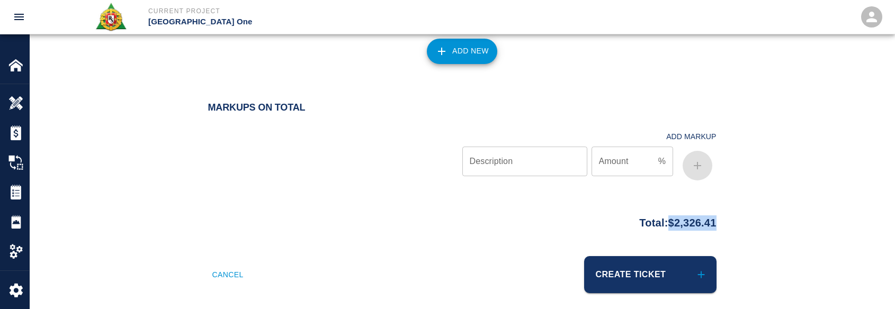
drag, startPoint x: 715, startPoint y: 213, endPoint x: 661, endPoint y: 222, distance: 55.3
click at [661, 222] on div "Total: $2,326.41" at bounding box center [462, 233] width 865 height 46
copy p "$2,326.41"
click at [347, 169] on div at bounding box center [335, 153] width 254 height 63
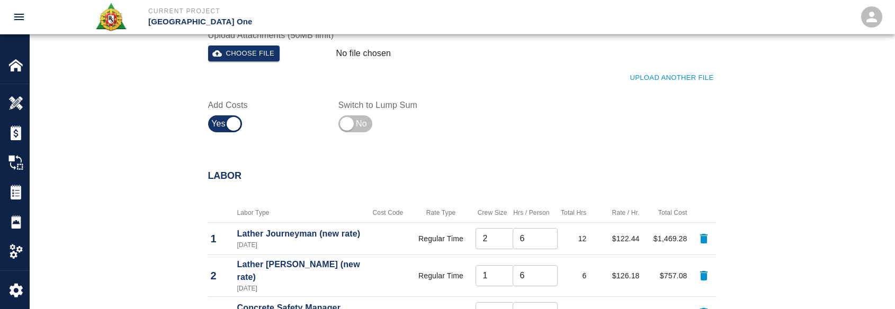
scroll to position [424, 0]
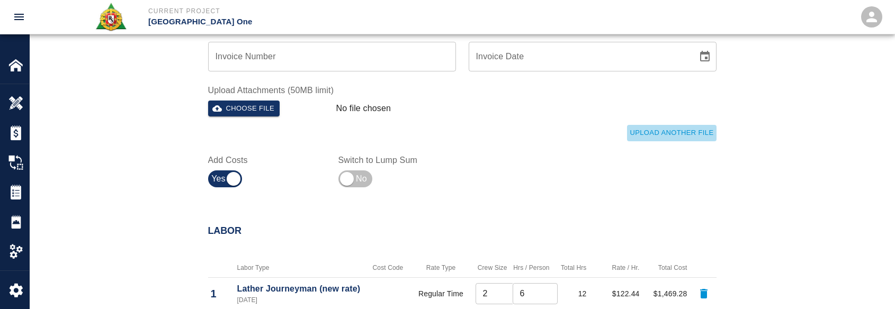
click at [669, 132] on button "Upload Another File" at bounding box center [671, 133] width 89 height 16
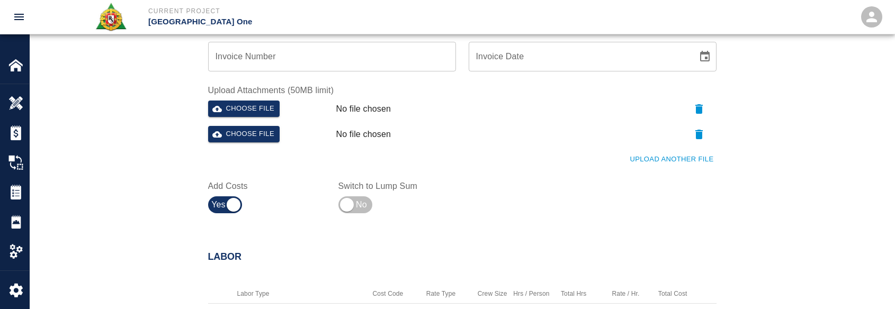
click at [675, 163] on button "Upload Another File" at bounding box center [671, 159] width 89 height 16
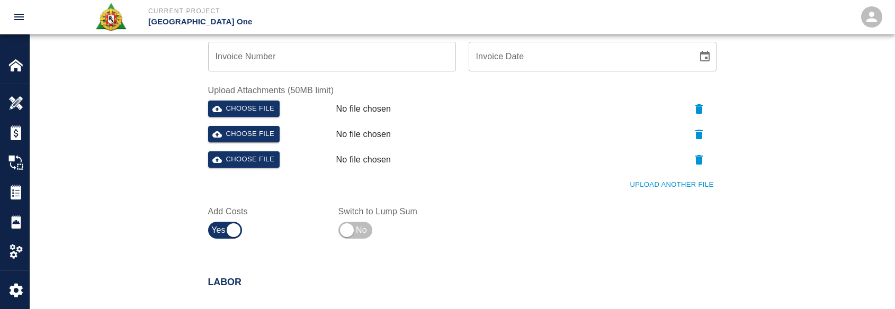
click at [677, 189] on button "Upload Another File" at bounding box center [671, 185] width 89 height 16
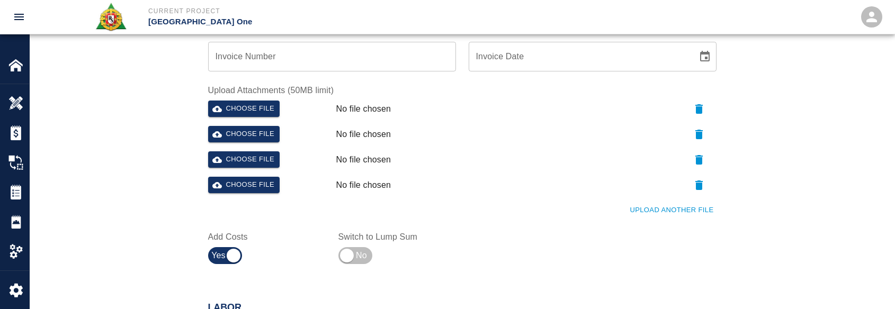
click at [665, 208] on button "Upload Another File" at bounding box center [671, 210] width 89 height 16
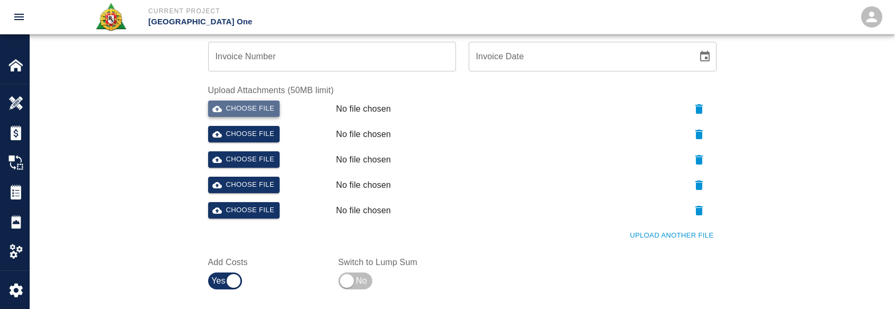
click at [263, 109] on button "Choose file" at bounding box center [244, 109] width 72 height 16
click at [254, 125] on div "Choose file" at bounding box center [268, 132] width 128 height 21
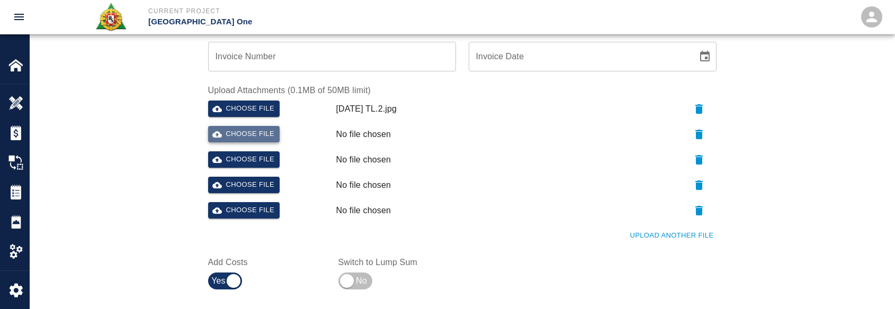
click at [253, 131] on button "Choose file" at bounding box center [244, 134] width 72 height 16
drag, startPoint x: 247, startPoint y: 153, endPoint x: 244, endPoint y: 166, distance: 13.5
click at [244, 166] on button "Choose file" at bounding box center [244, 159] width 72 height 16
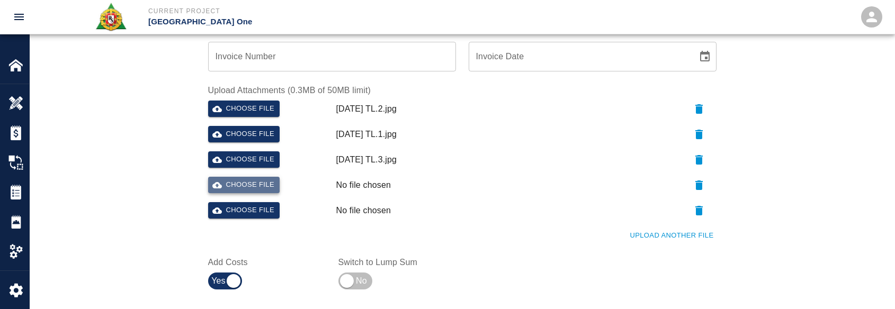
click at [236, 186] on button "Choose file" at bounding box center [244, 185] width 72 height 16
click at [300, 238] on div "Upload Another File" at bounding box center [455, 229] width 521 height 29
click at [695, 208] on icon "button" at bounding box center [699, 210] width 13 height 13
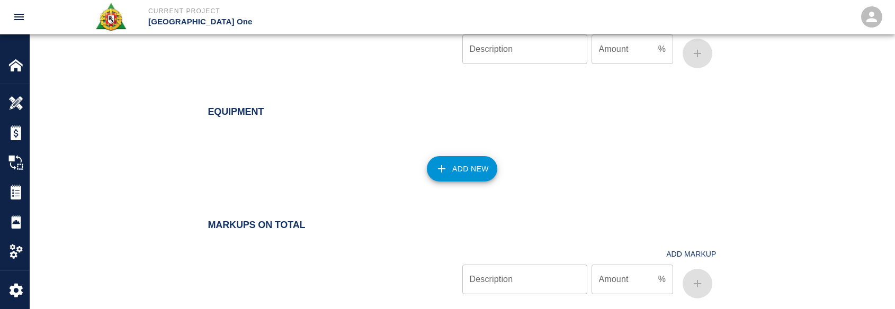
scroll to position [1336, 0]
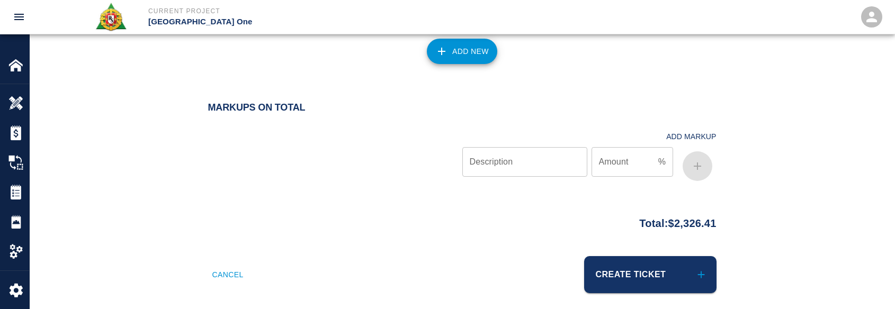
click at [231, 133] on div at bounding box center [335, 153] width 254 height 63
click at [274, 152] on div at bounding box center [335, 153] width 254 height 63
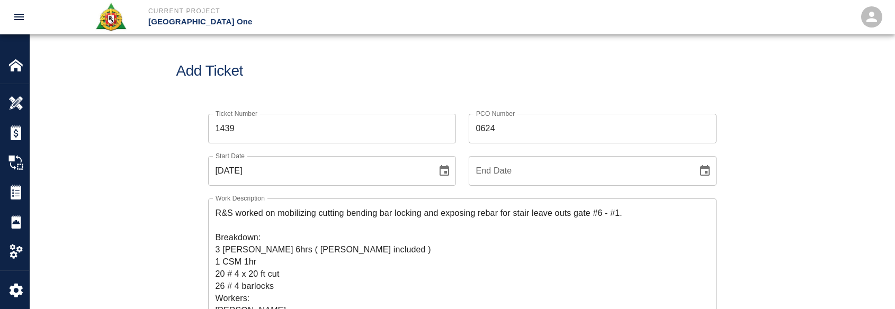
scroll to position [0, 0]
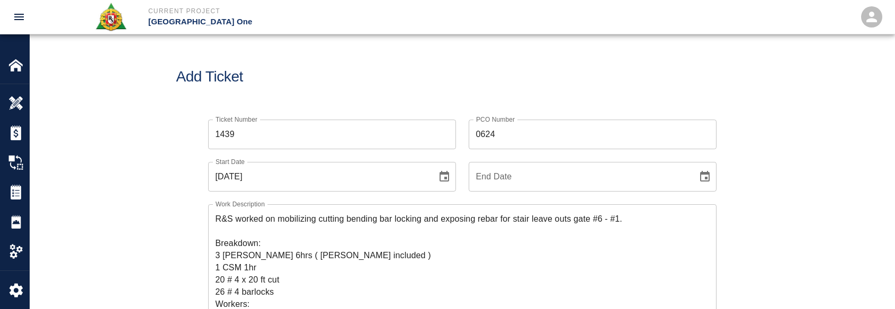
click at [350, 81] on h1 "Add Ticket" at bounding box center [462, 76] width 572 height 17
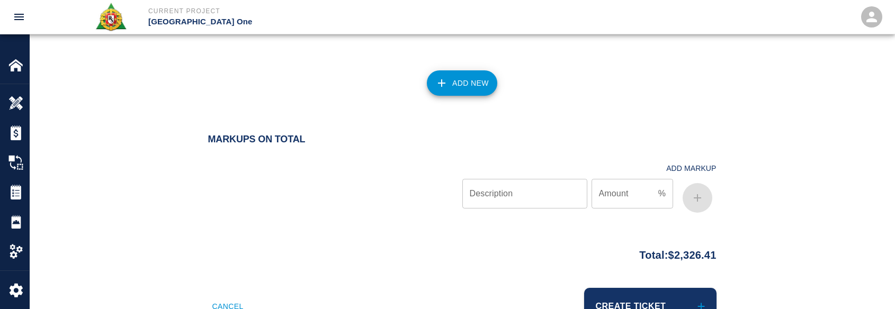
scroll to position [1336, 0]
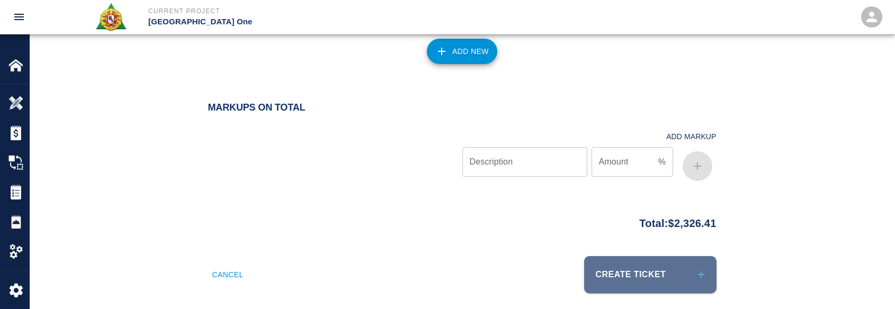
click at [612, 256] on button "Create Ticket" at bounding box center [650, 274] width 132 height 37
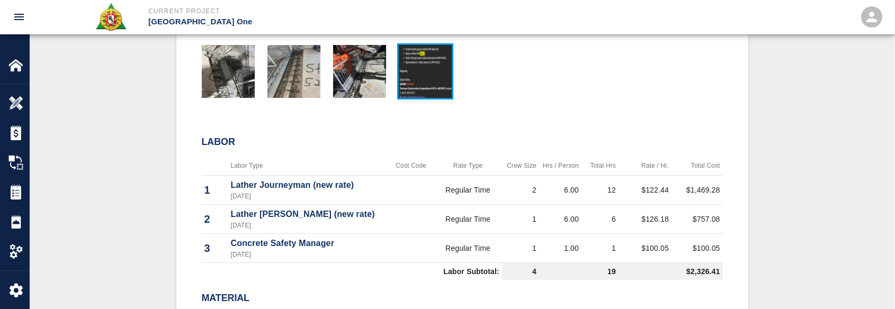
scroll to position [530, 0]
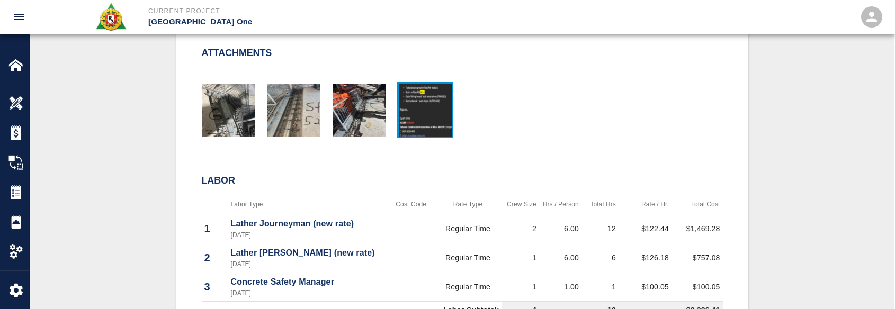
click at [416, 109] on img "button" at bounding box center [425, 110] width 53 height 53
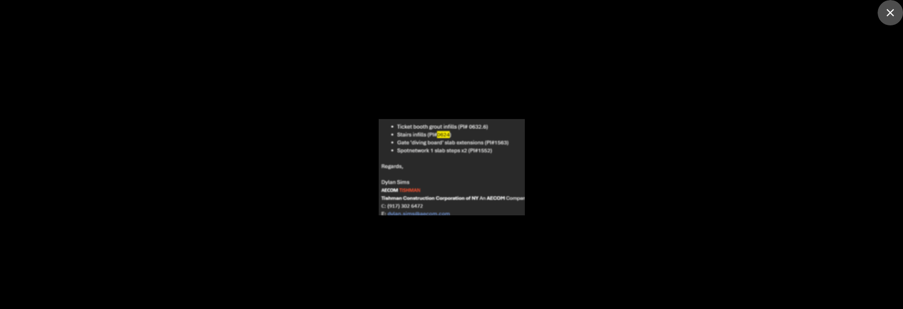
click at [891, 12] on icon "close" at bounding box center [889, 12] width 7 height 7
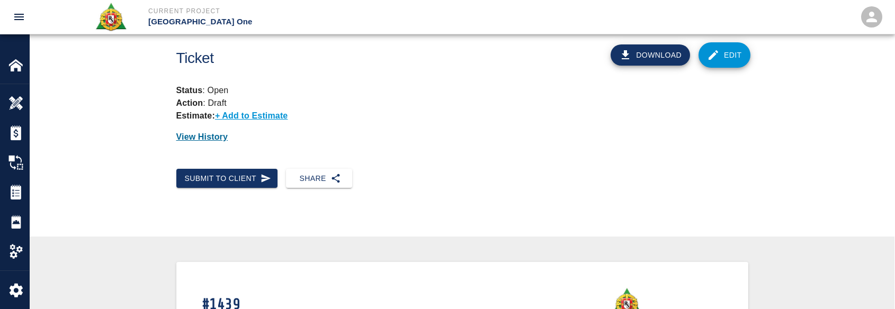
scroll to position [0, 0]
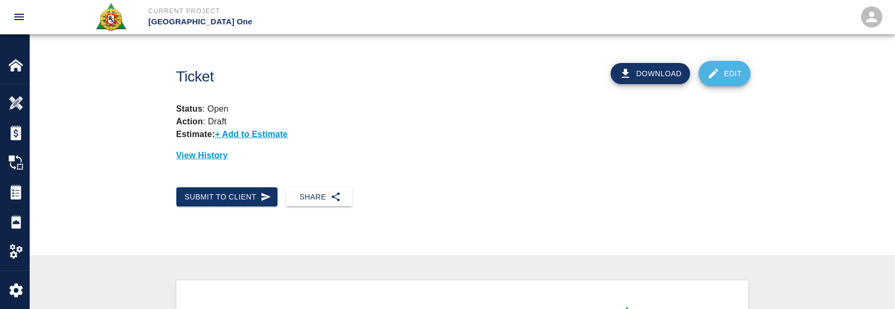
click at [733, 84] on link "Edit" at bounding box center [724, 73] width 52 height 25
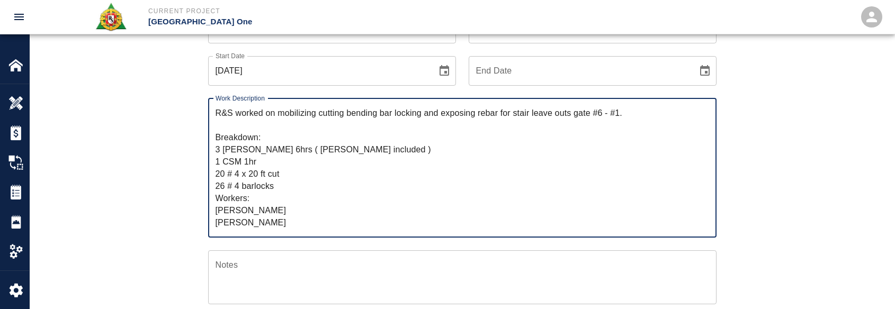
scroll to position [159, 0]
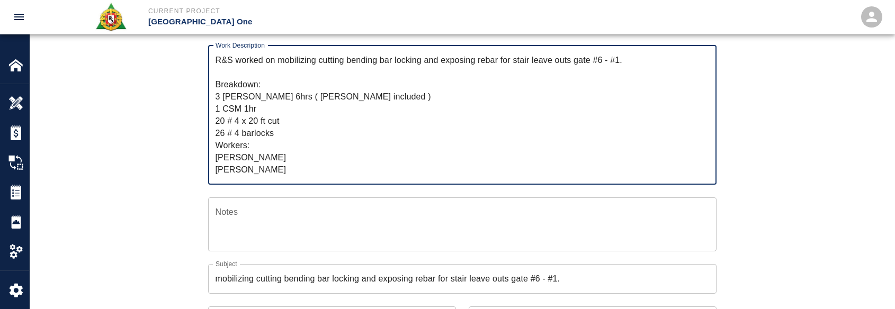
click at [575, 58] on textarea "R&S worked on mobilizing cutting bending bar locking and exposing rebar for sta…" at bounding box center [463, 115] width 494 height 122
click at [571, 60] on textarea "R&S worked on mobilizing cutting bending bar locking and exposing rebar for sta…" at bounding box center [463, 115] width 494 height 122
type textarea "R&S worked on mobilizing cutting bending bar locking and exposing rebar for sta…"
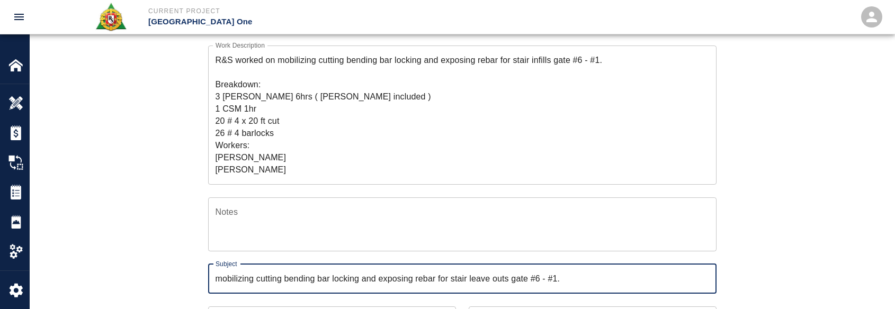
drag, startPoint x: 509, startPoint y: 281, endPoint x: 476, endPoint y: 285, distance: 34.2
click at [476, 285] on input "mobilizing cutting bending bar locking and exposing rebar for stair leave outs …" at bounding box center [462, 279] width 508 height 30
type input "mobilizing cutting bending bar locking and exposing rebar for stair infills gat…"
click at [784, 197] on div "Ticket Number 1439 Ticket Number PCO Number 0624 PCO Number Start Date 10/13/20…" at bounding box center [462, 275] width 865 height 655
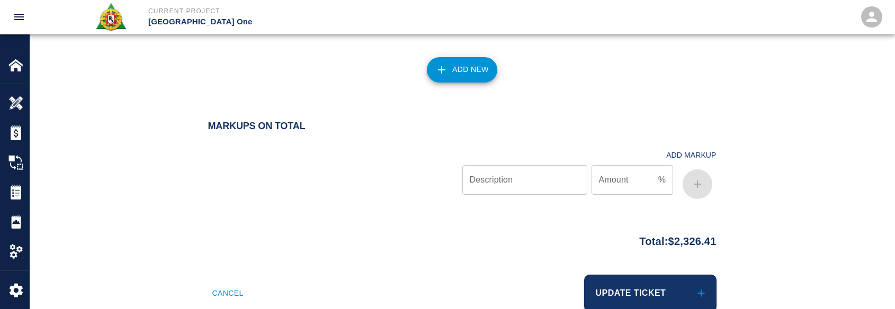
scroll to position [1378, 0]
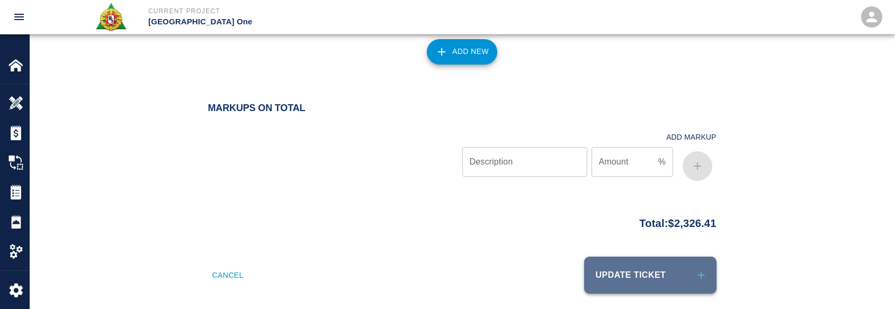
click at [674, 261] on button "Update Ticket" at bounding box center [650, 275] width 132 height 37
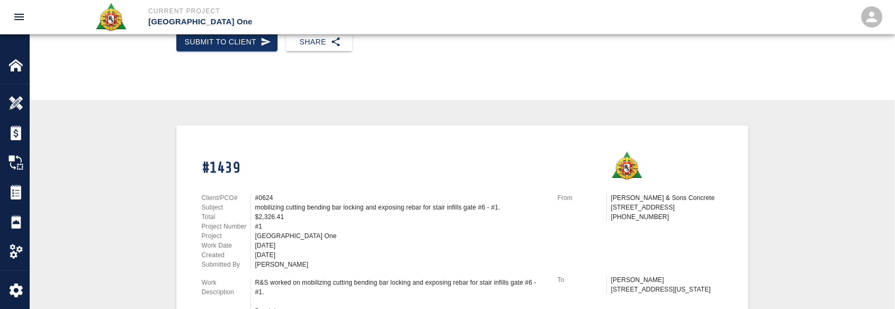
scroll to position [106, 0]
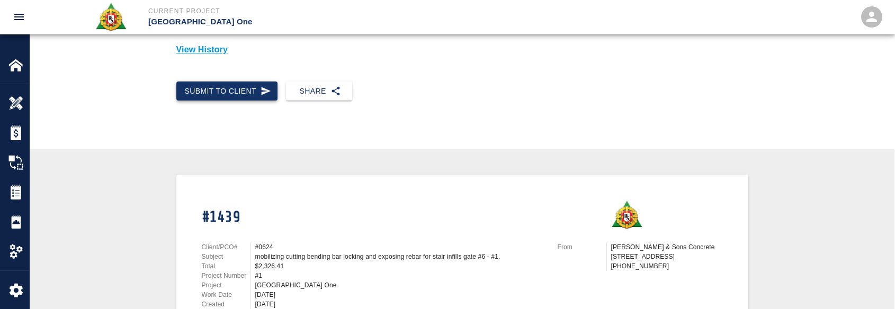
click at [243, 95] on button "Submit to Client" at bounding box center [227, 92] width 102 height 20
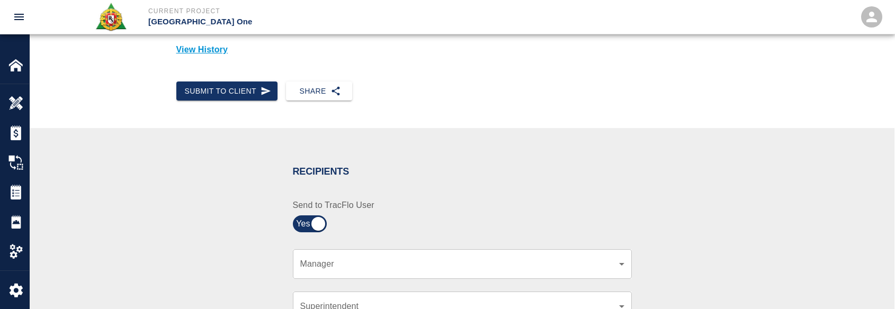
click at [357, 253] on div "​ Manager" at bounding box center [462, 264] width 339 height 30
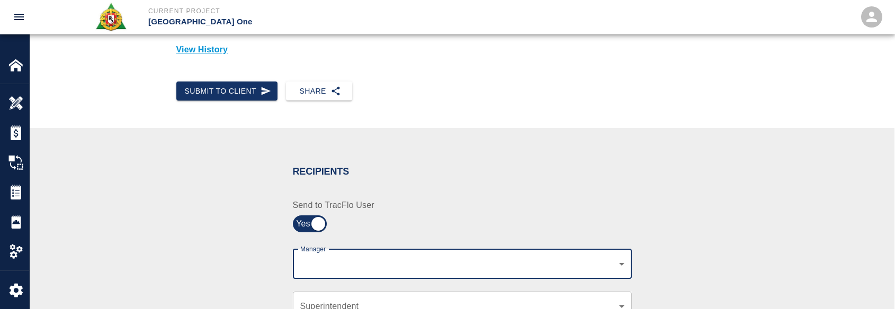
click at [356, 203] on body "Current Project JFK Terminal One Home JFK Terminal One Overview Estimates Chang…" at bounding box center [447, 48] width 895 height 309
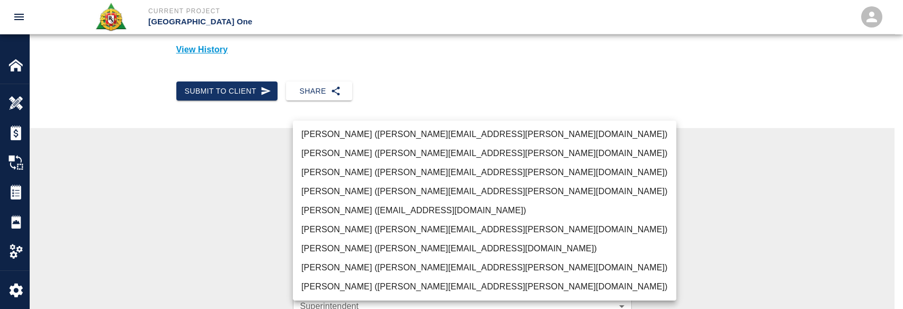
click at [362, 132] on li "Peter Hardecker (peter.hardecker@aecom.com)" at bounding box center [484, 134] width 383 height 19
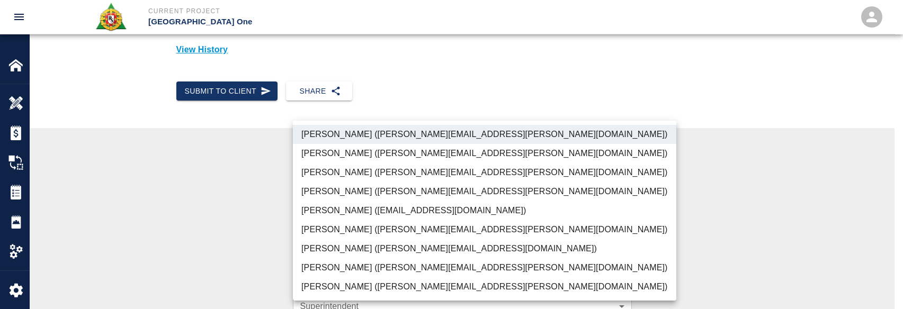
click at [356, 171] on li "Parin Kanani (parin.kanani@aecom.com)" at bounding box center [484, 172] width 383 height 19
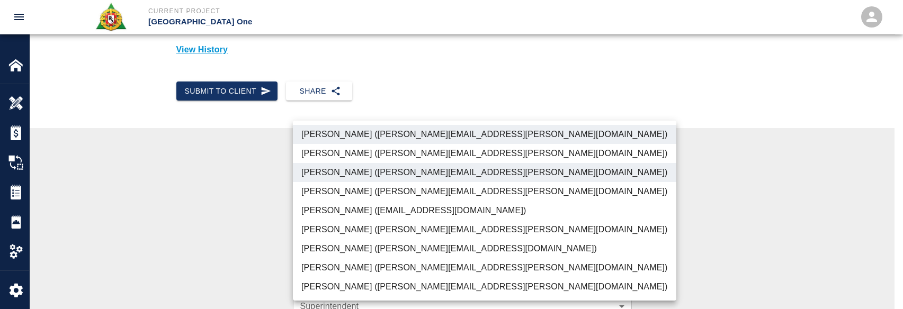
click at [321, 258] on li "Patrick Testino (patrick.testino@aecom.com)" at bounding box center [484, 248] width 383 height 19
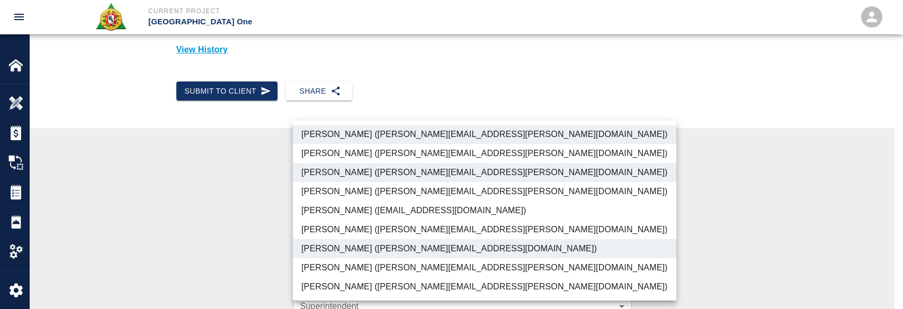
click at [324, 269] on li "Dylan Sims (dylan.sims@aecom.com)" at bounding box center [484, 267] width 383 height 19
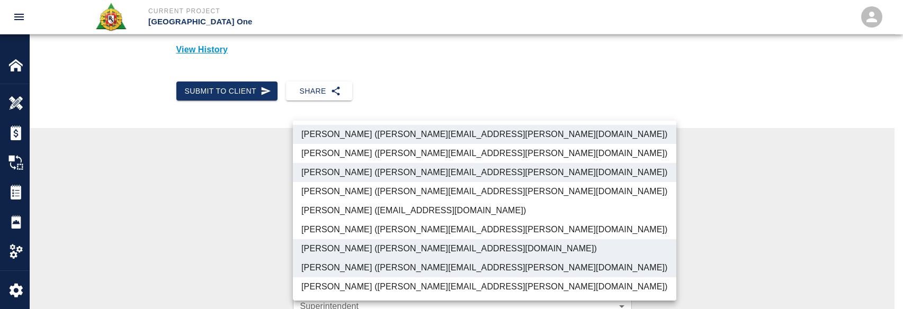
drag, startPoint x: 327, startPoint y: 287, endPoint x: 321, endPoint y: 281, distance: 8.6
click at [327, 287] on li "Shane Lamay (shane.lamay@aecom.com)" at bounding box center [484, 286] width 383 height 19
type input "ede96749-2565-4a65-a76c-ac2c5448e16e,69d78ca4-8a93-4c72-a988-7271956ccf0b,ad99d…"
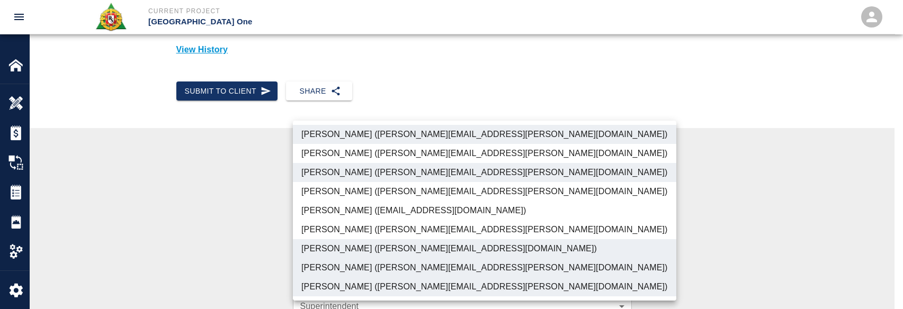
click at [194, 242] on div at bounding box center [451, 154] width 903 height 309
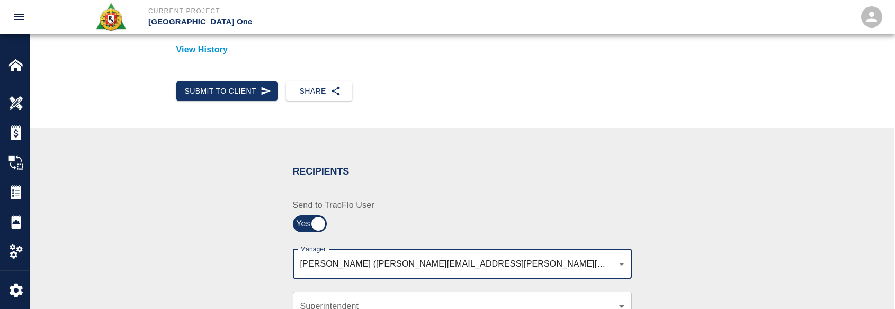
scroll to position [318, 0]
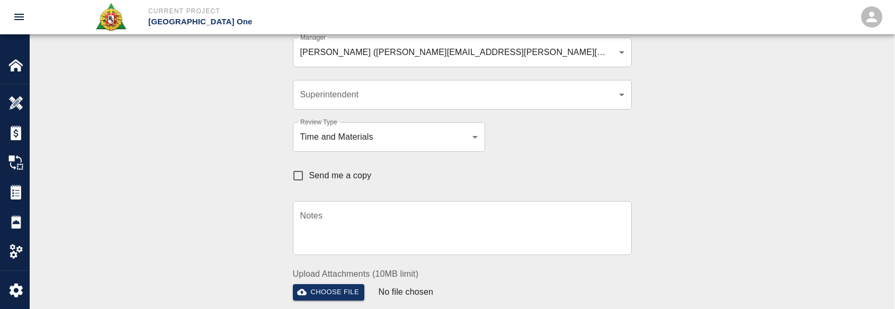
click at [332, 183] on label "Send me a copy" at bounding box center [329, 176] width 85 height 22
click at [309, 183] on input "Send me a copy" at bounding box center [298, 176] width 22 height 22
checkbox input "true"
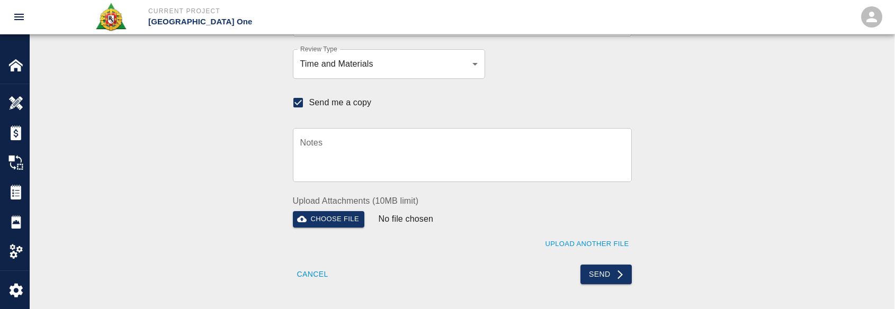
scroll to position [371, 0]
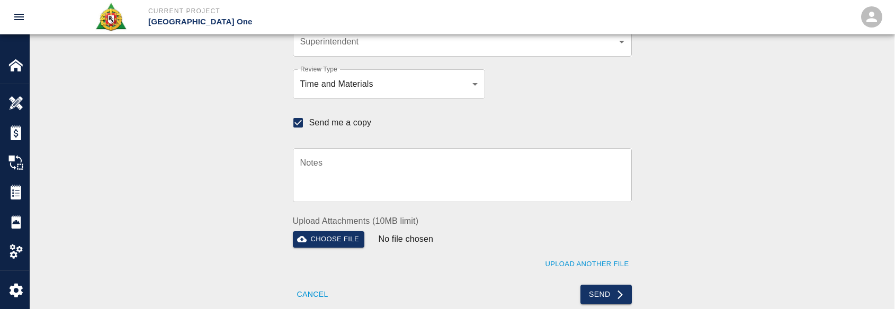
click at [757, 87] on div "Recipients Send to TracFlo User Manager Peter Hardecker (peter.hardecker@aecom.…" at bounding box center [462, 96] width 865 height 467
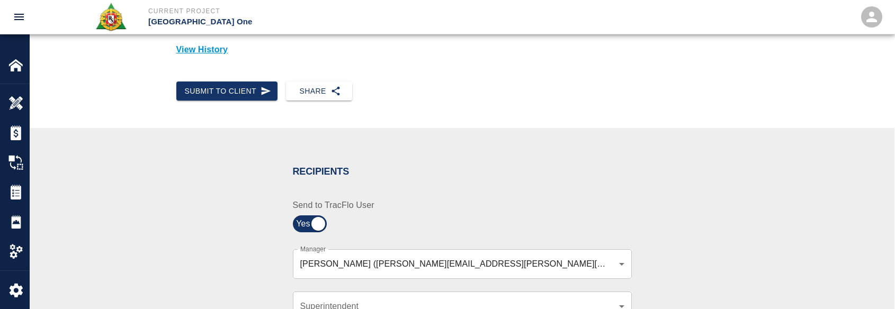
scroll to position [0, 0]
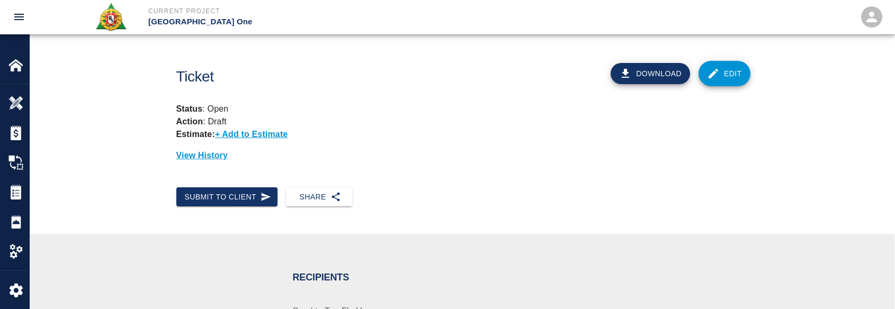
click at [723, 79] on link "Edit" at bounding box center [724, 73] width 52 height 25
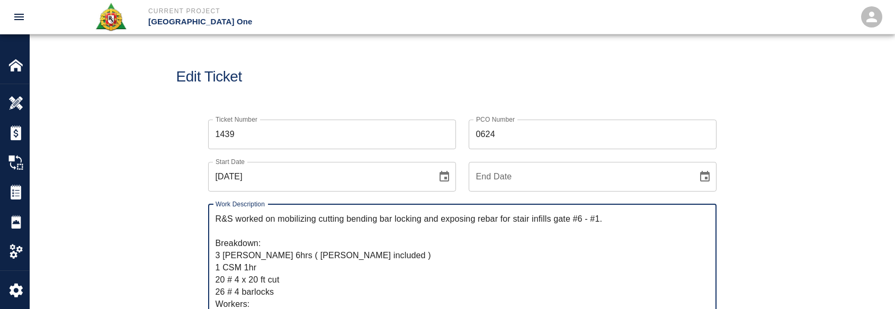
click at [614, 202] on div "Work Description R&S worked on mobilizing cutting bending bar locking and expos…" at bounding box center [455, 268] width 521 height 152
click at [617, 222] on textarea "R&S worked on mobilizing cutting bending bar locking and exposing rebar for sta…" at bounding box center [463, 274] width 494 height 122
type textarea "R&S worked on mobilizing cutting bending bar locking and exposing rebar for sta…"
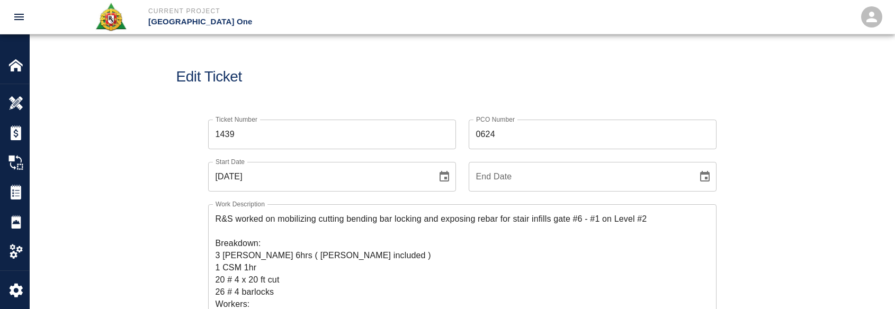
click at [527, 53] on div "Edit Ticket" at bounding box center [462, 76] width 865 height 85
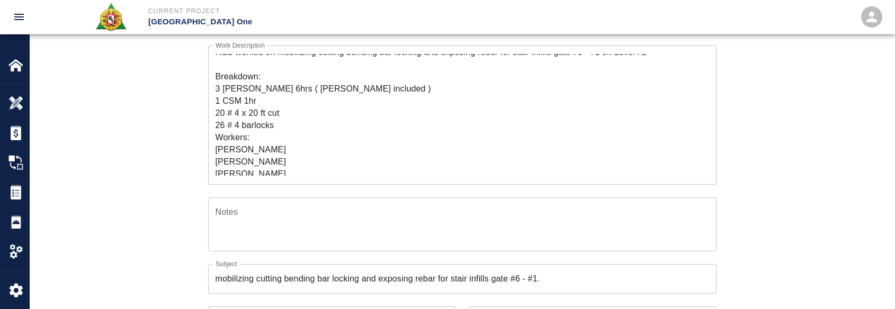
scroll to position [12, 0]
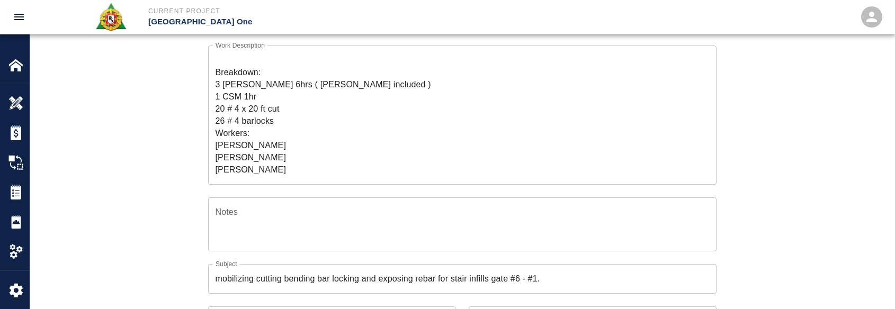
click at [563, 273] on input "mobilizing cutting bending bar locking and exposing rebar for stair infills gat…" at bounding box center [462, 279] width 508 height 30
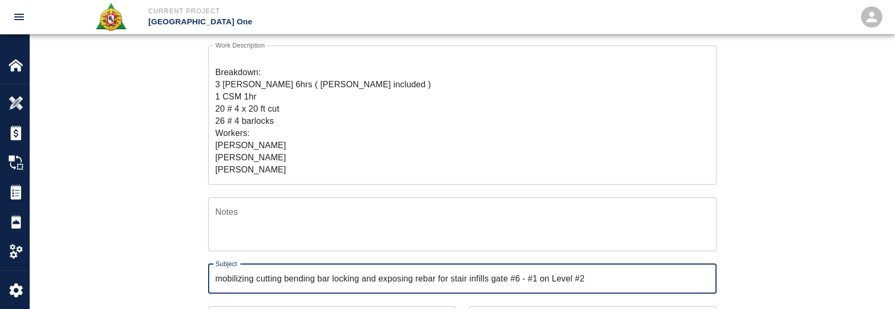
type input "mobilizing cutting bending bar locking and exposing rebar for stair infills gat…"
click at [191, 196] on div "Ticket Number 1439 Ticket Number PCO Number 0624 PCO Number Start Date 10/13/20…" at bounding box center [462, 262] width 572 height 629
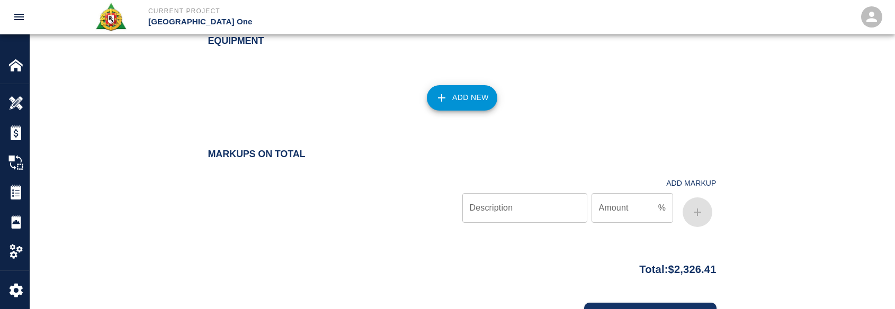
scroll to position [1377, 0]
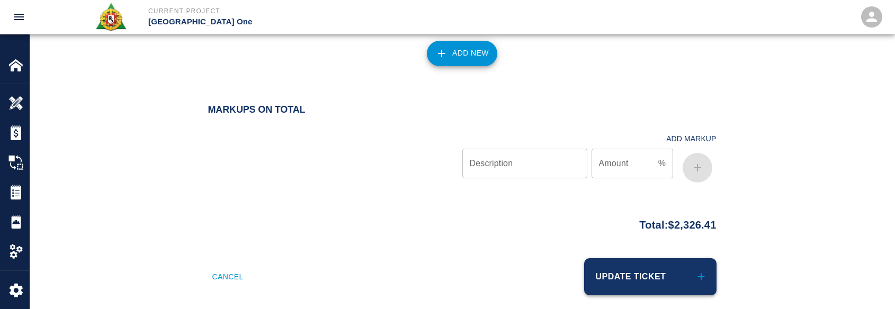
click at [658, 258] on button "Update Ticket" at bounding box center [650, 276] width 132 height 37
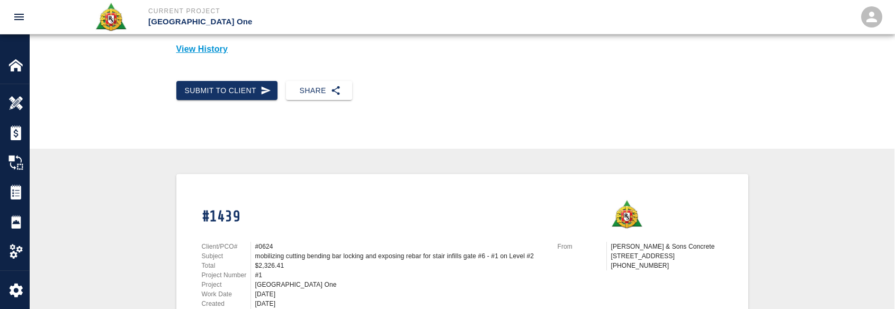
scroll to position [53, 0]
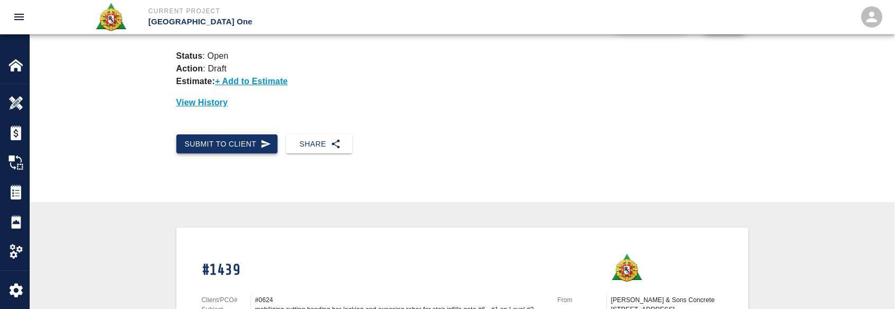
click at [269, 138] on button "Submit to Client" at bounding box center [227, 145] width 102 height 20
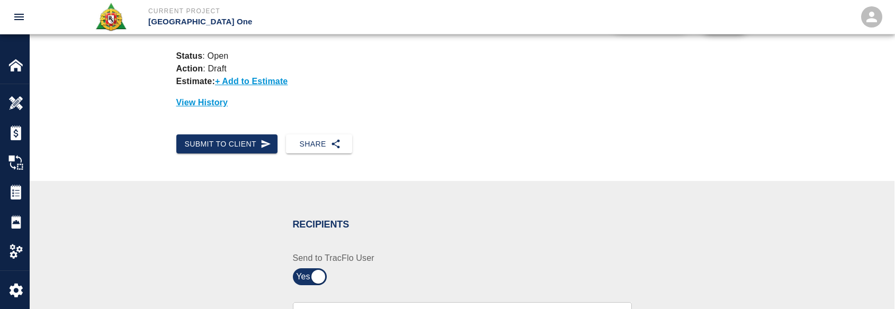
scroll to position [212, 0]
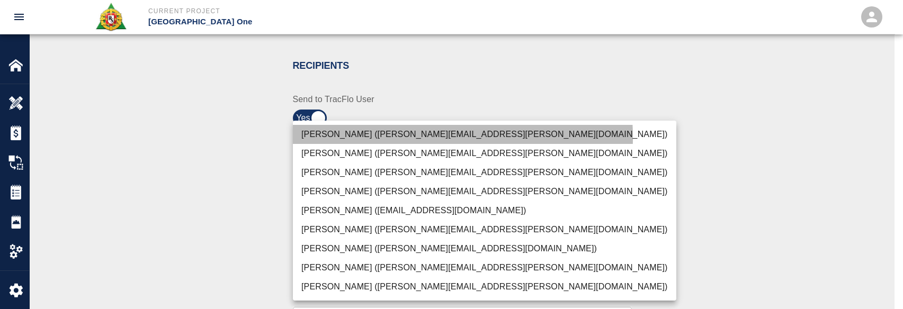
click at [381, 138] on li "Peter Hardecker (peter.hardecker@aecom.com)" at bounding box center [484, 134] width 383 height 19
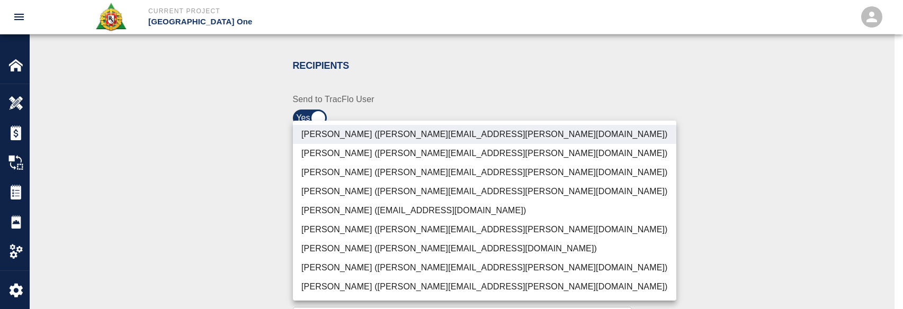
click at [381, 168] on li "Parin Kanani (parin.kanani@aecom.com)" at bounding box center [484, 172] width 383 height 19
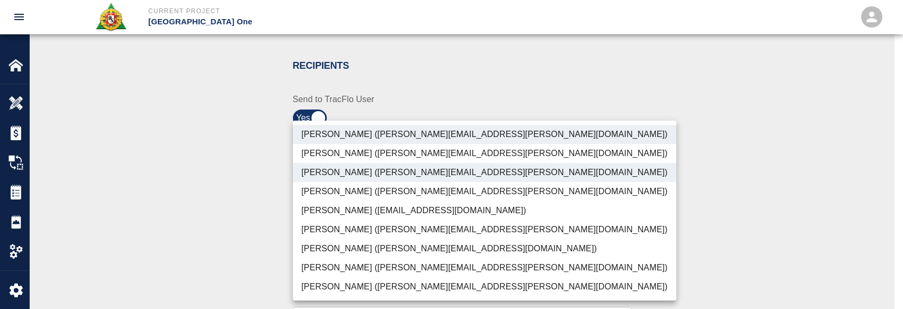
click at [369, 266] on li "Dylan Sims (dylan.sims@aecom.com)" at bounding box center [484, 267] width 383 height 19
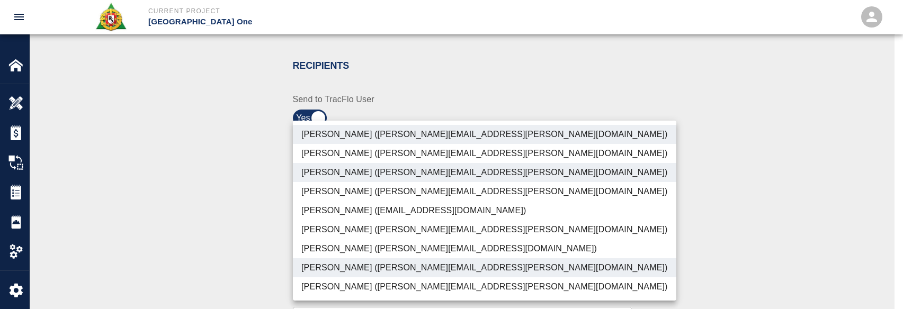
click at [364, 249] on li "Patrick Testino (patrick.testino@aecom.com)" at bounding box center [484, 248] width 383 height 19
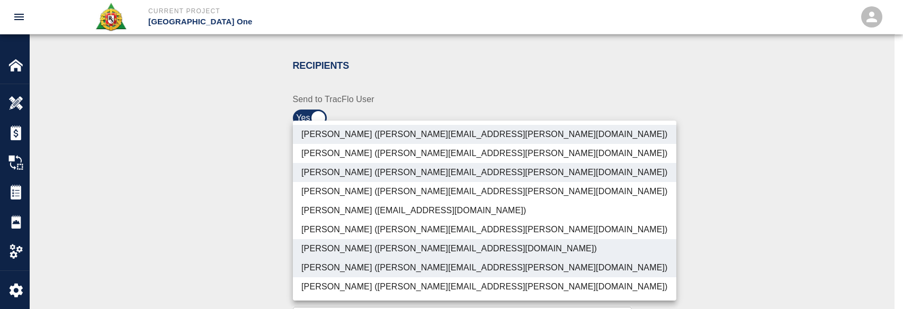
click at [357, 288] on li "Shane Lamay (shane.lamay@aecom.com)" at bounding box center [484, 286] width 383 height 19
type input "ede96749-2565-4a65-a76c-ac2c5448e16e,69d78ca4-8a93-4c72-a988-7271956ccf0b,b38a7…"
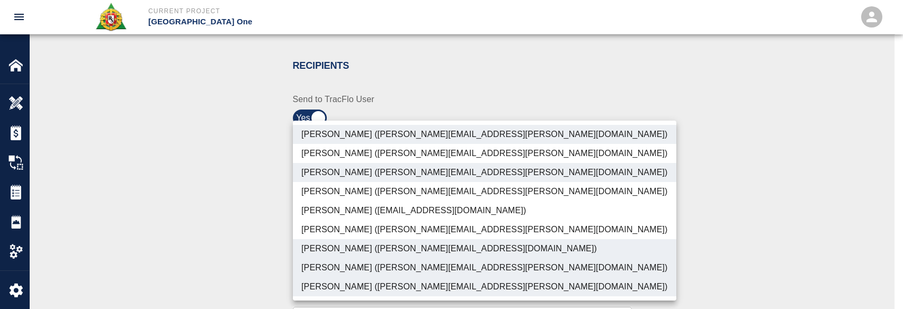
click at [235, 247] on div at bounding box center [451, 154] width 903 height 309
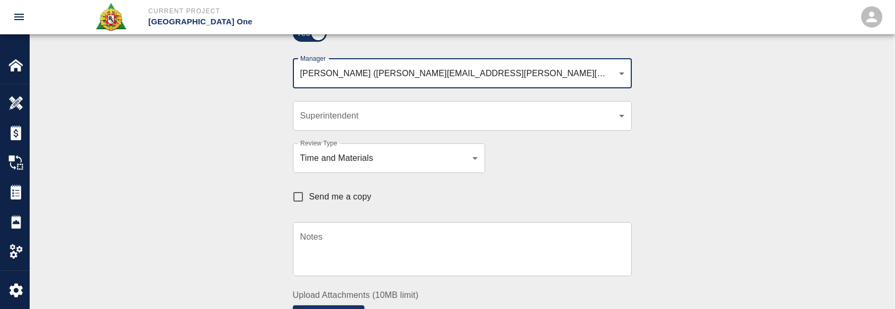
scroll to position [318, 0]
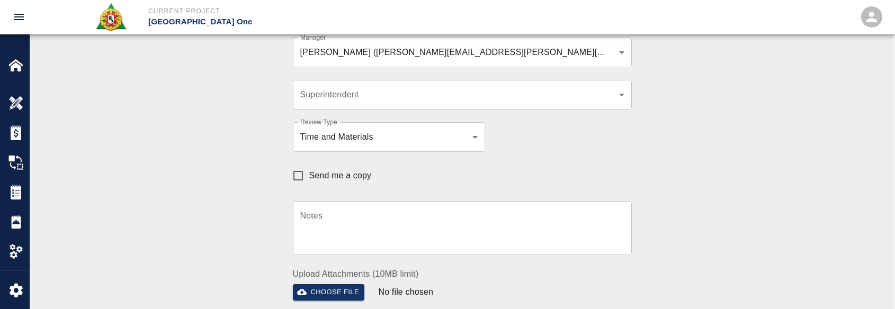
drag, startPoint x: 336, startPoint y: 171, endPoint x: 397, endPoint y: 174, distance: 61.0
click at [338, 173] on span "Send me a copy" at bounding box center [340, 175] width 62 height 13
click at [309, 173] on input "Send me a copy" at bounding box center [298, 176] width 22 height 22
checkbox input "true"
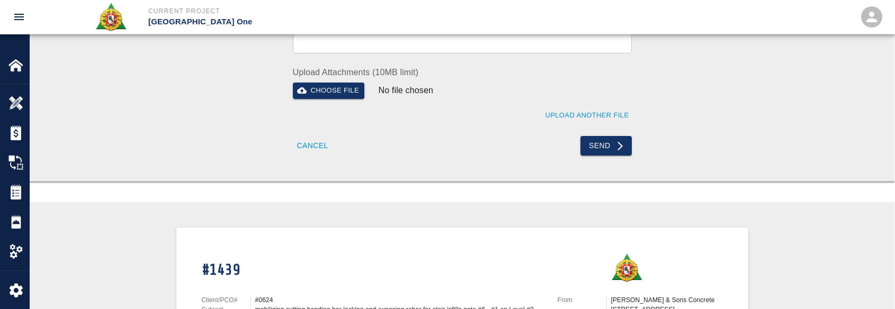
scroll to position [517, 0]
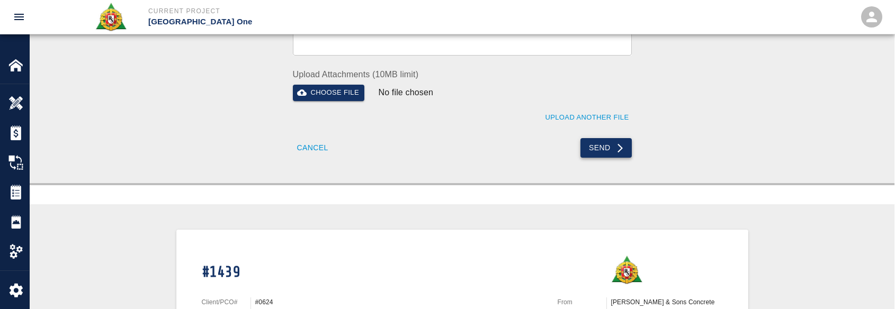
click at [584, 155] on button "Send" at bounding box center [605, 148] width 51 height 20
checkbox input "false"
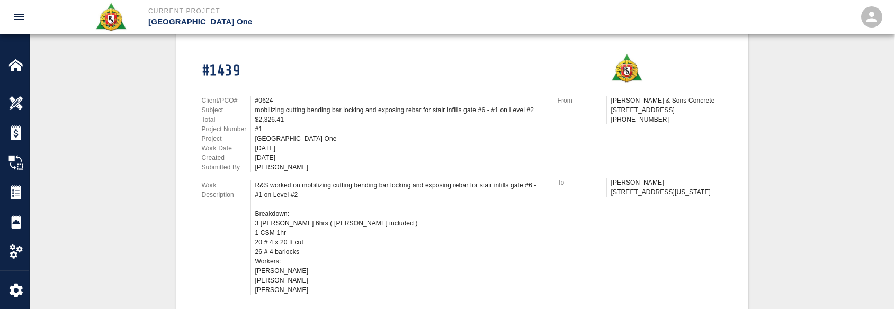
scroll to position [0, 0]
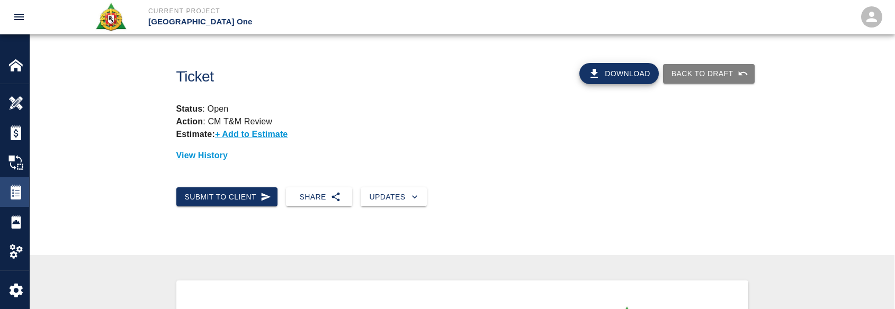
click at [16, 193] on img at bounding box center [15, 192] width 15 height 15
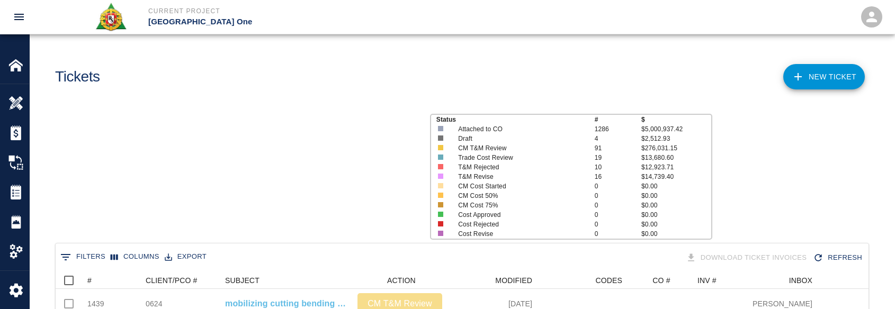
scroll to position [610, 805]
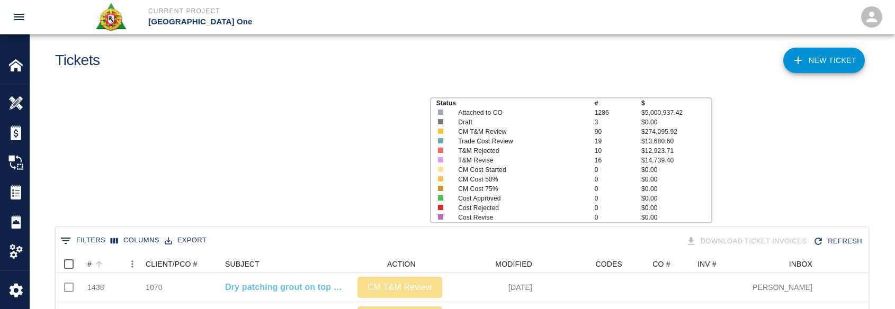
scroll to position [610, 805]
click at [98, 266] on icon "Sort" at bounding box center [99, 264] width 10 height 10
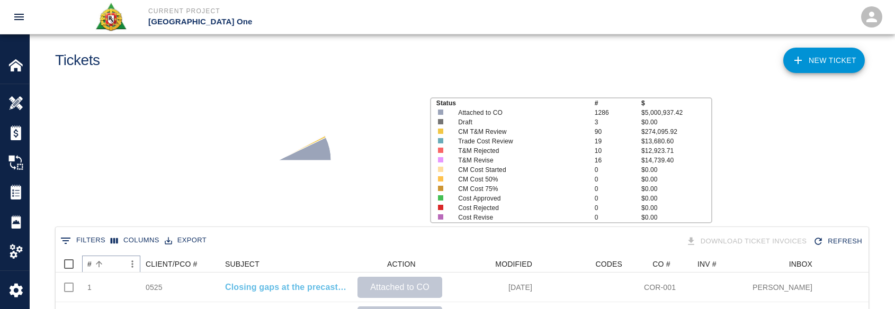
click at [98, 266] on icon "Sort" at bounding box center [99, 264] width 10 height 10
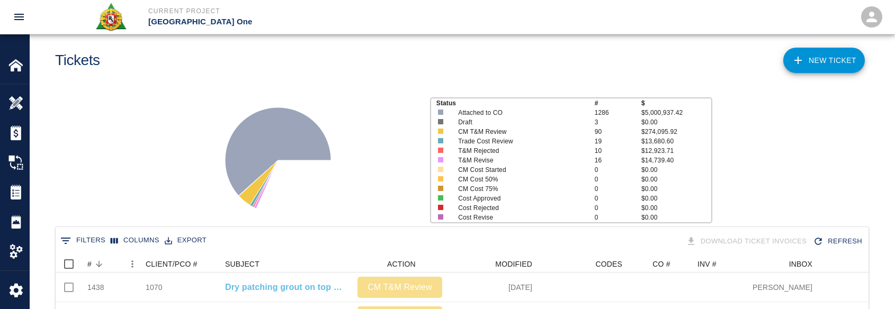
click at [130, 147] on div "Status # $ Attached to CO 1286 $5,000,937.42 Draft 3 $0.00 CM T&M Review 90 $27…" at bounding box center [457, 156] width 873 height 141
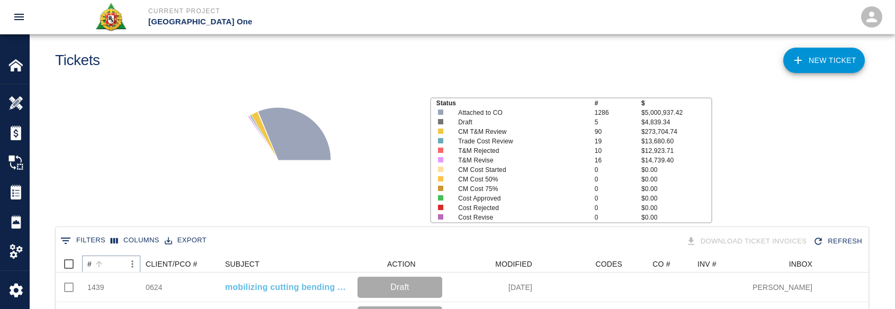
click at [98, 268] on icon "Sort" at bounding box center [99, 264] width 10 height 10
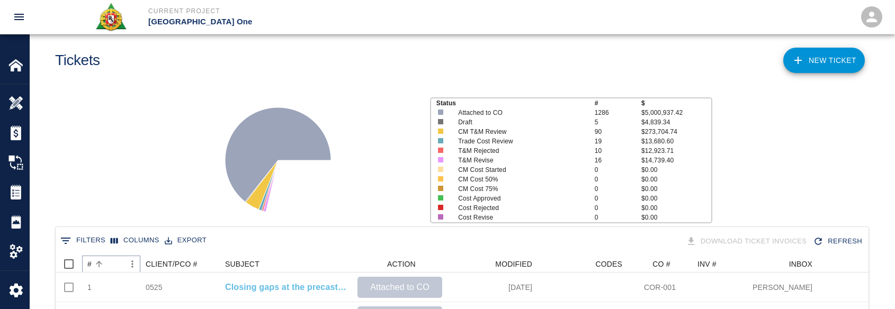
click at [98, 268] on icon "Sort" at bounding box center [99, 264] width 10 height 10
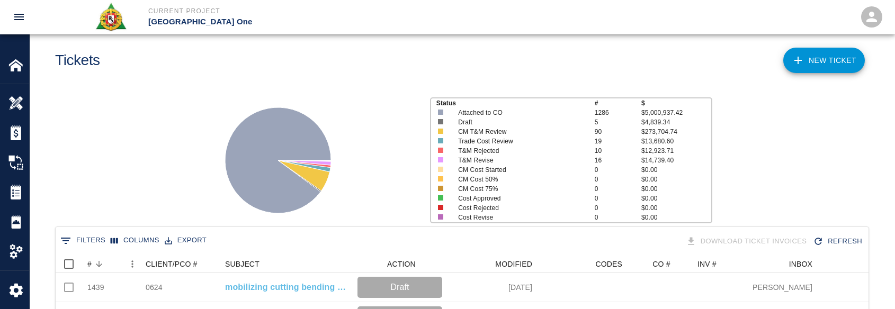
click at [162, 176] on div "Status # $ Attached to CO 1286 $5,000,937.42 Draft 5 $4,839.34 CM T&M Review 90…" at bounding box center [457, 156] width 873 height 141
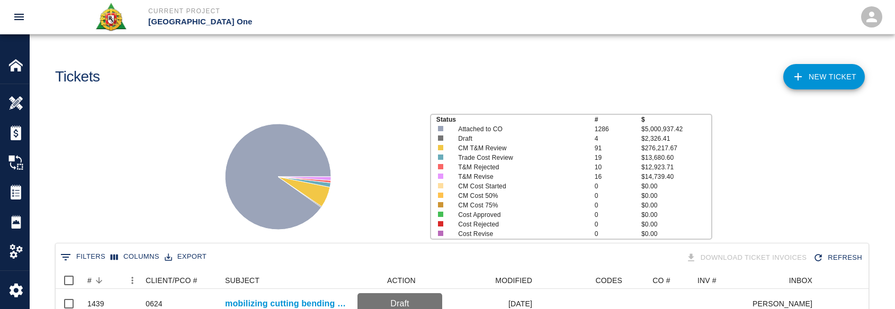
click at [808, 75] on link "NEW TICKET" at bounding box center [824, 76] width 82 height 25
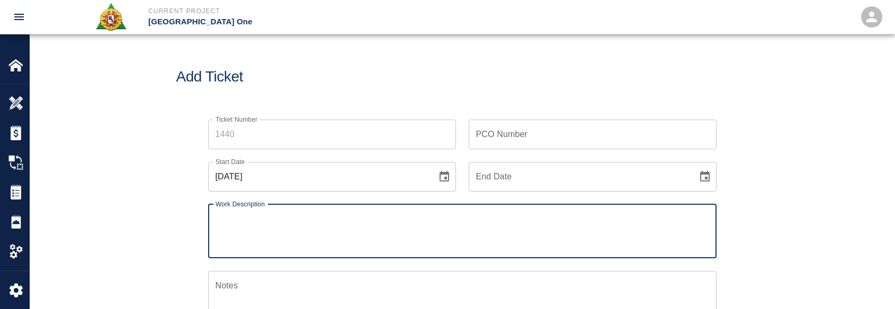
drag, startPoint x: 232, startPoint y: 135, endPoint x: 234, endPoint y: 153, distance: 17.5
click at [232, 135] on input "Ticket Number" at bounding box center [332, 135] width 248 height 30
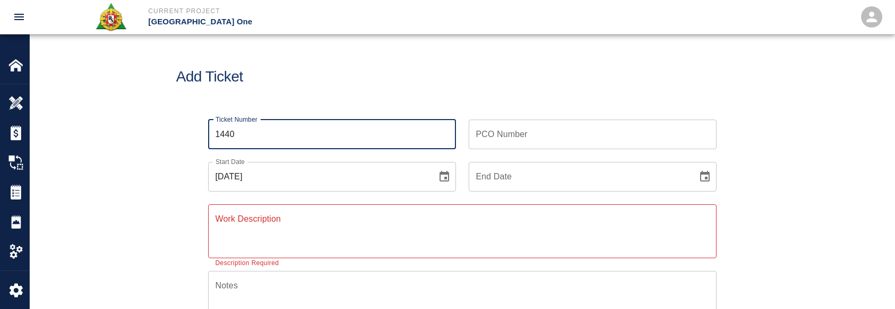
type input "1440"
click at [390, 217] on textarea "Work Description" at bounding box center [463, 231] width 494 height 37
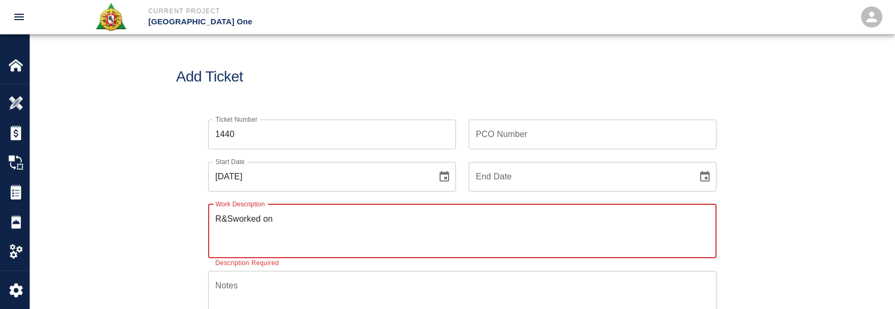
click at [236, 218] on textarea "R&Sworked on" at bounding box center [463, 231] width 494 height 37
click at [290, 225] on textarea "R&S worked on" at bounding box center [463, 231] width 494 height 37
paste textarea "LOCATION: Stair 5.1, 6.1 and 6.2 leave outs on L2 MAN POWER- 5 Laborers- 1.5hrs…"
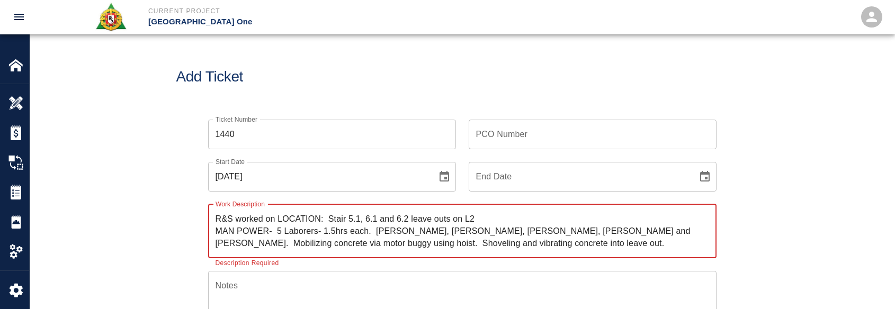
click at [330, 217] on textarea "R&S worked on LOCATION: Stair 5.1, 6.1 and 6.2 leave outs on L2 MAN POWER- 5 La…" at bounding box center [463, 231] width 494 height 37
click at [301, 221] on textarea "R&S worked on stair 5.1, 6.1 and 6.2 leave outs on L2 MAN POWER- 5 Laborers- 1.…" at bounding box center [463, 231] width 494 height 37
click at [316, 219] on textarea "R&S worked on stair 5.1, 6.1 and 6.2 leave outs on L2 MAN POWER- 5 Laborers- 1.…" at bounding box center [463, 231] width 494 height 37
click at [281, 217] on textarea "R&S worked on stair 5.1, 6.1 and 6.2 leave outs on L2 MAN POWER- 5 Laborers- 1.…" at bounding box center [463, 231] width 494 height 37
click at [295, 221] on textarea "R&S worked on stair 5.1, 6.1 and 6.2 leave outs on L2 MAN POWER- 5 Laborers- 1.…" at bounding box center [463, 231] width 494 height 37
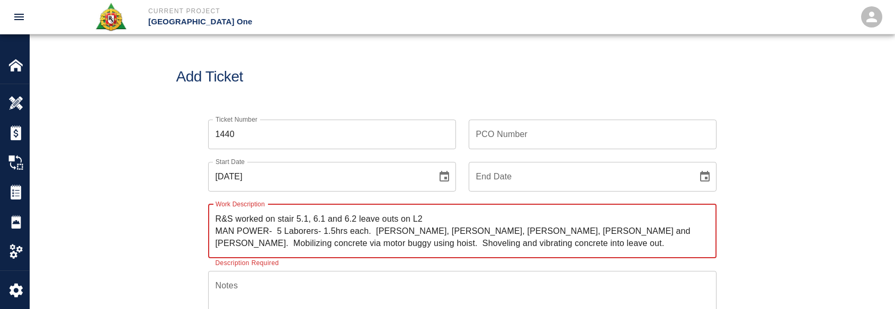
click at [296, 221] on textarea "R&S worked on stair 5.1, 6.1 and 6.2 leave outs on L2 MAN POWER- 5 Laborers- 1.…" at bounding box center [463, 231] width 494 height 37
click at [319, 219] on textarea "R&S worked on stair #5.1, 6.1 and 6.2 leave outs on L2 MAN POWER- 5 Laborers- 1…" at bounding box center [463, 231] width 494 height 37
click at [357, 220] on textarea "R&S worked on stair #5.1, #6.1 and 6.2 leave outs on L2 MAN POWER- 5 Laborers- …" at bounding box center [463, 231] width 494 height 37
click at [356, 219] on textarea "R&S worked on stair #5.1, #6.1 and 6.2 leave outs on L2 MAN POWER- 5 Laborers- …" at bounding box center [463, 231] width 494 height 37
click at [433, 219] on textarea "R&S worked on stair #5.1, #6.1 and #6.2 leave outs on L2 MAN POWER- 5 Laborers-…" at bounding box center [463, 231] width 494 height 37
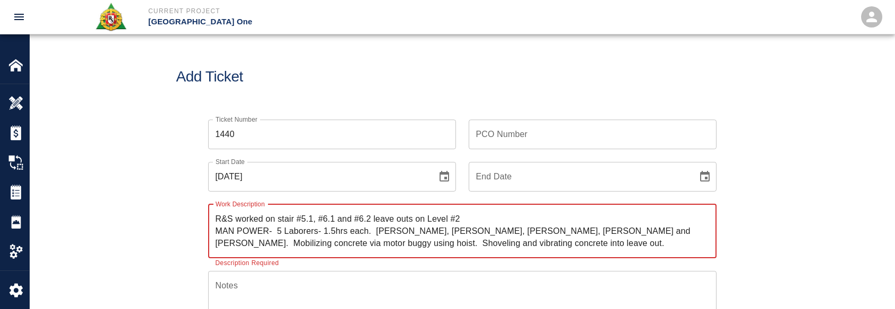
click at [276, 235] on textarea "R&S worked on stair #5.1, #6.1 and #6.2 leave outs on Level #2 MAN POWER- 5 Lab…" at bounding box center [463, 231] width 494 height 37
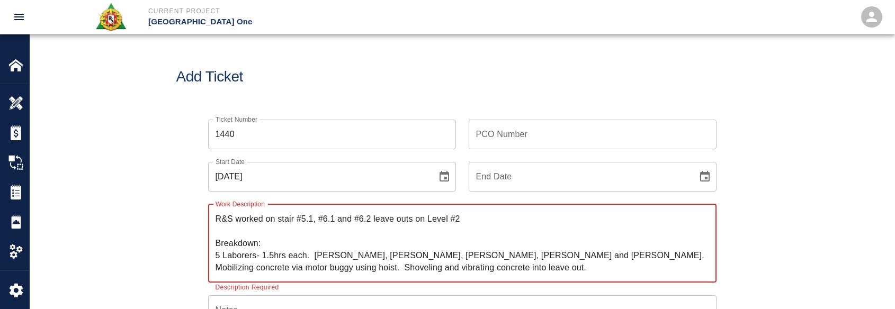
click at [263, 255] on textarea "R&S worked on stair #5.1, #6.1 and #6.2 leave outs on Level #2 Breakdown: 5 Lab…" at bounding box center [463, 243] width 494 height 61
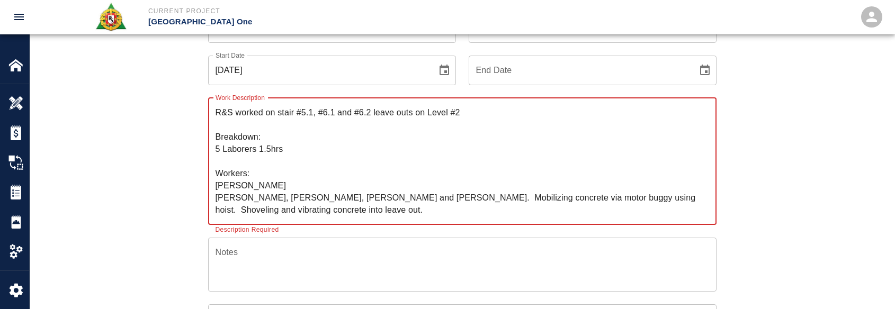
scroll to position [106, 0]
click at [334, 199] on textarea "R&S worked on stair #5.1, #6.1 and #6.2 leave outs on Level #2 Breakdown: 5 Lab…" at bounding box center [463, 162] width 494 height 110
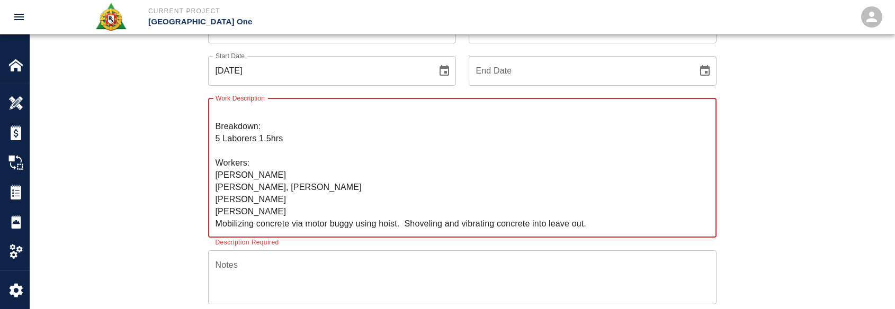
scroll to position [12, 0]
drag, startPoint x: 593, startPoint y: 222, endPoint x: 120, endPoint y: 242, distance: 473.3
click at [125, 241] on div "Ticket Number 1440 Ticket Number PCO Number PCO Number Start Date 10/14/2025 St…" at bounding box center [462, 268] width 865 height 534
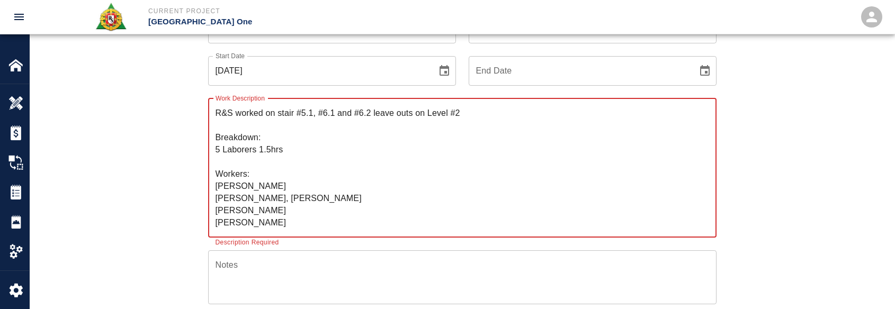
scroll to position [0, 0]
click at [530, 114] on textarea "R&S worked on stair #5.1, #6.1 and #6.2 leave outs on Level #2 Breakdown: 5 Lab…" at bounding box center [463, 168] width 494 height 122
paste textarea "Mobilizing concrete via motor buggy using hoist. Shoveling and vibrating concre…"
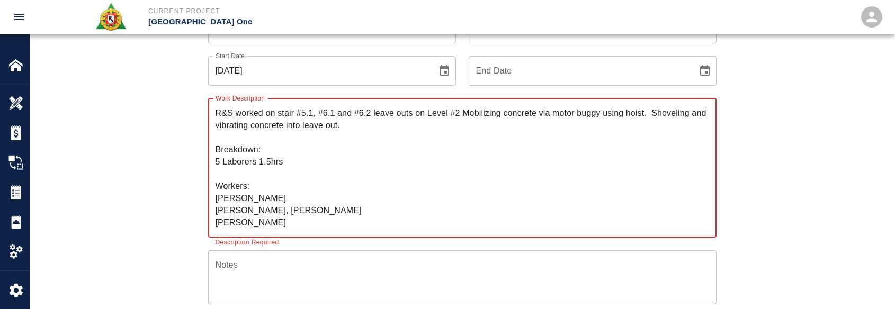
click at [470, 112] on textarea "R&S worked on stair #5.1, #6.1 and #6.2 leave outs on Level #2 Mobilizing concr…" at bounding box center [463, 168] width 494 height 122
click at [523, 107] on textarea "R&S worked on stair #5.1, #6.1 and #6.2 leave outs on Level #2 mobilizing concr…" at bounding box center [463, 168] width 494 height 122
click at [632, 114] on textarea "R&S worked on stair #5.1, #6.1 and #6.2 leave outs on Level #2 mobilizing concr…" at bounding box center [463, 168] width 494 height 122
click at [656, 110] on textarea "R&S worked on stair #5.1, #6.1 and #6.2 leave outs on Level #2 mobilizing concr…" at bounding box center [463, 168] width 494 height 122
click at [653, 114] on textarea "R&S worked on stair #5.1, #6.1 and #6.2 leave outs on Level #2 mobilizing concr…" at bounding box center [463, 168] width 494 height 122
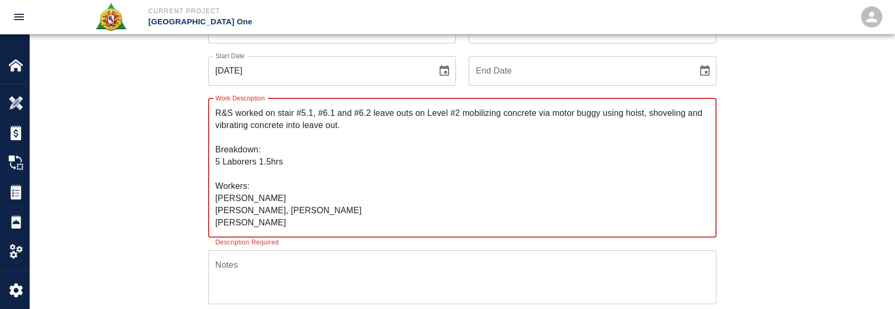
click at [289, 125] on textarea "R&S worked on stair #5.1, #6.1 and #6.2 leave outs on Level #2 mobilizing concr…" at bounding box center [463, 168] width 494 height 122
drag, startPoint x: 342, startPoint y: 122, endPoint x: 355, endPoint y: 123, distance: 13.8
click at [343, 123] on textarea "R&S worked on stair #5.1, #6.1 and #6.2 leave outs on Level #2 mobilizing concr…" at bounding box center [463, 168] width 494 height 122
click at [372, 123] on textarea "R&S worked on stair #5.1, #6.1 and #6.2 leave outs on Level #2 mobilizing concr…" at bounding box center [463, 168] width 494 height 122
click at [251, 179] on textarea "R&S worked on stair #5.1, #6.1 and #6.2 leave outs on Level #2 mobilizing concr…" at bounding box center [463, 168] width 494 height 122
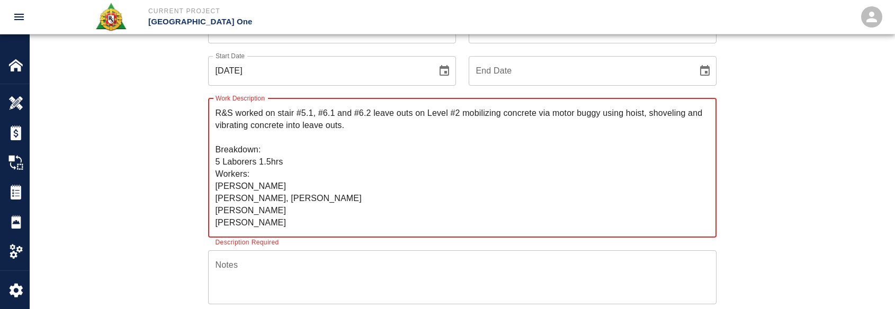
click at [321, 136] on textarea "R&S worked on stair #5.1, #6.1 and #6.2 leave outs on Level #2 mobilizing concr…" at bounding box center [463, 168] width 494 height 122
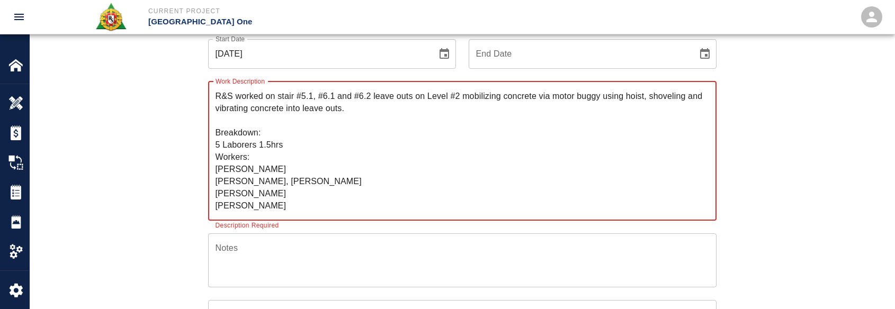
scroll to position [106, 0]
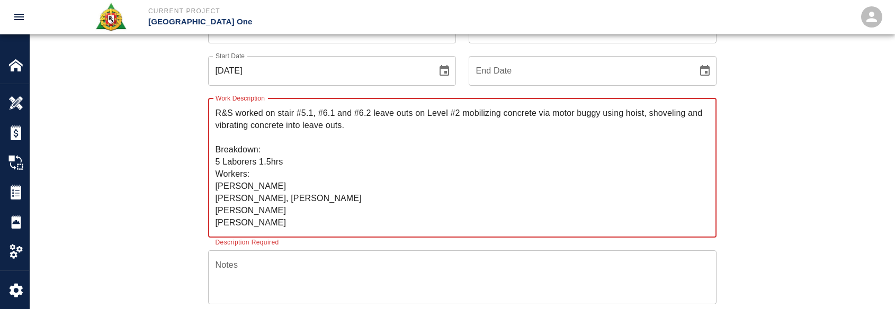
click at [306, 157] on textarea "R&S worked on stair #5.1, #6.1 and #6.2 leave outs on Level #2 mobilizing concr…" at bounding box center [463, 168] width 494 height 122
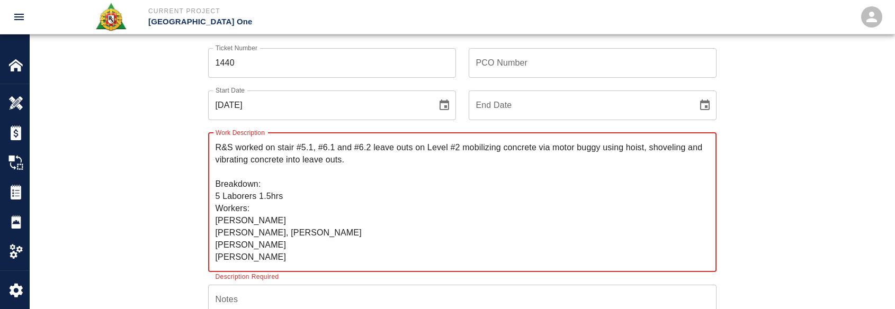
scroll to position [53, 0]
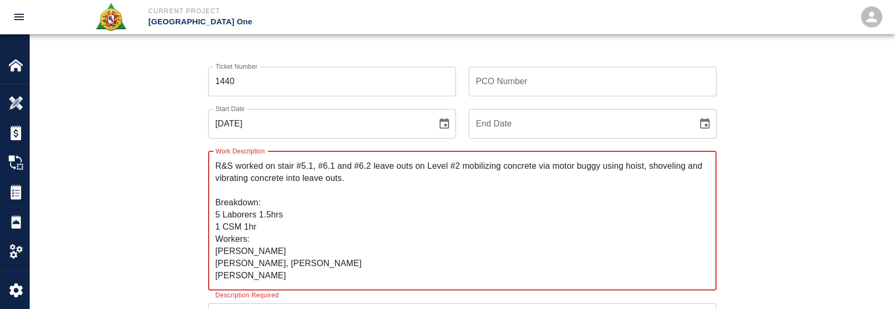
click at [301, 219] on textarea "R&S worked on stair #5.1, #6.1 and #6.2 leave outs on Level #2 mobilizing concr…" at bounding box center [463, 221] width 494 height 122
click at [271, 216] on textarea "R&S worked on stair #5.1, #6.1 and #6.2 leave outs on Level #2 mobilizing concr…" at bounding box center [463, 221] width 494 height 122
click at [249, 233] on textarea "R&S worked on stair #5.1, #6.1 and #6.2 leave outs on Level #2 mobilizing concr…" at bounding box center [463, 221] width 494 height 122
click at [265, 228] on textarea "R&S worked on stair #5.1, #6.1 and #6.2 leave outs on Level #2 mobilizing concr…" at bounding box center [463, 221] width 494 height 122
click at [273, 216] on textarea "R&S worked on stair #5.1, #6.1 and #6.2 leave outs on Level #2 mobilizing concr…" at bounding box center [463, 221] width 494 height 122
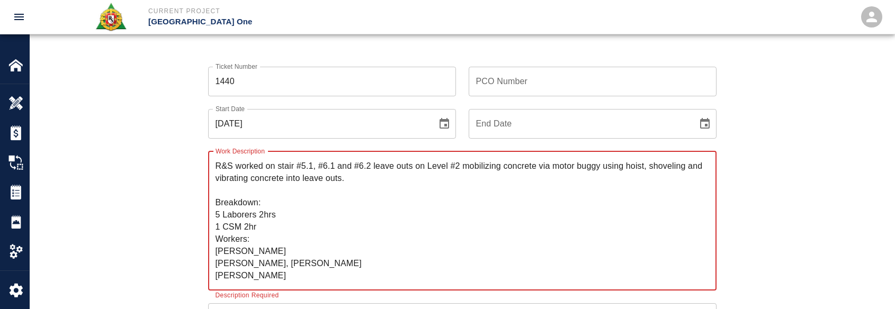
click at [280, 221] on textarea "R&S worked on stair #5.1, #6.1 and #6.2 leave outs on Level #2 mobilizing concr…" at bounding box center [463, 221] width 494 height 122
click at [303, 201] on textarea "R&S worked on stair #5.1, #6.1 and #6.2 leave outs on Level #2 mobilizing concr…" at bounding box center [463, 221] width 494 height 122
click at [301, 207] on textarea "R&S worked on stair #5.1, #6.1 and #6.2 leave outs on Level #2 mobilizing concr…" at bounding box center [463, 221] width 494 height 122
type textarea "R&S worked on stair #5.1, #6.1 and #6.2 leave outs on Level #2 mobilizing concr…"
click at [507, 79] on input "PCO Number" at bounding box center [593, 82] width 248 height 30
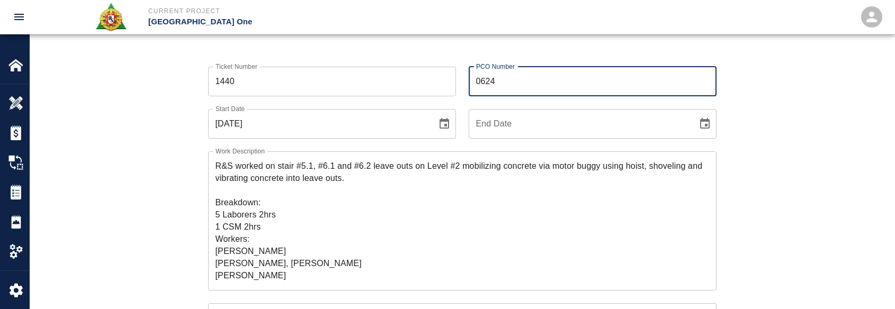
type input "0624"
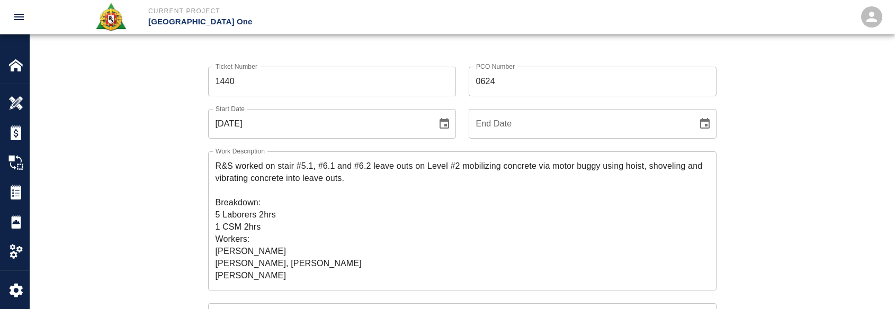
click at [466, 58] on div "PCO Number 0624 PCO Number" at bounding box center [586, 75] width 261 height 42
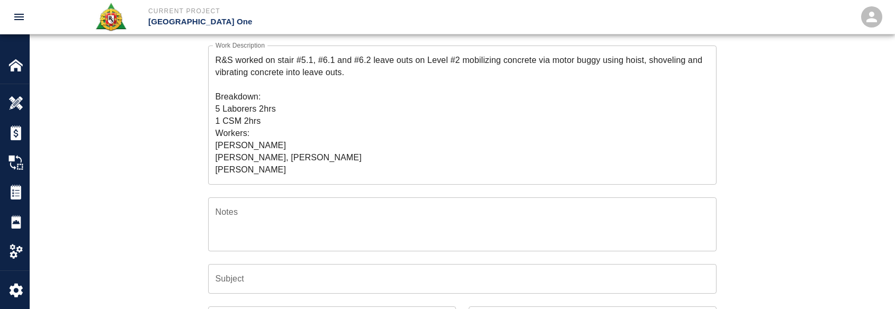
scroll to position [159, 0]
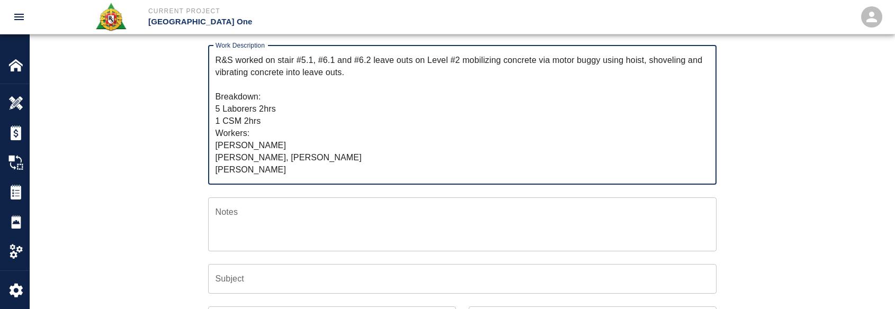
drag, startPoint x: 338, startPoint y: 68, endPoint x: 276, endPoint y: 55, distance: 63.4
click at [276, 55] on textarea "R&S worked on stair #5.1, #6.1 and #6.2 leave outs on Level #2 mobilizing concr…" at bounding box center [463, 115] width 494 height 122
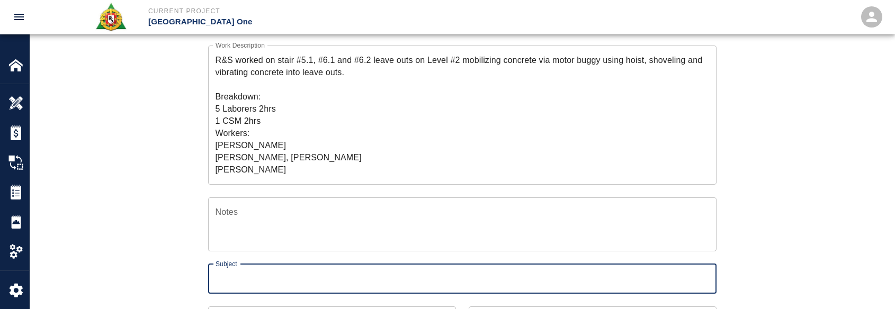
click at [374, 287] on input "Subject" at bounding box center [462, 279] width 508 height 30
paste input "stair #5.1, #6.1 and #6.2 leave outs on Level #2 mobilizing concrete via motor …"
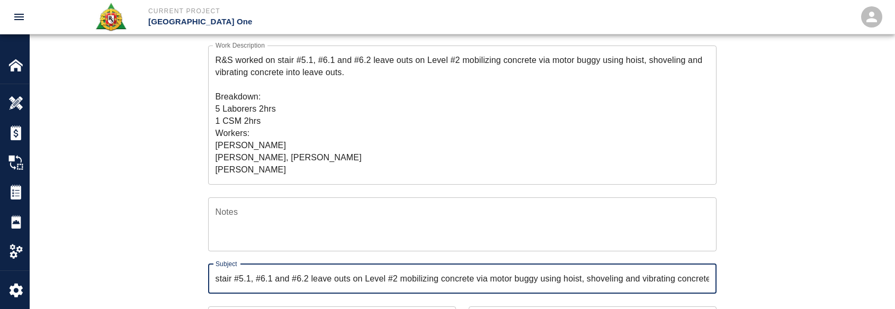
scroll to position [0, 62]
type input "stair #5.1, #6.1 and #6.2 leave outs on Level #2 mobilizing concrete via motor …"
click at [193, 217] on div "Ticket Number 1440 Ticket Number PCO Number 0624 PCO Number Start Date 10/14/20…" at bounding box center [462, 202] width 572 height 509
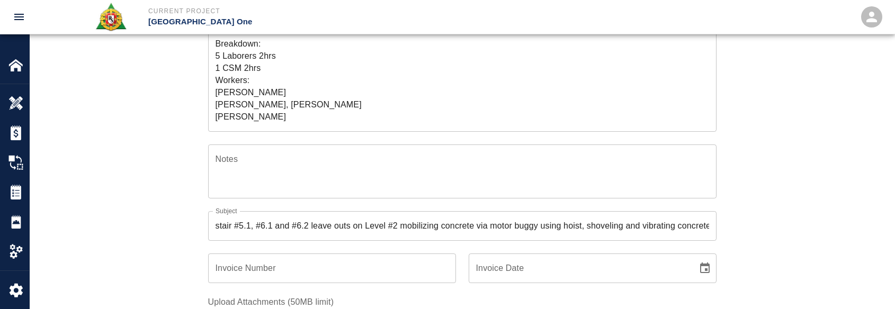
scroll to position [12, 0]
click at [182, 156] on div "Ticket Number 1440 Ticket Number PCO Number 0624 PCO Number Start Date 10/14/20…" at bounding box center [462, 149] width 572 height 509
click at [273, 96] on textarea "R&S worked on stair #5.1, #6.1 and #6.2 leave outs on Level #2 mobilizing concr…" at bounding box center [463, 62] width 494 height 122
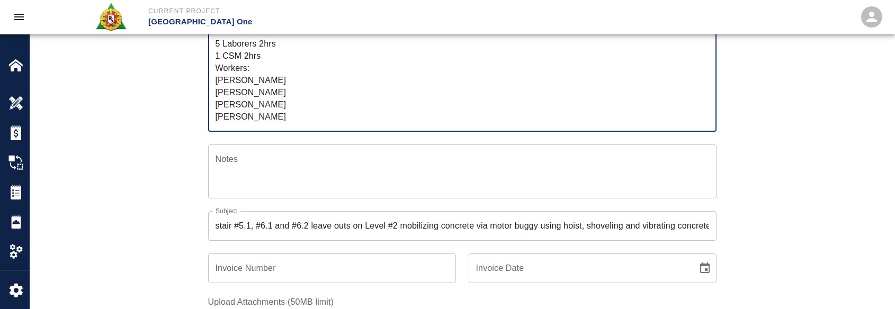
type textarea "R&S worked on stair #5.1, #6.1 and #6.2 leave outs on Level #2 mobilizing concr…"
click at [185, 138] on div "Ticket Number 1440 Ticket Number PCO Number 0624 PCO Number Start Date 10/14/20…" at bounding box center [462, 149] width 572 height 509
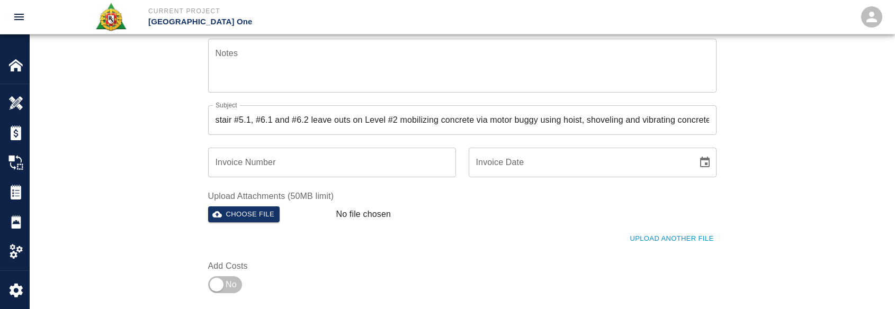
scroll to position [424, 0]
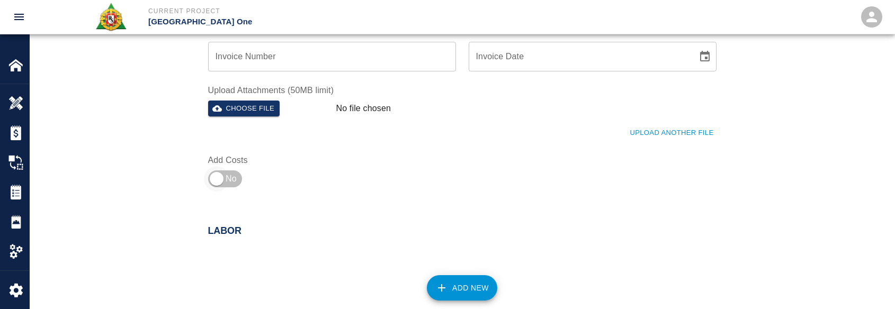
click at [221, 183] on input "checkbox" at bounding box center [216, 178] width 76 height 25
checkbox input "true"
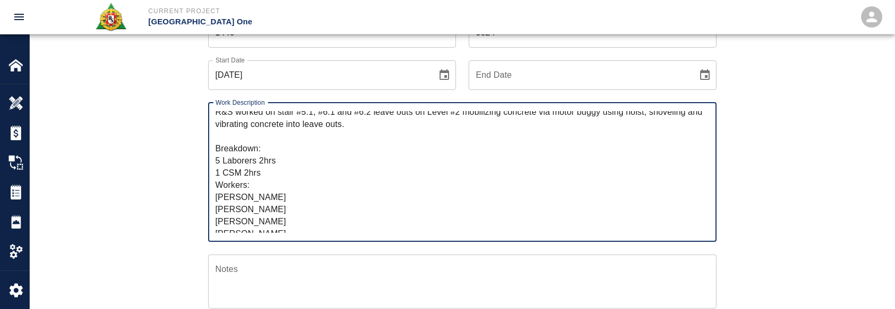
scroll to position [0, 0]
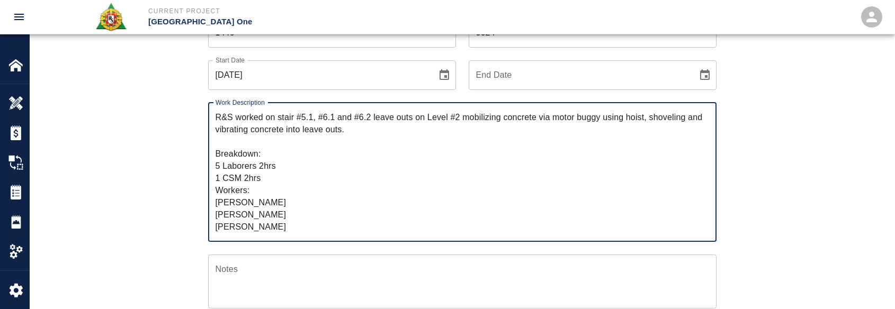
drag, startPoint x: 277, startPoint y: 225, endPoint x: 194, endPoint y: 108, distance: 143.6
click at [194, 108] on div "Ticket Number 1440 Ticket Number PCO Number 0624 PCO Number Start Date 10/14/20…" at bounding box center [462, 259] width 572 height 509
click at [252, 193] on textarea "R&S worked on stair #5.1, #6.1 and #6.2 leave outs on Level #2 mobilizing concr…" at bounding box center [463, 172] width 494 height 122
click at [294, 196] on textarea "R&S worked on stair #5.1, #6.1 and #6.2 leave outs on Level #2 mobilizing concr…" at bounding box center [463, 172] width 494 height 122
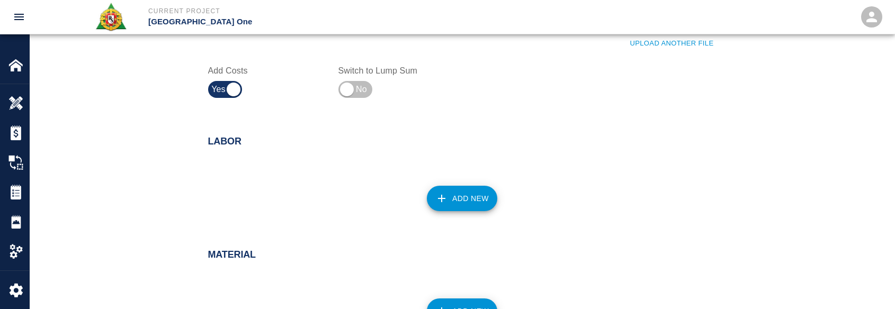
scroll to position [525, 0]
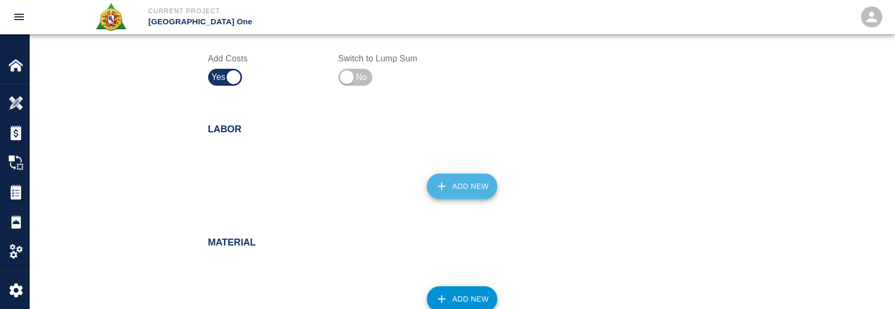
click at [477, 180] on button "Add New" at bounding box center [462, 186] width 70 height 25
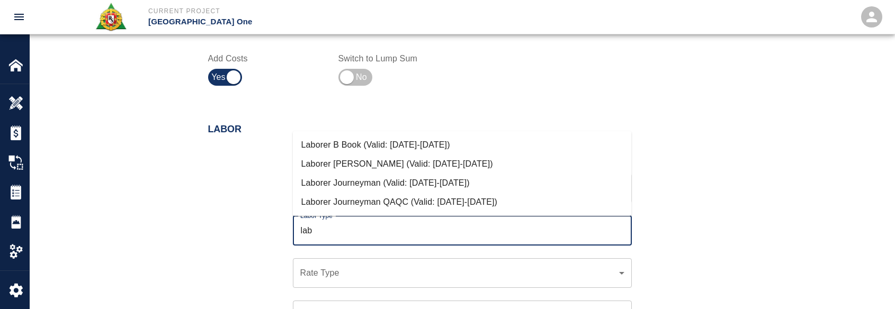
click at [350, 178] on li "Laborer Journeyman (Valid: 07/01/2024-10/31/2025)" at bounding box center [462, 183] width 339 height 19
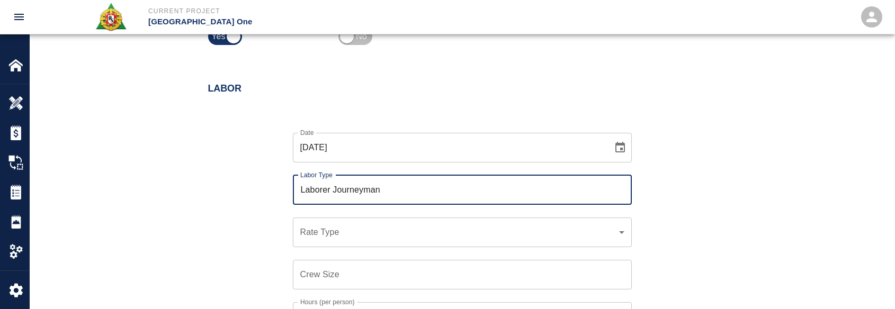
scroll to position [631, 0]
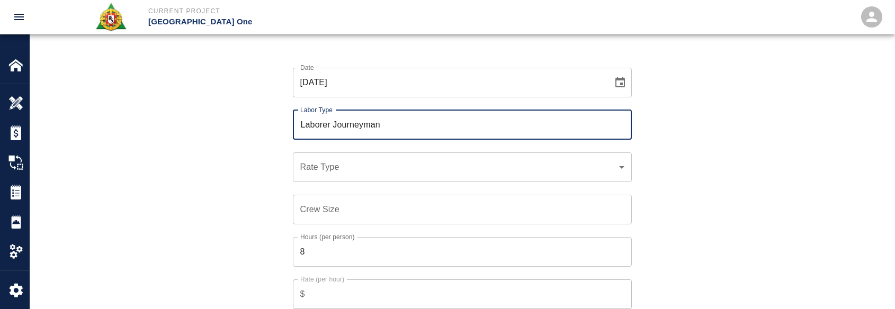
type input "Laborer Journeyman"
click at [373, 158] on div "​ Rate Type" at bounding box center [462, 168] width 339 height 30
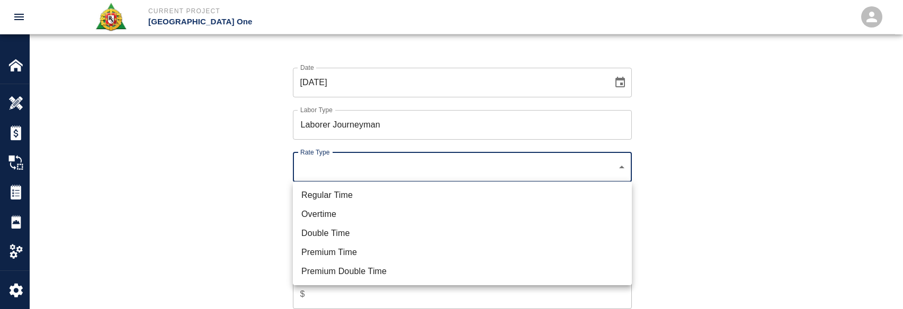
click at [339, 191] on li "Regular Time" at bounding box center [462, 195] width 339 height 19
type input "rate_rt"
type input "97.06"
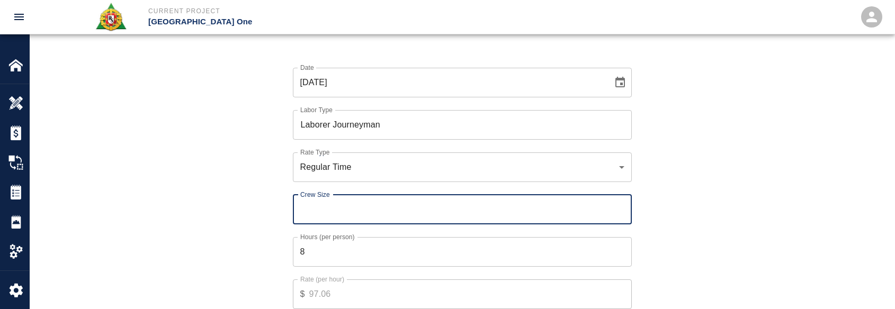
click at [352, 214] on input "Crew Size" at bounding box center [462, 210] width 339 height 30
type input "5"
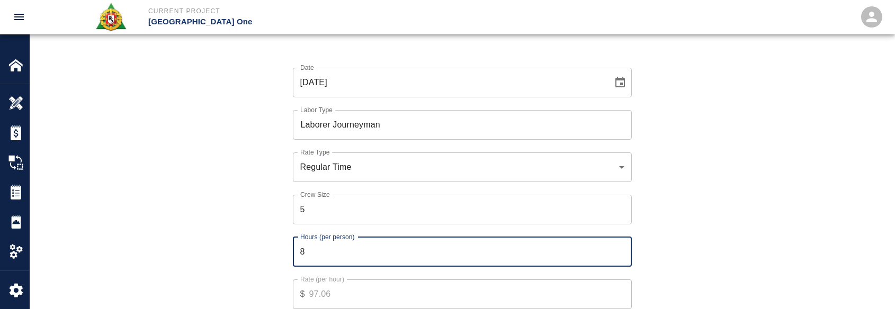
click at [324, 258] on input "8" at bounding box center [462, 252] width 339 height 30
type input "2"
click at [213, 255] on div "Date 10/14/2025 Date Labor Type Laborer Journeyman Labor Type Rate Type Regular…" at bounding box center [455, 196] width 521 height 291
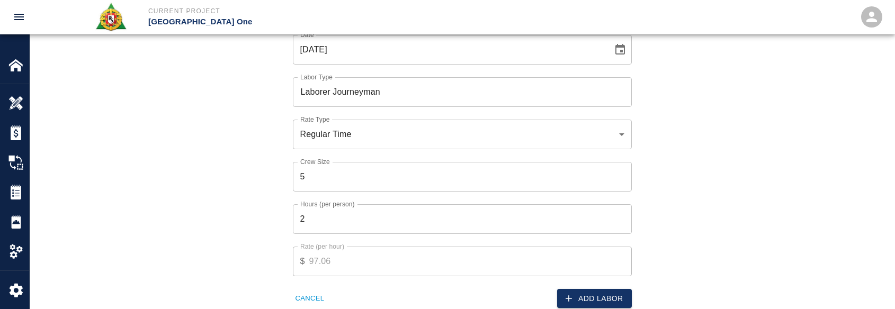
scroll to position [684, 0]
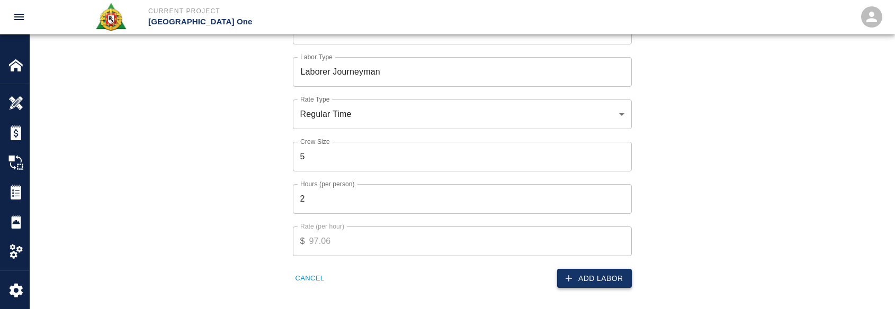
click at [605, 283] on button "Add Labor" at bounding box center [594, 279] width 75 height 20
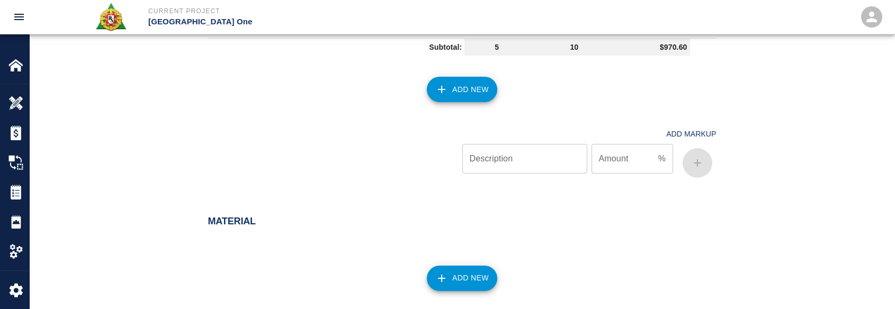
scroll to position [651, 0]
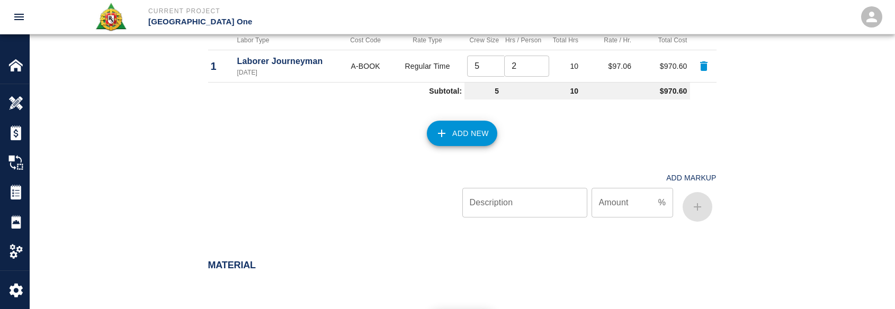
click at [459, 150] on div "Add Markup Description Description Amount % Amount" at bounding box center [455, 188] width 521 height 76
click at [456, 145] on button "Add New" at bounding box center [462, 133] width 70 height 25
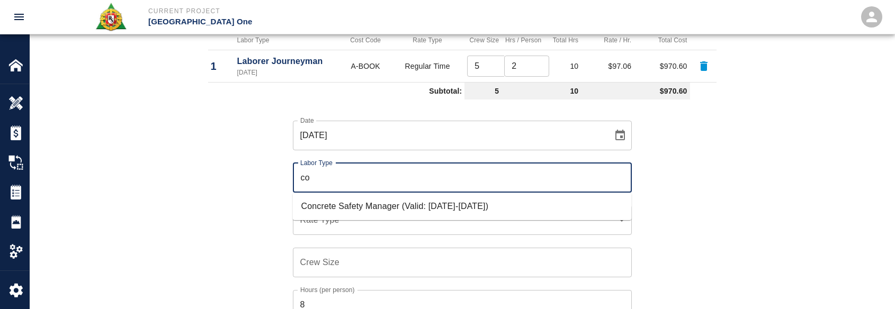
click at [337, 211] on li "Concrete Safety Manager (Valid: 01/01/2025-01/01/2026)" at bounding box center [462, 206] width 339 height 19
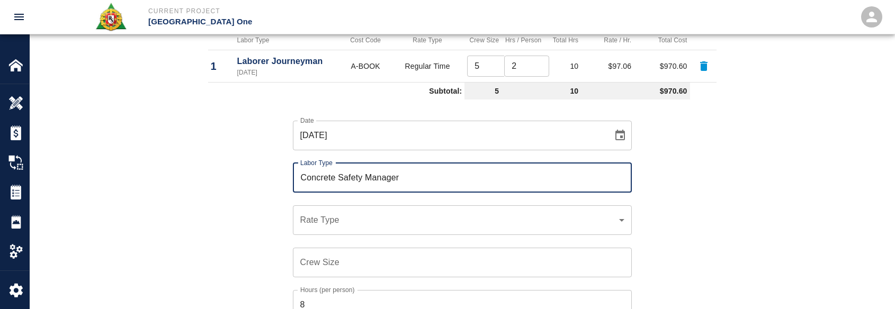
type input "Concrete Safety Manager"
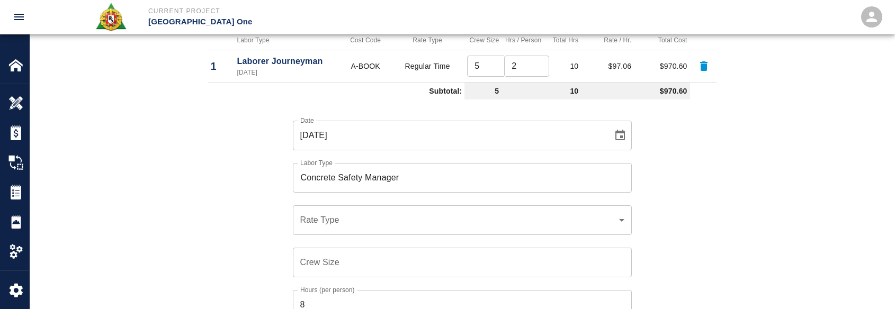
click at [337, 230] on div "​ Rate Type" at bounding box center [462, 220] width 339 height 30
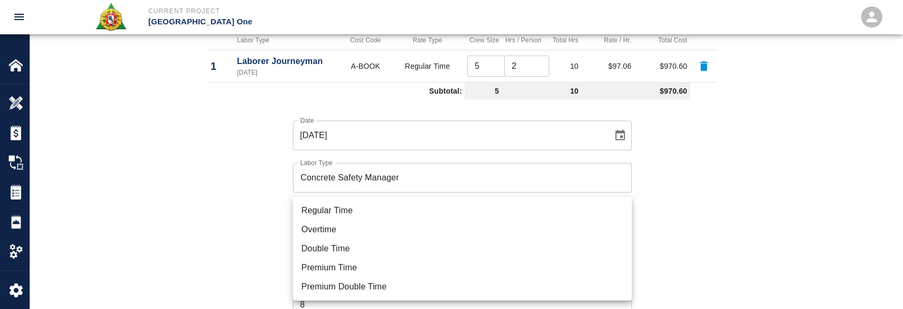
click at [339, 200] on ul "Regular Time Overtime Double Time Premium Time Premium Double Time" at bounding box center [462, 249] width 339 height 104
click at [335, 207] on li "Regular Time" at bounding box center [462, 210] width 339 height 19
type input "rate_rt"
type input "100.05"
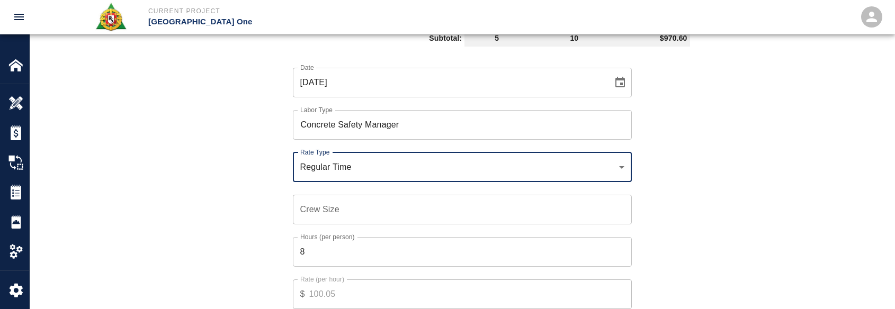
scroll to position [757, 0]
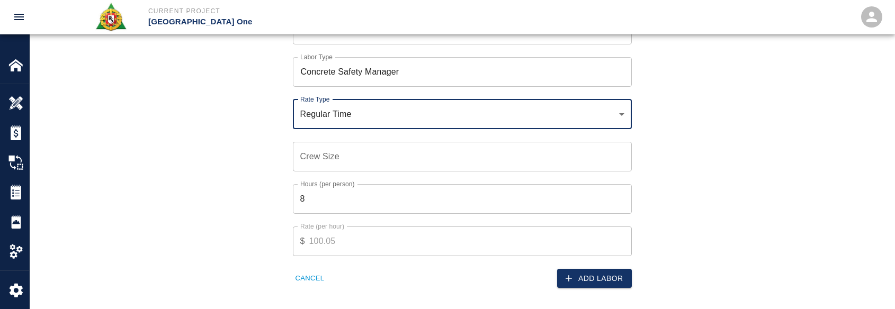
click at [347, 152] on input "Crew Size" at bounding box center [462, 157] width 339 height 30
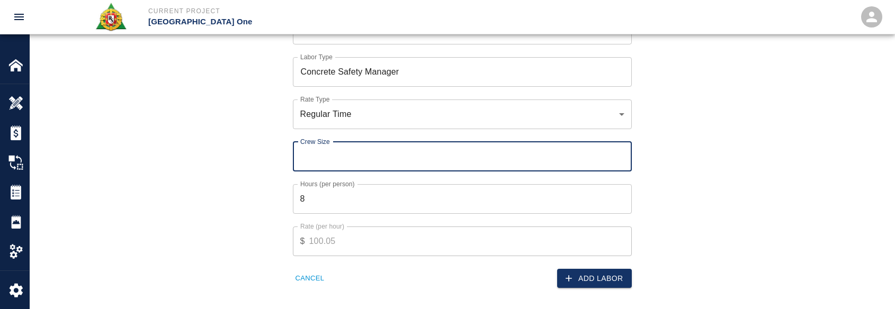
click at [343, 162] on input "Crew Size" at bounding box center [462, 157] width 339 height 30
type input "1"
click at [325, 202] on input "8" at bounding box center [462, 199] width 339 height 30
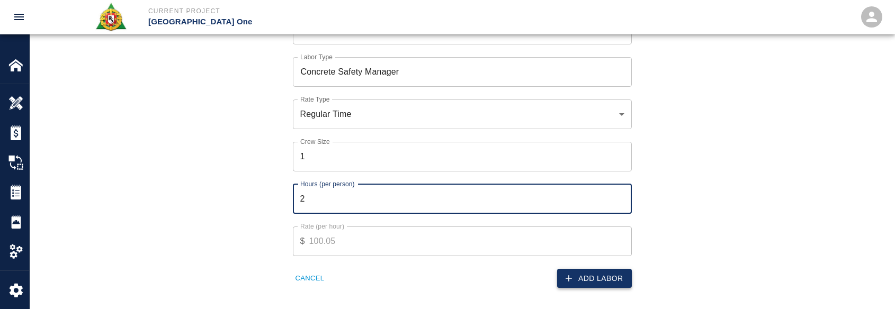
type input "2"
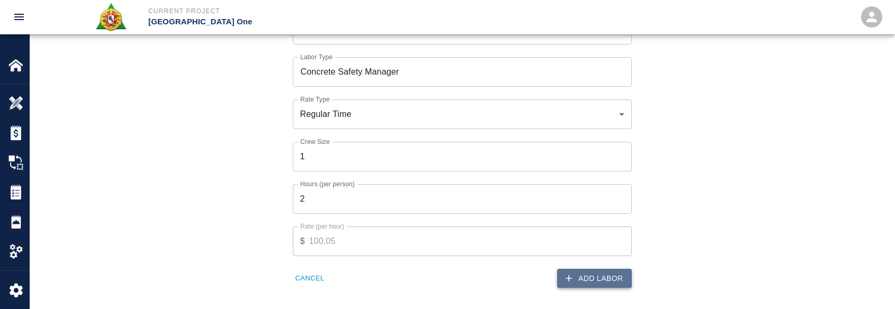
click at [615, 275] on button "Add Labor" at bounding box center [594, 279] width 75 height 20
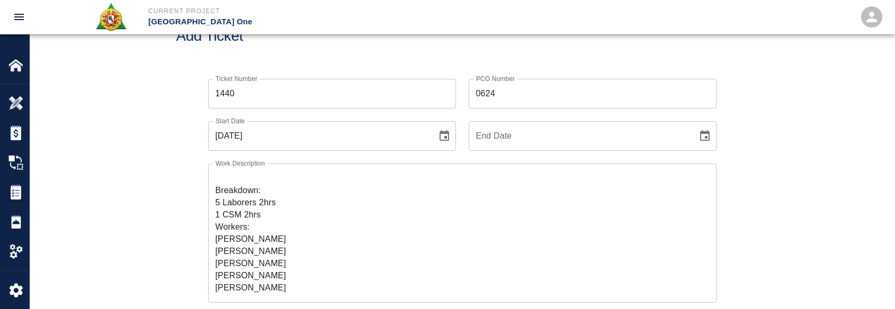
scroll to position [53, 0]
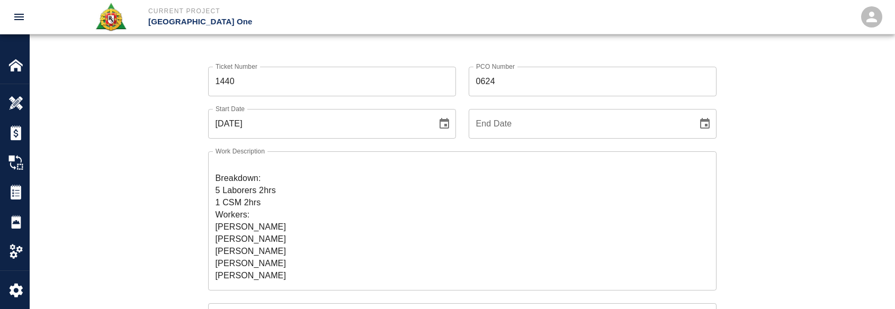
click at [271, 200] on textarea "R&S worked on stair #5.1, #6.1 and #6.2 leave outs on Level #2 mobilizing concr…" at bounding box center [463, 221] width 494 height 122
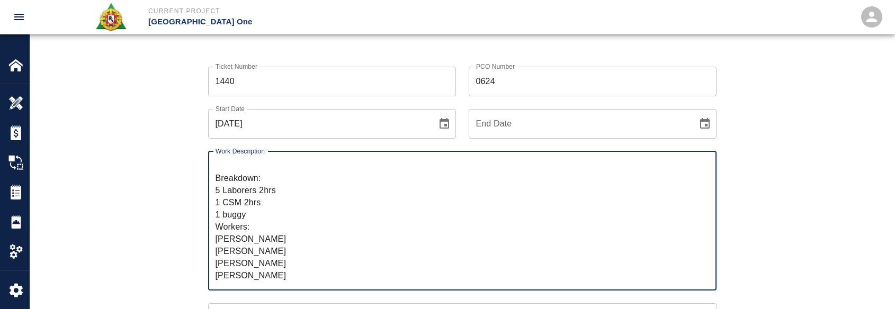
type textarea "R&S worked on stair #5.1, #6.1 and #6.2 leave outs on Level #2 mobilizing concr…"
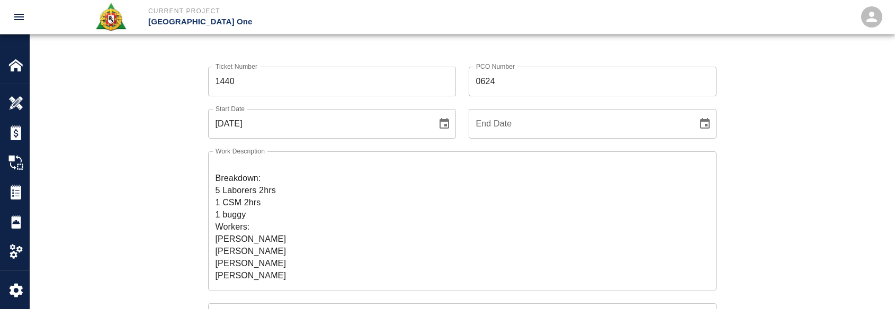
click at [200, 199] on div "Work Description R&S worked on stair #5.1, #6.1 and #6.2 leave outs on Level #2…" at bounding box center [455, 215] width 521 height 152
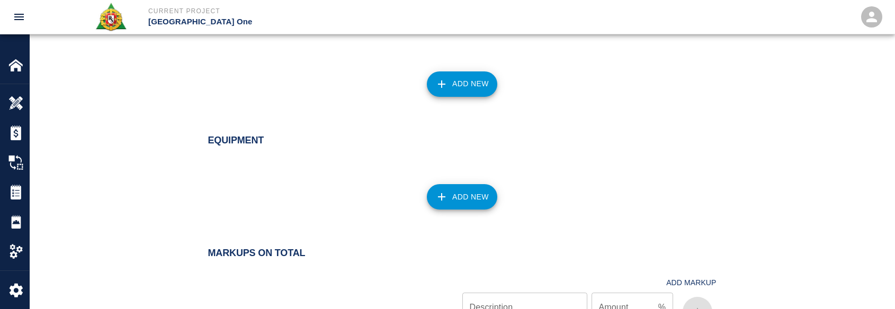
scroll to position [953, 0]
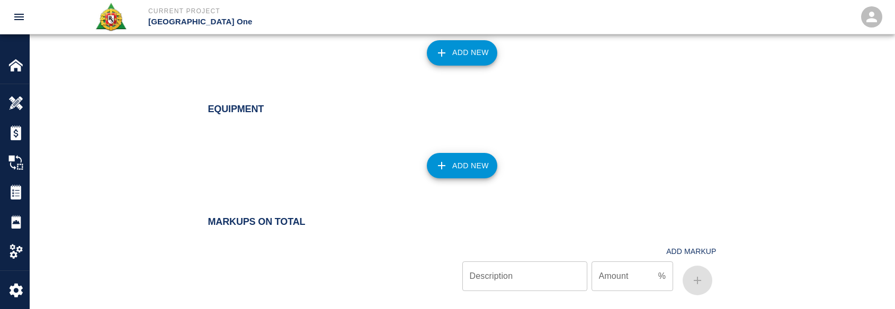
click at [474, 176] on button "Add New" at bounding box center [462, 165] width 70 height 25
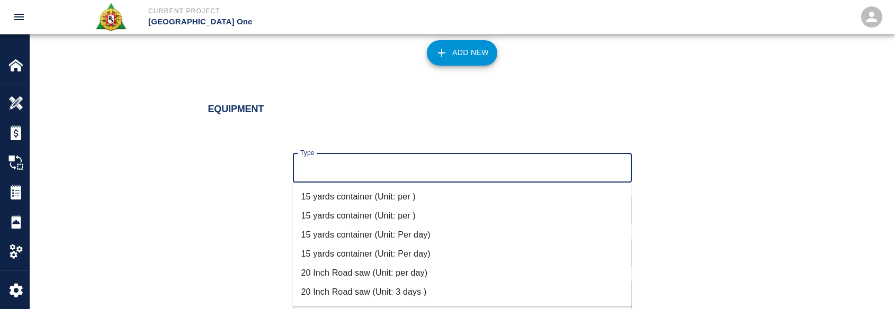
click at [413, 172] on input "Type" at bounding box center [462, 168] width 329 height 20
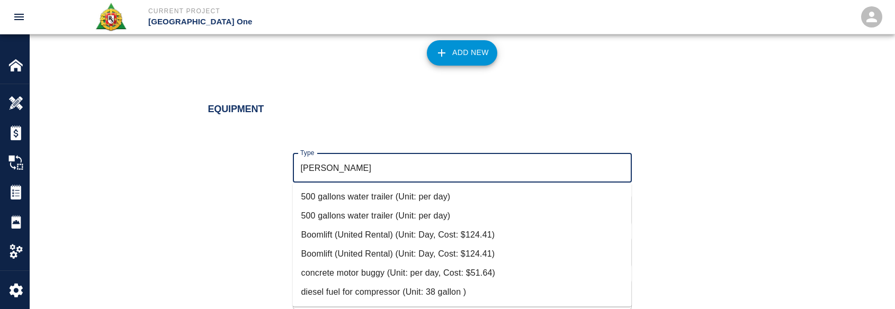
scroll to position [53, 0]
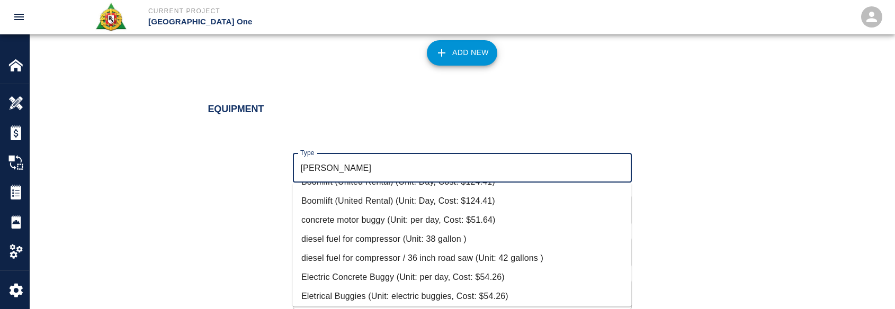
click at [356, 271] on li "Electric Concrete Buggy (Unit: per day, Cost: $54.26)" at bounding box center [462, 277] width 339 height 19
type input "Electric Concrete Buggy (Unit: per day, Cost: $54.26)"
type input "per day"
type input "54.26"
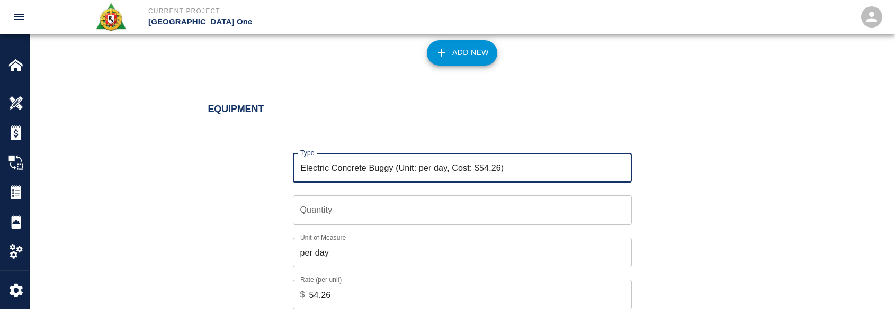
type input "Electric Concrete Buggy (Unit: per day, Cost: $54.26)"
click at [348, 216] on input "Quantity" at bounding box center [462, 210] width 339 height 30
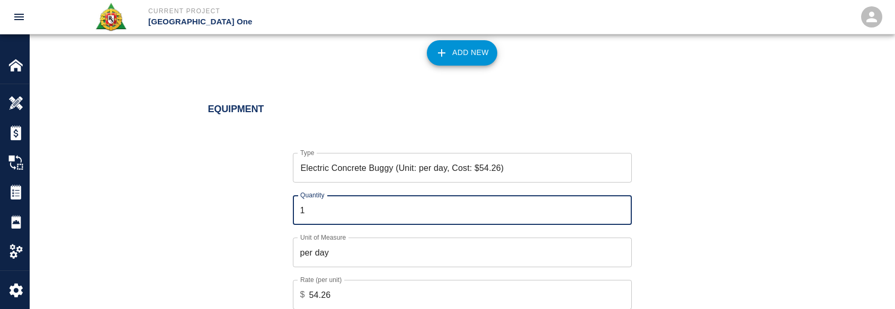
type input "1"
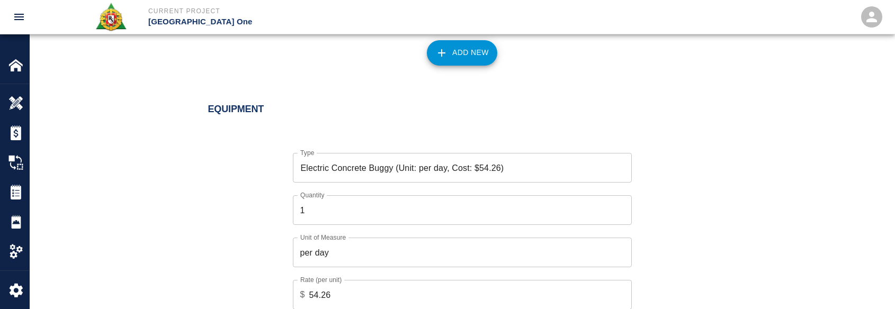
click at [225, 250] on div "Type Electric Concrete Buggy (Unit: per day, Cost: $54.26) Type Quantity 1 Quan…" at bounding box center [455, 239] width 521 height 206
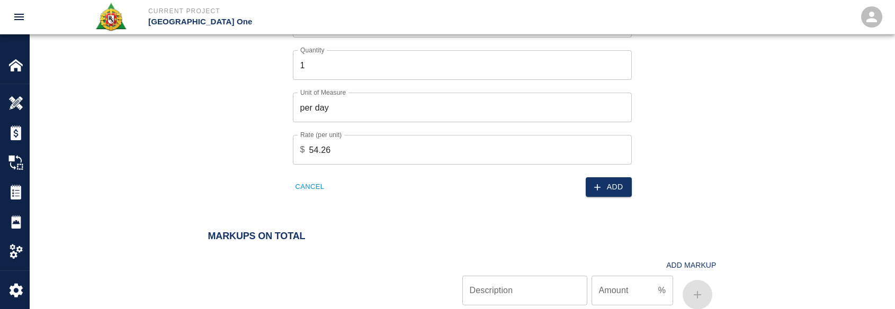
scroll to position [1112, 0]
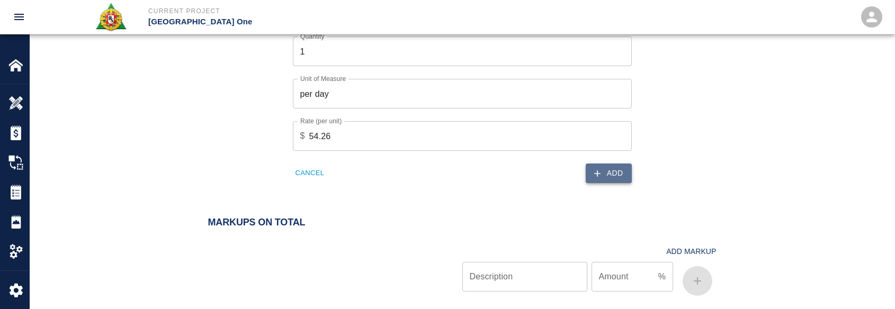
click at [599, 177] on icon "button" at bounding box center [597, 173] width 11 height 11
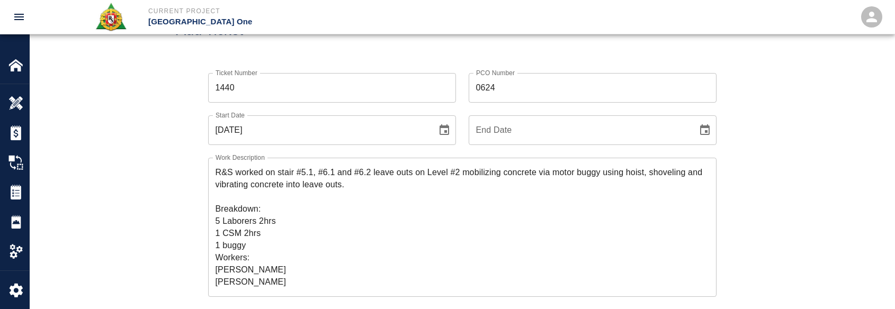
scroll to position [0, 0]
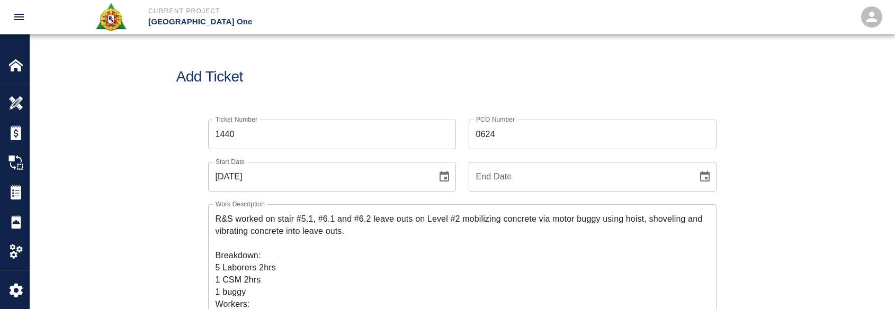
click at [389, 102] on div "Add Ticket" at bounding box center [462, 76] width 865 height 85
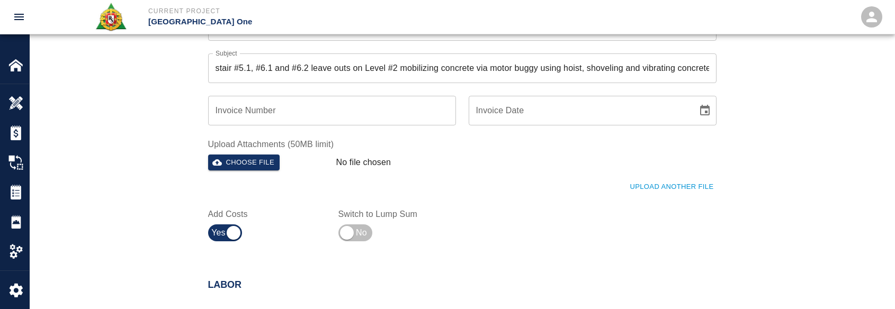
scroll to position [371, 0]
click at [652, 183] on button "Upload Another File" at bounding box center [671, 186] width 89 height 16
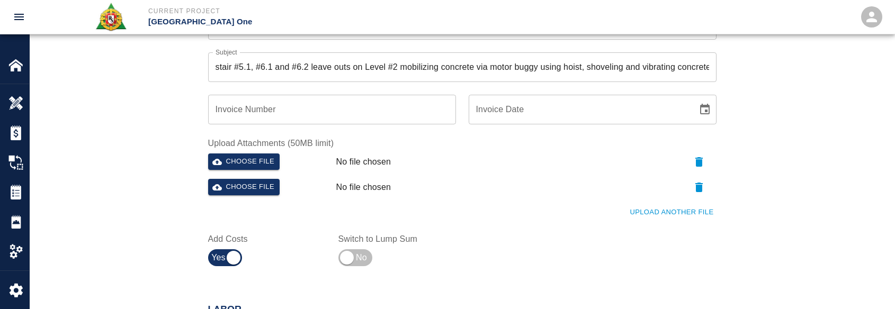
click at [661, 205] on button "Upload Another File" at bounding box center [671, 212] width 89 height 16
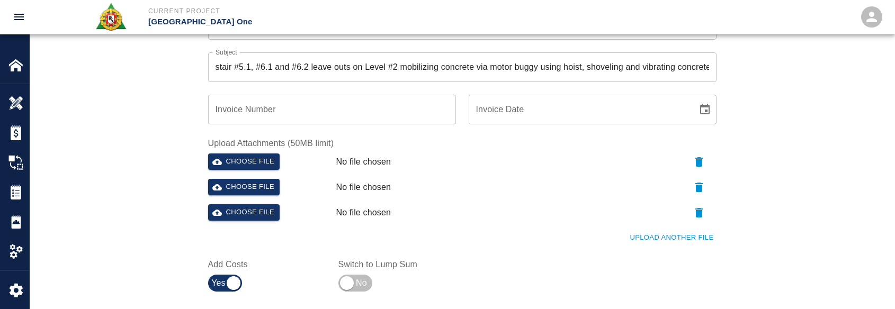
click at [665, 238] on button "Upload Another File" at bounding box center [671, 238] width 89 height 16
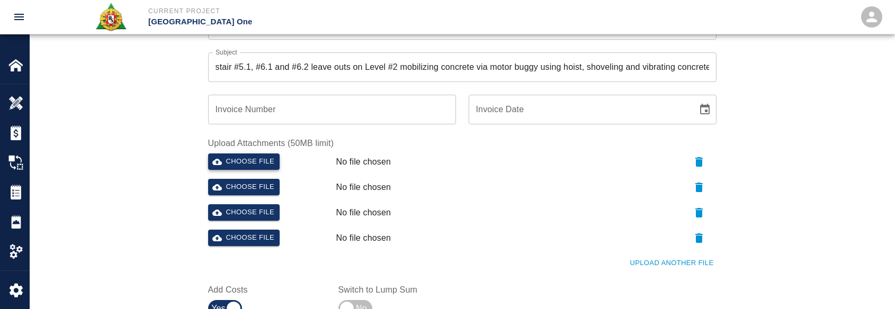
click at [233, 166] on button "Choose file" at bounding box center [244, 162] width 72 height 16
click at [275, 179] on button "Choose file" at bounding box center [244, 187] width 72 height 16
click at [238, 217] on button "Choose file" at bounding box center [244, 212] width 72 height 16
click at [248, 247] on div "Upload Another File" at bounding box center [455, 257] width 521 height 29
click at [256, 237] on button "Choose file" at bounding box center [244, 238] width 72 height 16
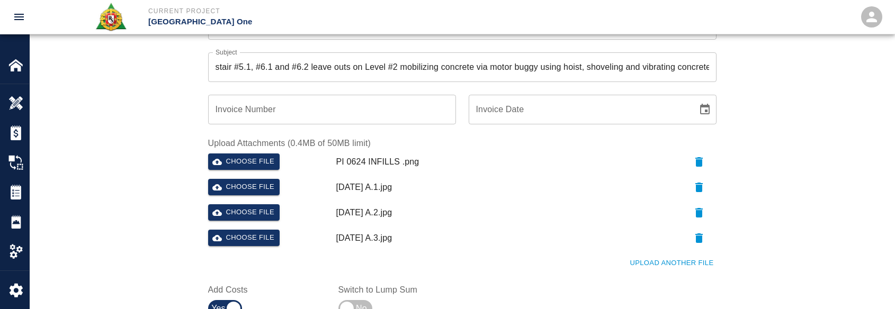
drag, startPoint x: 150, startPoint y: 226, endPoint x: 157, endPoint y: 213, distance: 13.7
click at [150, 226] on div "Ticket Number 1440 Ticket Number PCO Number 0624 PCO Number Start Date 10/14/20…" at bounding box center [462, 41] width 865 height 611
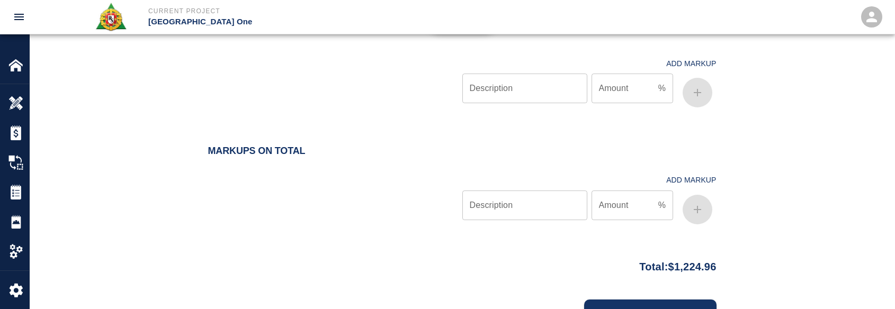
scroll to position [1303, 0]
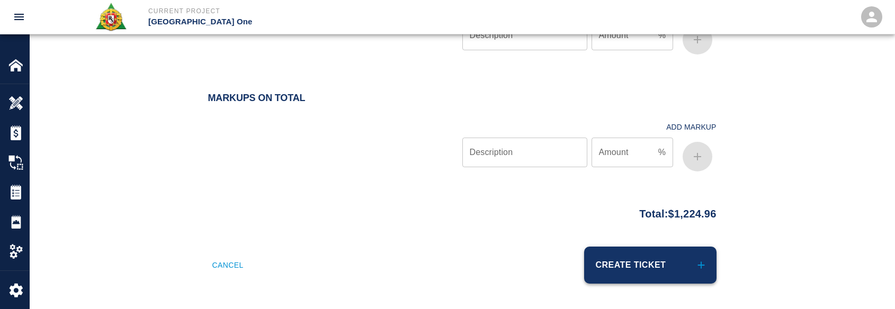
click at [589, 267] on button "Create Ticket" at bounding box center [650, 265] width 132 height 37
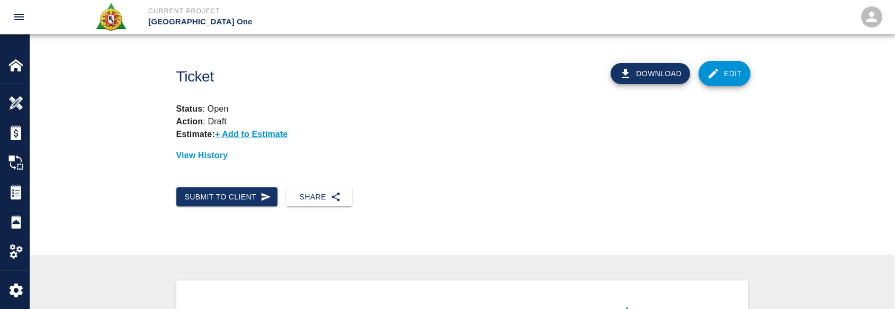
drag, startPoint x: 16, startPoint y: 191, endPoint x: 62, endPoint y: 100, distance: 101.6
click at [16, 191] on img at bounding box center [15, 192] width 15 height 15
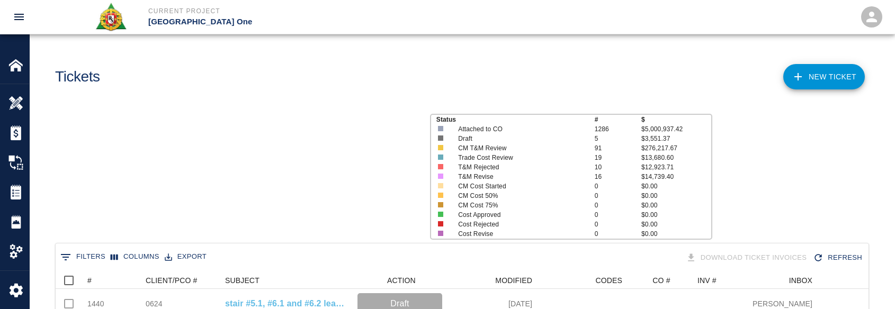
scroll to position [610, 805]
